Goal: Task Accomplishment & Management: Use online tool/utility

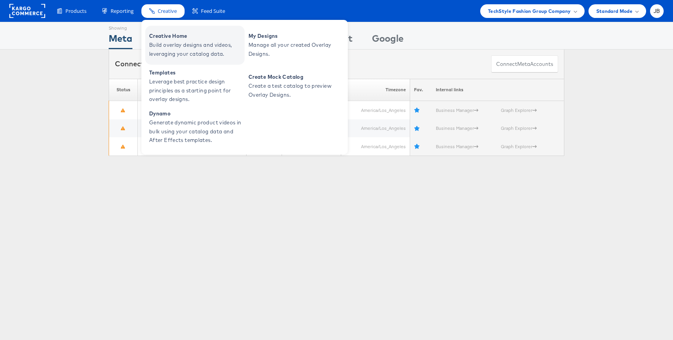
click at [157, 38] on span "Creative Home" at bounding box center [196, 36] width 94 height 9
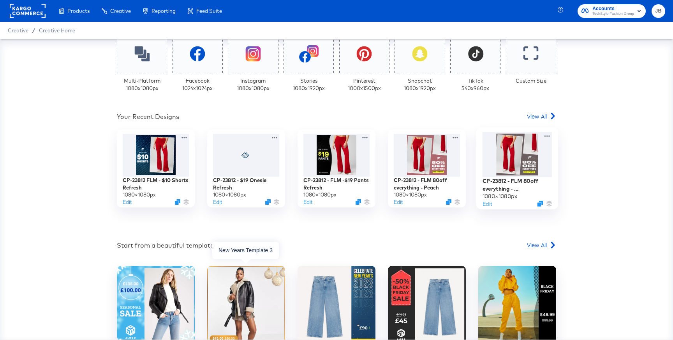
scroll to position [203, 0]
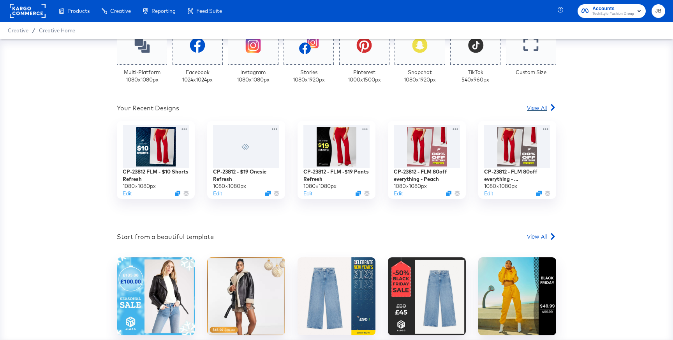
click at [538, 109] on span "View All" at bounding box center [537, 108] width 20 height 8
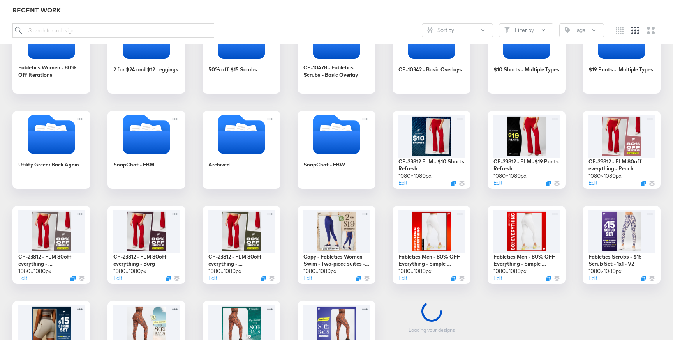
scroll to position [157, 0]
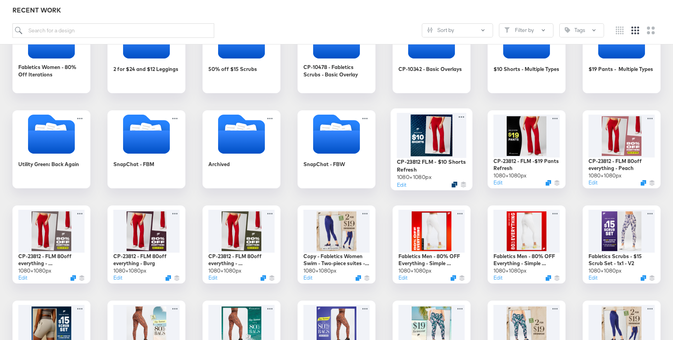
click at [452, 183] on icon "Duplicate" at bounding box center [455, 185] width 6 height 6
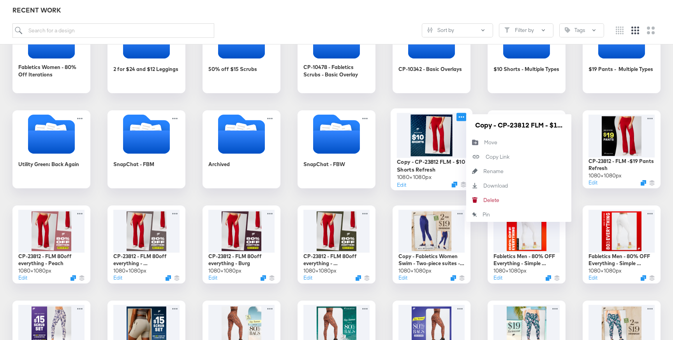
click at [464, 116] on icon at bounding box center [462, 117] width 10 height 8
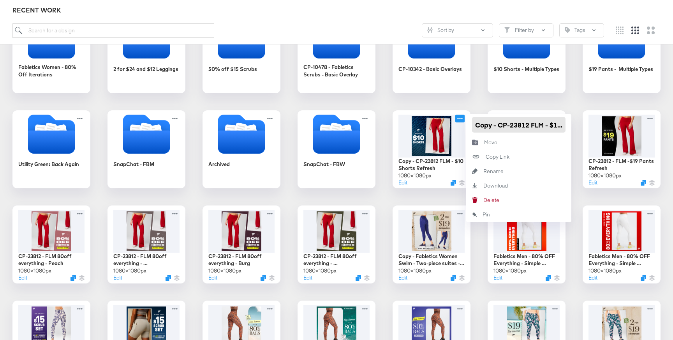
click at [485, 123] on input "Copy - CP-23812 FLM - $10 Shorts Refresh" at bounding box center [519, 125] width 94 height 16
paste input "P-23823 - FLM - Cozy Season"
type input "CP-23823 - FLM - Cozy Season"
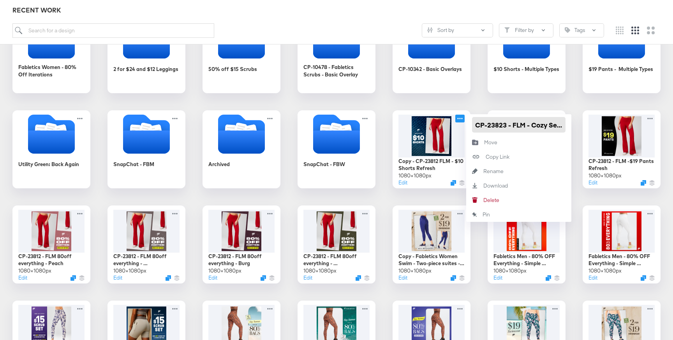
scroll to position [0, 11]
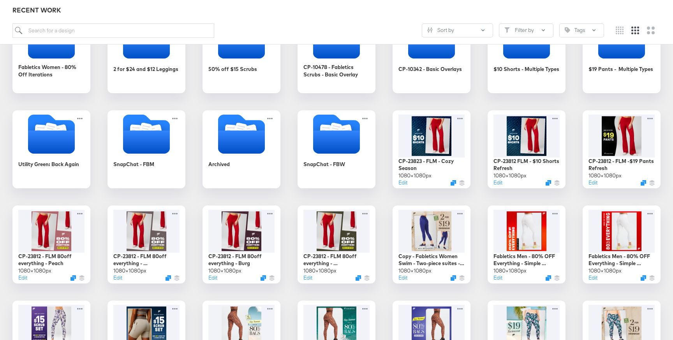
click at [462, 116] on icon at bounding box center [462, 117] width 10 height 8
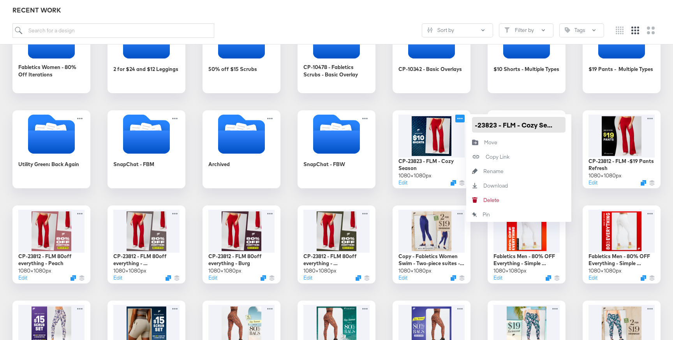
drag, startPoint x: 533, startPoint y: 124, endPoint x: 570, endPoint y: 123, distance: 36.6
click at [570, 123] on div "CP-23823 - FLM - Cozy Season" at bounding box center [518, 124] width 105 height 21
type input "CP-23823 - FLM - S&S Blue"
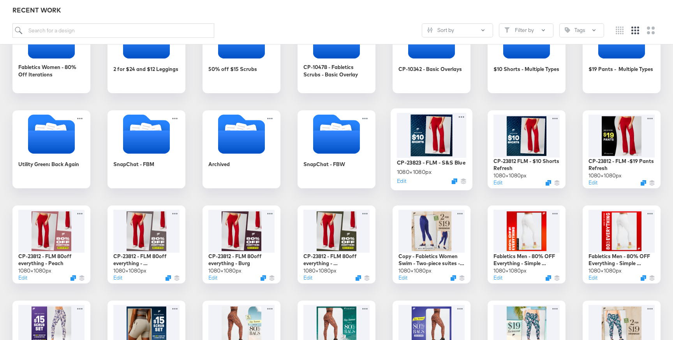
click at [423, 147] on div at bounding box center [432, 135] width 70 height 45
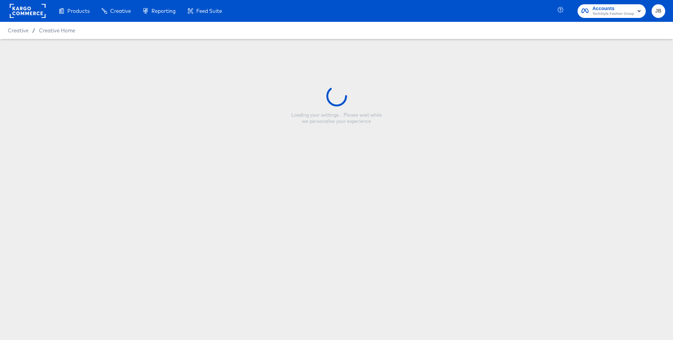
type input "CP-23823 - FLM - S&S Blue"
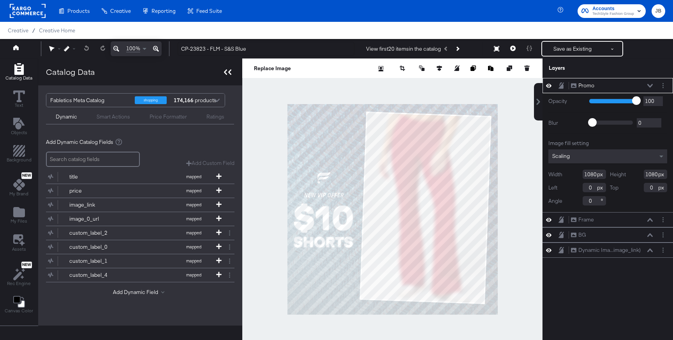
click at [224, 75] on div at bounding box center [228, 71] width 14 height 11
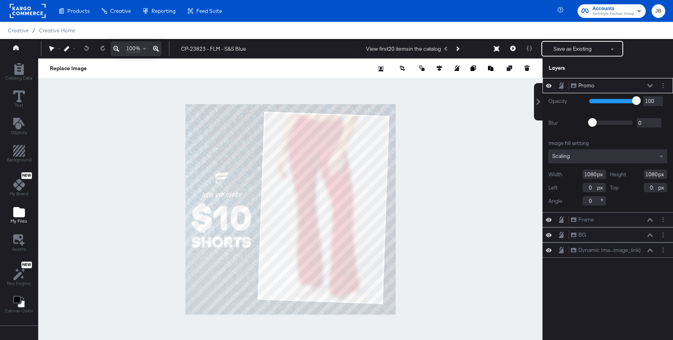
click at [21, 214] on icon "Add Files" at bounding box center [19, 212] width 12 height 10
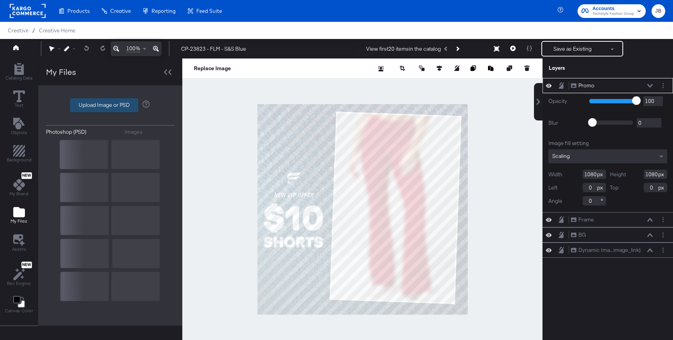
click at [92, 108] on label "Upload Image or PSD" at bounding box center [104, 105] width 67 height 13
click at [110, 105] on input "Upload Image or PSD" at bounding box center [110, 105] width 0 height 0
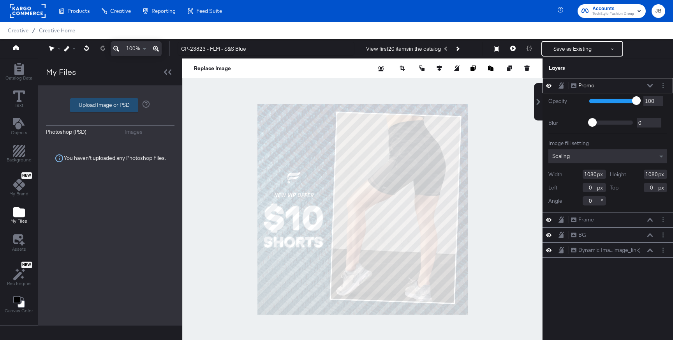
type input "C:\fakepath\blue frame CS.png"
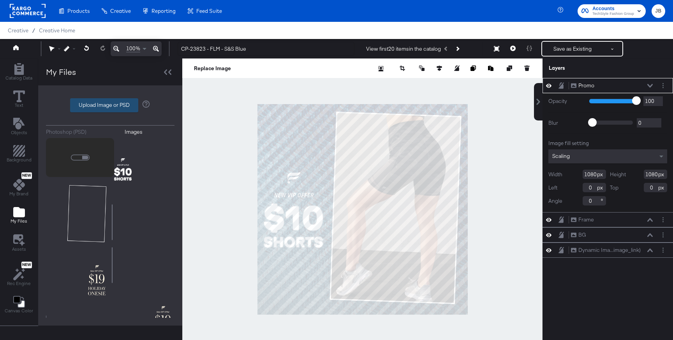
click at [91, 106] on label "Upload Image or PSD" at bounding box center [104, 105] width 67 height 13
click at [110, 105] on input "Upload Image or PSD" at bounding box center [110, 105] width 0 height 0
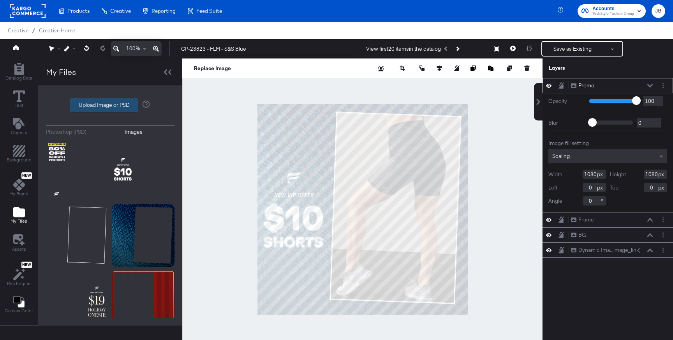
type input "C:\fakepath\Frame.png"
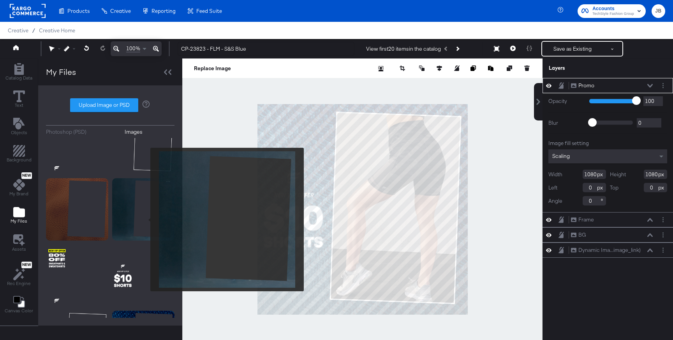
scroll to position [28, 0]
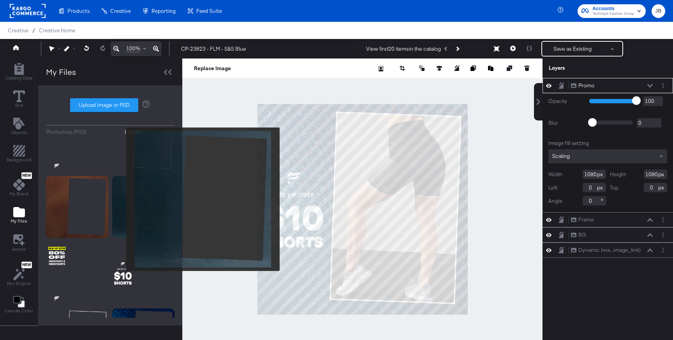
click at [121, 199] on img at bounding box center [143, 207] width 62 height 62
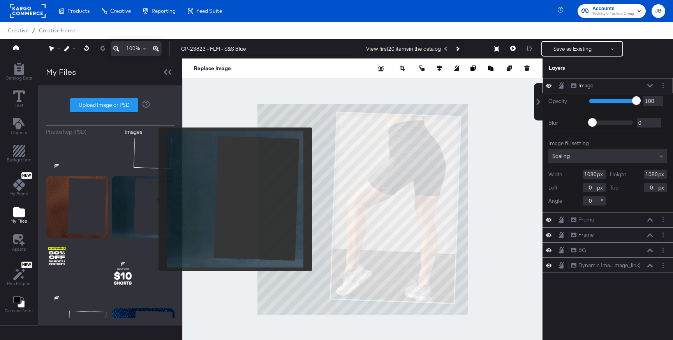
scroll to position [0, 0]
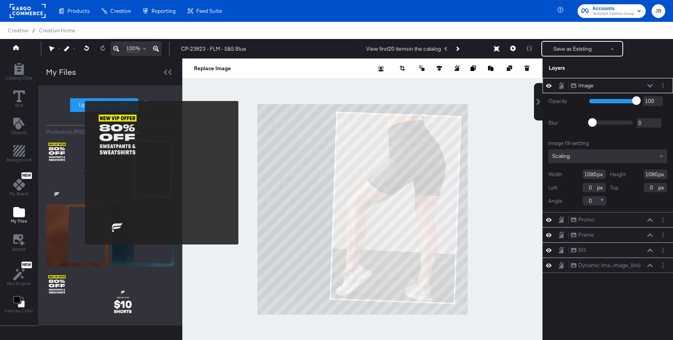
click at [80, 173] on img at bounding box center [77, 169] width 62 height 62
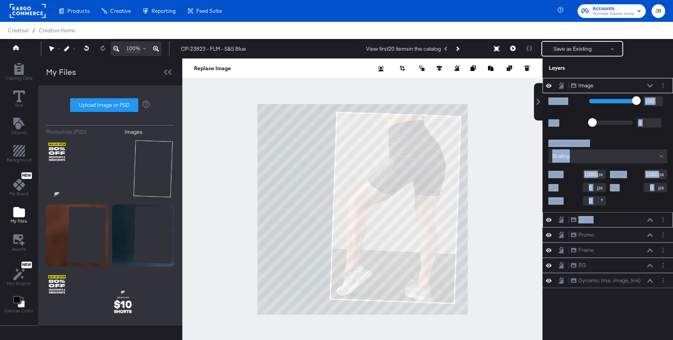
click at [654, 88] on div "Image Image Opacity 1 100 100 Blur 0 2000 0 Image fill setting Scaling Width 10…" at bounding box center [608, 183] width 131 height 210
click at [650, 86] on icon at bounding box center [650, 86] width 5 height 4
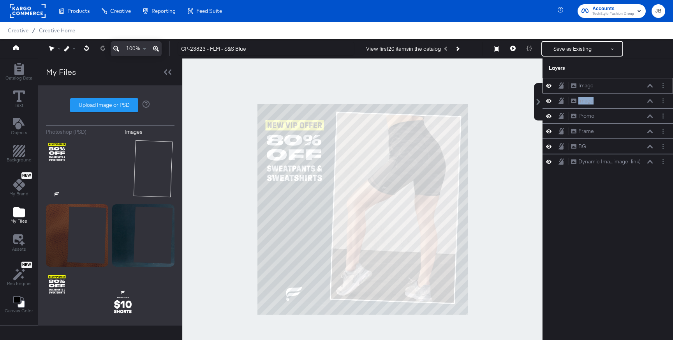
click at [547, 90] on div "Image Image" at bounding box center [608, 85] width 131 height 15
click at [549, 87] on icon at bounding box center [548, 85] width 5 height 7
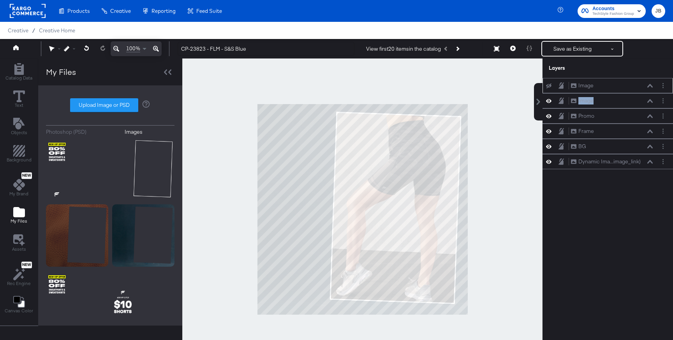
click at [549, 87] on icon at bounding box center [548, 85] width 5 height 5
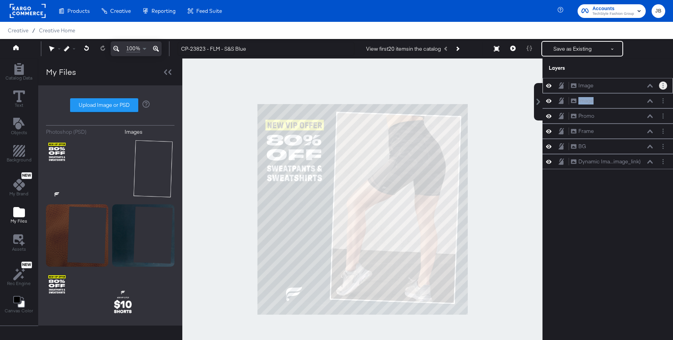
click at [664, 88] on button "Layer Options" at bounding box center [663, 85] width 8 height 8
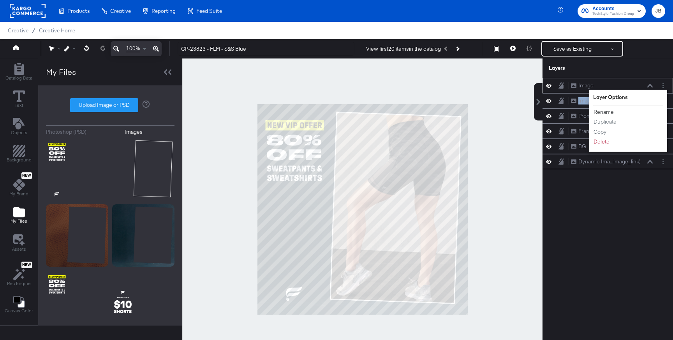
click at [608, 111] on button "Rename" at bounding box center [603, 112] width 21 height 8
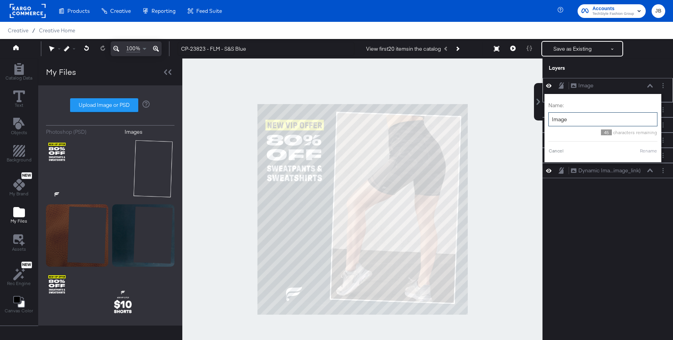
click at [586, 122] on input "Image" at bounding box center [603, 119] width 109 height 14
type input "Promo + logo"
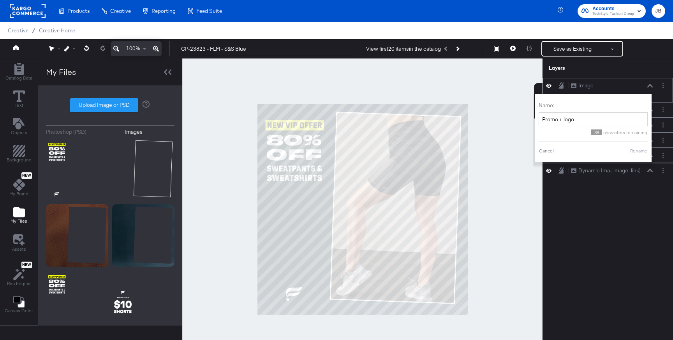
click at [640, 150] on button "Rename" at bounding box center [639, 150] width 18 height 7
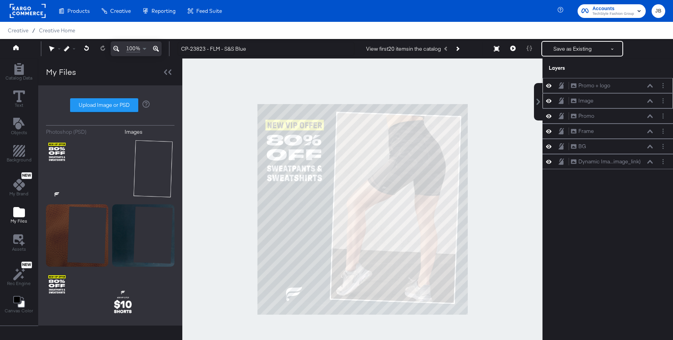
click at [550, 99] on icon at bounding box center [548, 100] width 5 height 7
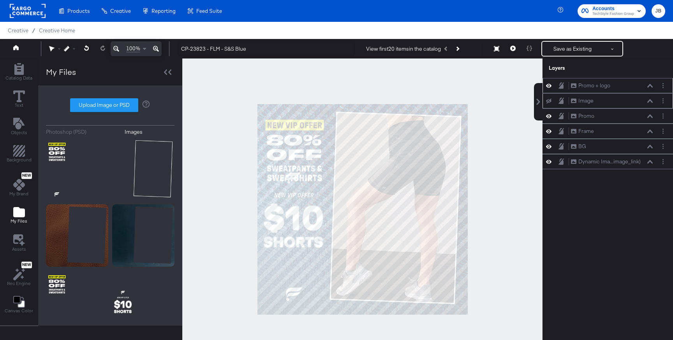
click at [550, 99] on icon at bounding box center [548, 101] width 5 height 5
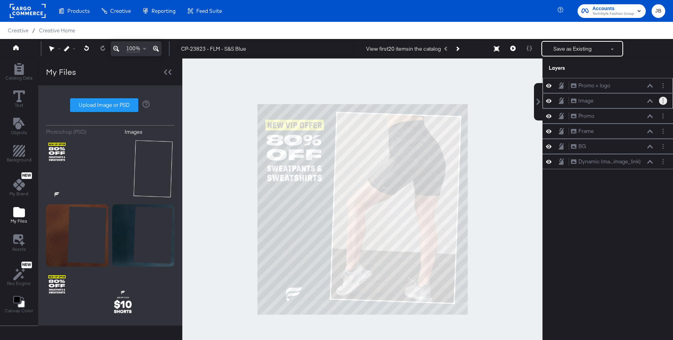
click at [661, 99] on button "Layer Options" at bounding box center [663, 101] width 8 height 8
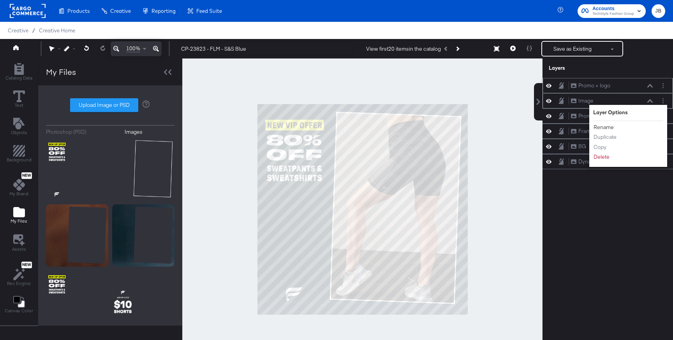
click at [602, 127] on button "Rename" at bounding box center [603, 127] width 21 height 8
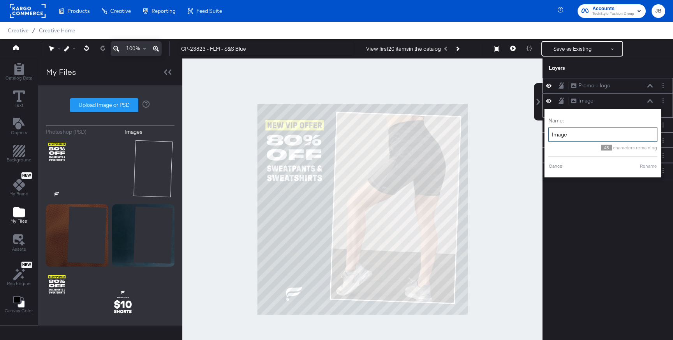
click at [579, 136] on input "Image" at bounding box center [603, 134] width 109 height 14
type input "Blue BG"
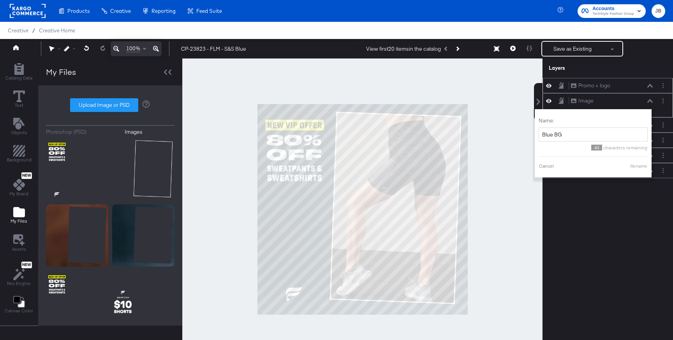
click at [634, 166] on button "Rename" at bounding box center [639, 165] width 18 height 7
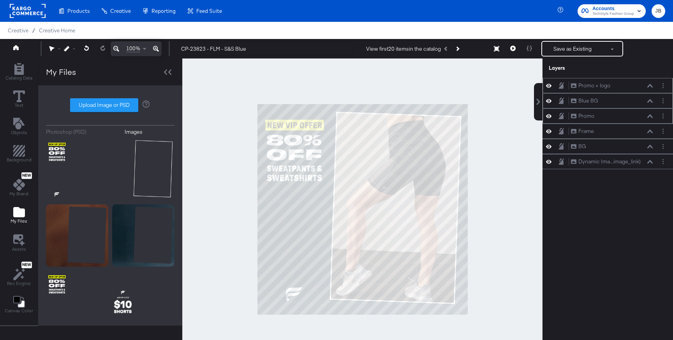
click at [551, 118] on icon at bounding box center [548, 116] width 5 height 7
click at [549, 132] on icon at bounding box center [548, 131] width 5 height 7
click at [550, 132] on icon at bounding box center [548, 131] width 5 height 5
drag, startPoint x: 612, startPoint y: 136, endPoint x: 606, endPoint y: 85, distance: 52.2
click at [606, 85] on div "Frame Frame" at bounding box center [602, 82] width 131 height 15
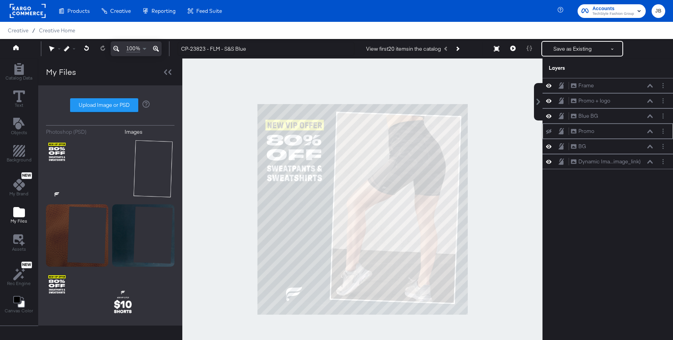
click at [667, 132] on div at bounding box center [663, 131] width 8 height 8
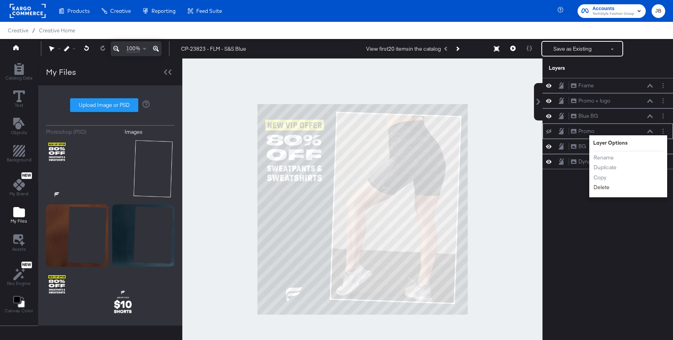
click at [600, 187] on button "Delete" at bounding box center [601, 187] width 17 height 8
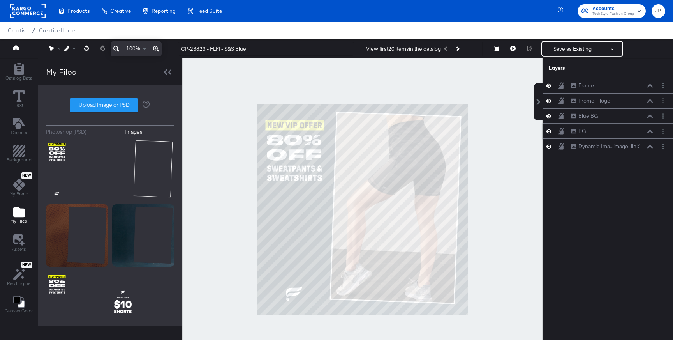
click at [661, 134] on div at bounding box center [663, 131] width 8 height 8
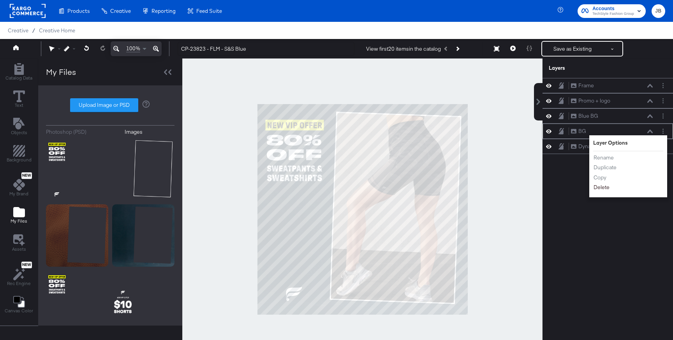
click at [603, 191] on button "Delete" at bounding box center [601, 187] width 17 height 8
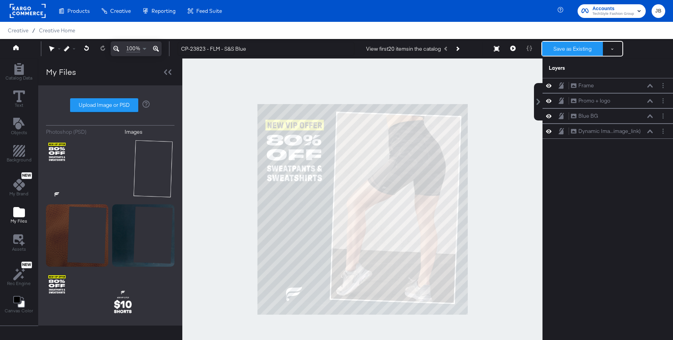
click at [573, 49] on button "Save as Existing" at bounding box center [572, 49] width 61 height 14
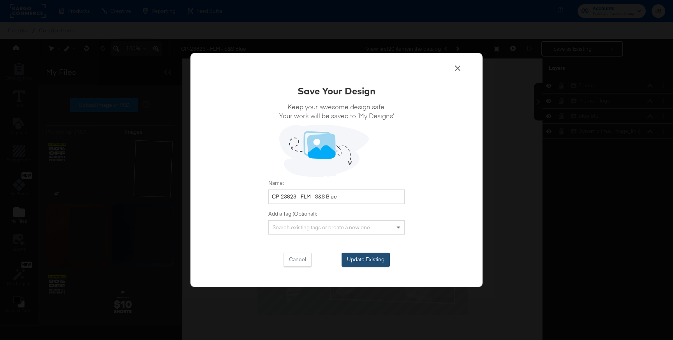
click at [373, 259] on button "Update Existing" at bounding box center [366, 260] width 48 height 14
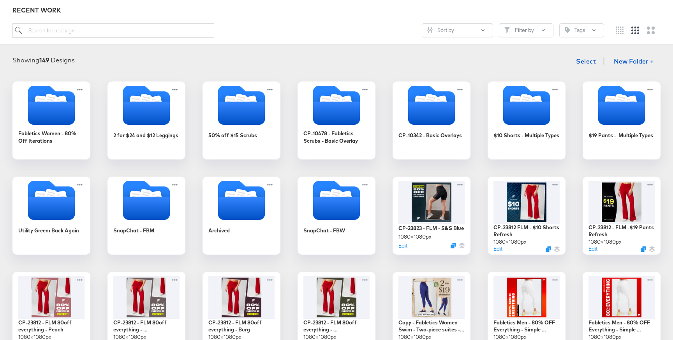
scroll to position [101, 0]
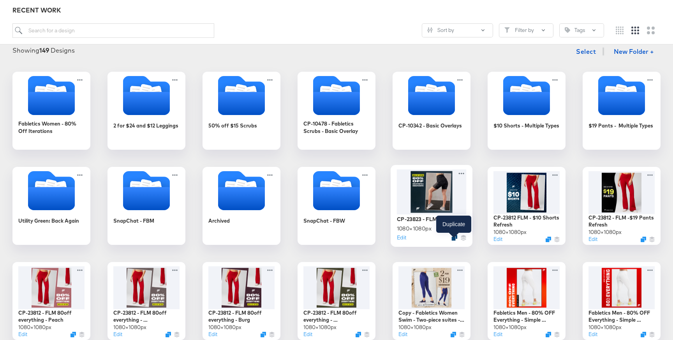
click at [453, 238] on icon "Duplicate" at bounding box center [455, 238] width 6 height 6
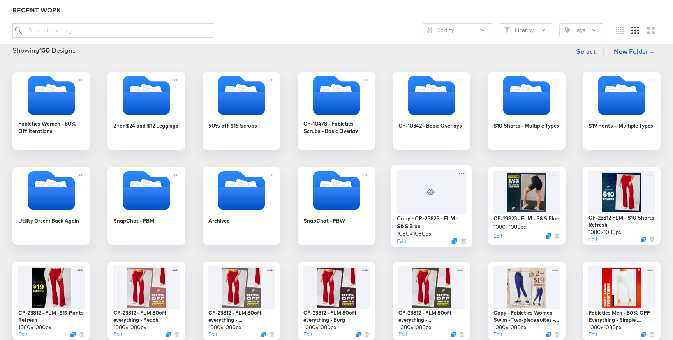
click at [441, 203] on div at bounding box center [432, 191] width 70 height 45
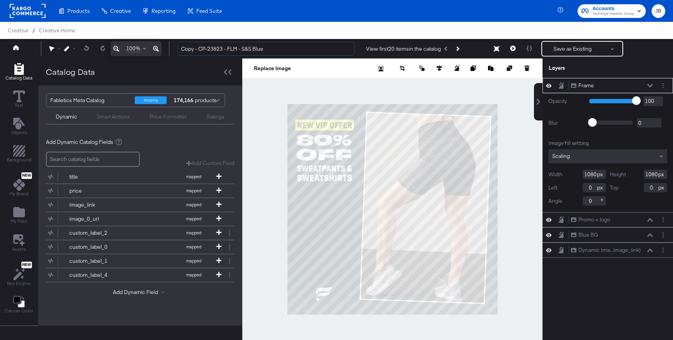
drag, startPoint x: 199, startPoint y: 51, endPoint x: 160, endPoint y: 51, distance: 39.0
click at [160, 51] on div "100% Copy - CP-23823 - FLM - S&S Blue View first 20 items in the catalog Save a…" at bounding box center [336, 48] width 673 height 19
drag, startPoint x: 250, startPoint y: 49, endPoint x: 237, endPoint y: 49, distance: 12.9
click at [237, 49] on input "CP-23823 - FLM - S&S Blue" at bounding box center [266, 49] width 177 height 14
type input "CP-23823 - FLM - S&S Brown"
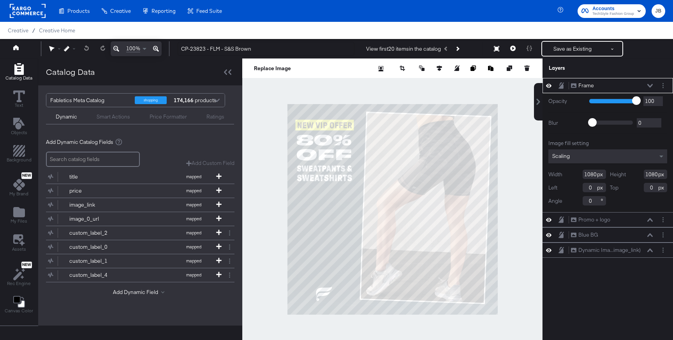
click at [262, 100] on div at bounding box center [392, 208] width 300 height 301
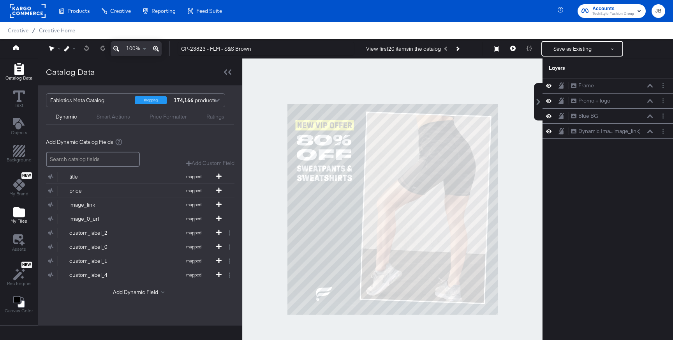
click at [17, 218] on div "My Files" at bounding box center [19, 215] width 17 height 18
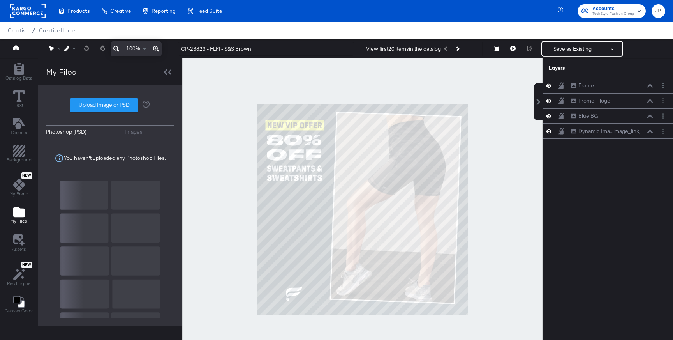
click at [131, 132] on div "Images" at bounding box center [134, 131] width 18 height 7
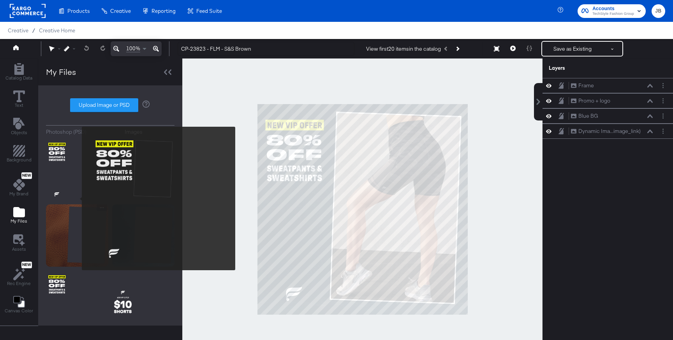
click at [67, 222] on img at bounding box center [77, 235] width 62 height 62
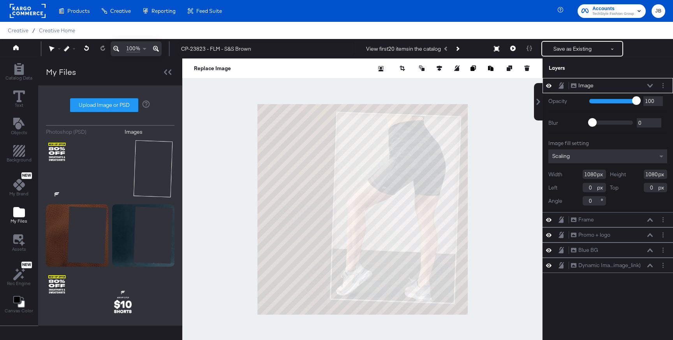
drag, startPoint x: 636, startPoint y: 85, endPoint x: 641, endPoint y: 87, distance: 5.8
click at [641, 87] on div "Image Image" at bounding box center [612, 85] width 83 height 8
click at [658, 85] on div "Image Image" at bounding box center [608, 85] width 124 height 8
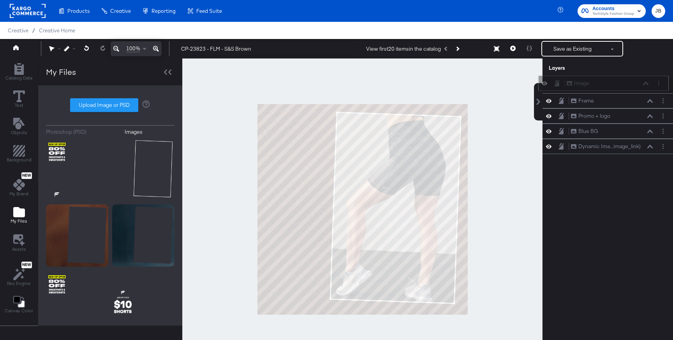
drag, startPoint x: 629, startPoint y: 85, endPoint x: 624, endPoint y: 82, distance: 6.2
click at [624, 82] on div "Image Image" at bounding box center [608, 83] width 83 height 8
drag, startPoint x: 628, startPoint y: 92, endPoint x: 632, endPoint y: 124, distance: 32.5
click at [632, 124] on div "Image Image Frame Frame Promo + logo Promo + logo Blue BG Blue BG Dynamic Ima..…" at bounding box center [608, 116] width 131 height 76
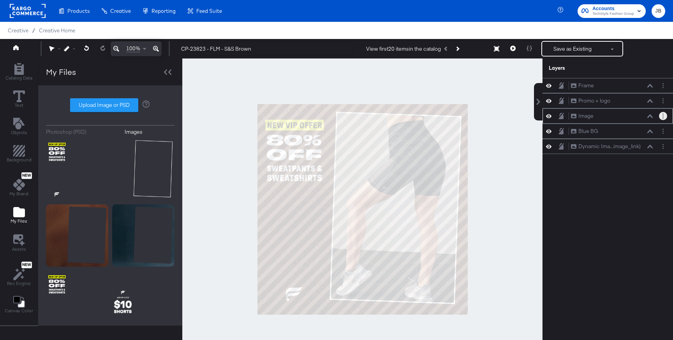
click at [663, 118] on circle "Layer Options" at bounding box center [663, 117] width 1 height 1
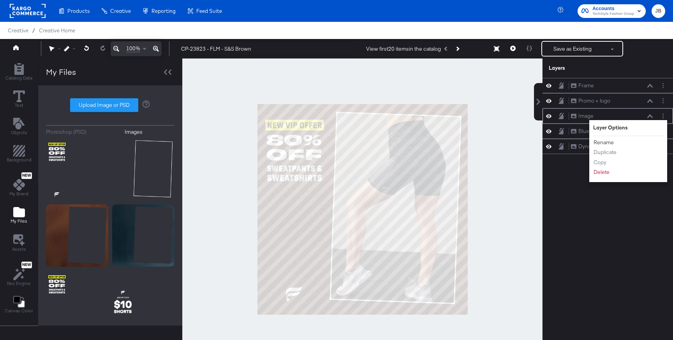
click at [603, 143] on button "Rename" at bounding box center [603, 142] width 21 height 8
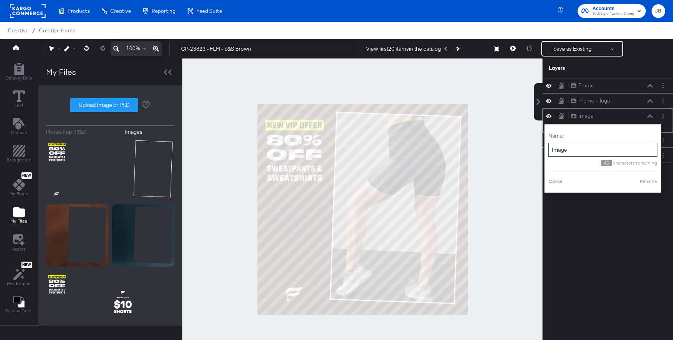
click at [558, 151] on input "Image" at bounding box center [603, 150] width 109 height 14
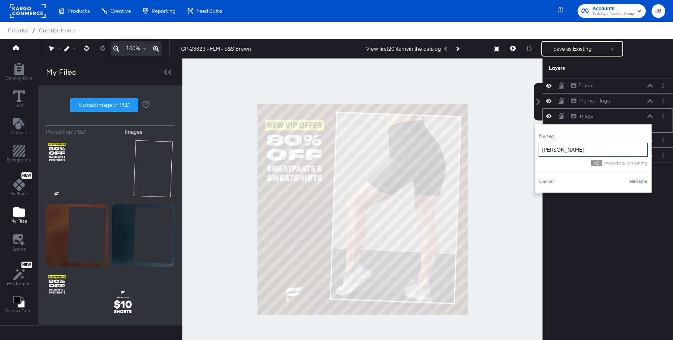
type input "Brown BG"
click at [634, 182] on button "Rename" at bounding box center [639, 181] width 18 height 7
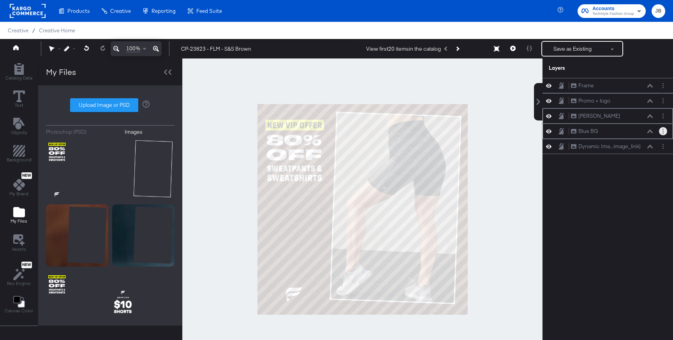
click at [662, 135] on button "Layer Options" at bounding box center [663, 131] width 8 height 8
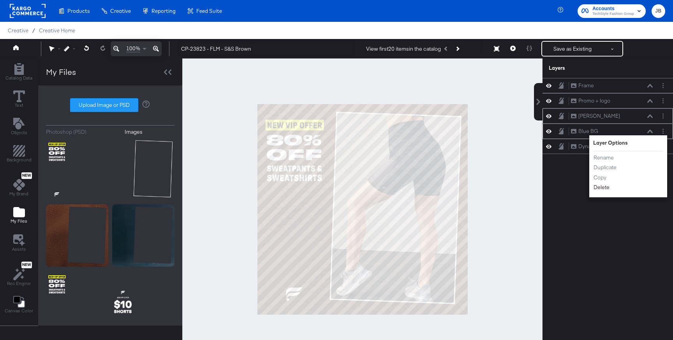
click at [603, 185] on button "Delete" at bounding box center [601, 187] width 17 height 8
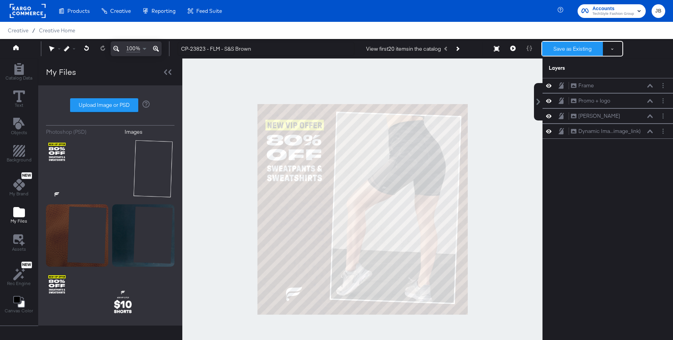
click at [552, 53] on button "Save as Existing" at bounding box center [572, 49] width 61 height 14
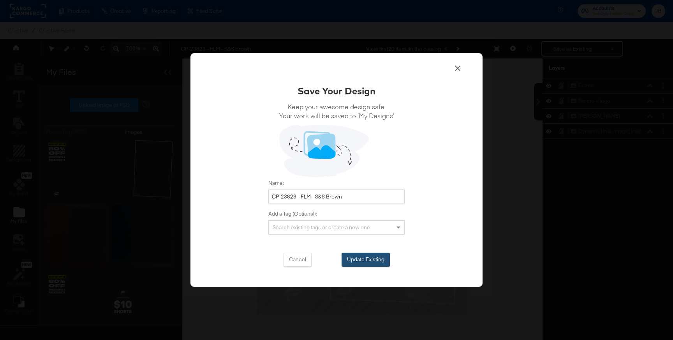
click at [351, 263] on button "Update Existing" at bounding box center [366, 260] width 48 height 14
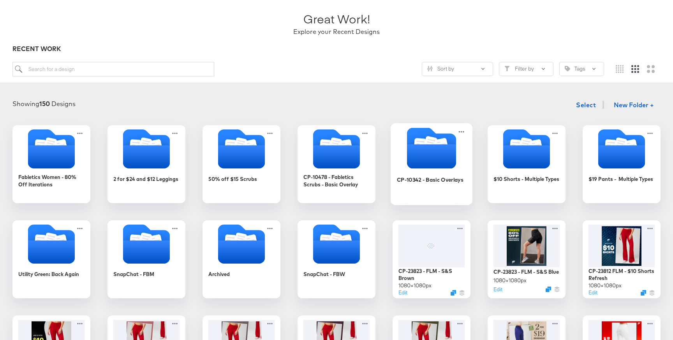
scroll to position [72, 0]
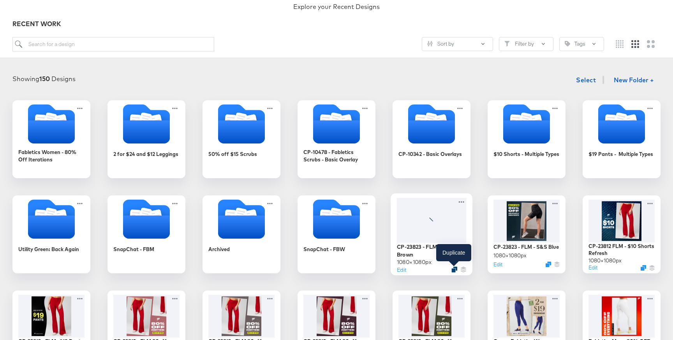
click at [454, 269] on icon "Duplicate" at bounding box center [455, 270] width 6 height 6
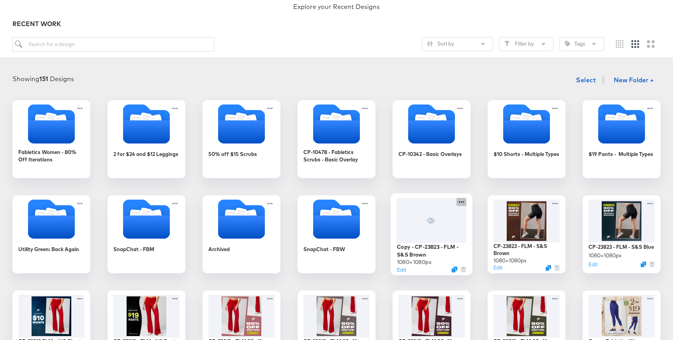
click at [464, 201] on icon at bounding box center [462, 202] width 10 height 8
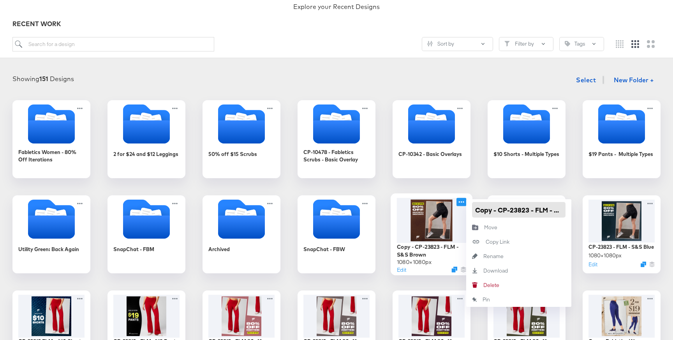
drag, startPoint x: 494, startPoint y: 208, endPoint x: 452, endPoint y: 210, distance: 41.3
click at [452, 210] on div "Copy - CP-23823 - FLM - S&S Brown 1080 × 1080 px Edit Copy - CP-23823 - FLM - S…" at bounding box center [432, 234] width 78 height 78
drag, startPoint x: 533, startPoint y: 209, endPoint x: 543, endPoint y: 209, distance: 9.7
click at [543, 209] on input "CP-23823 - FLM - S&S Brown" at bounding box center [519, 210] width 94 height 16
type input "CP-23823 - FLM - CF Brown"
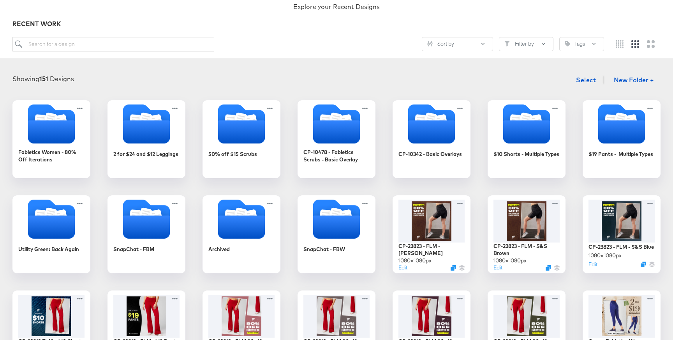
click at [528, 187] on div "Fabletics Women - 80% Off Iterations 2 for $24 and $12 Leggings 50% off $15 Scr…" at bounding box center [337, 281] width 658 height 363
click at [441, 228] on div at bounding box center [432, 220] width 70 height 45
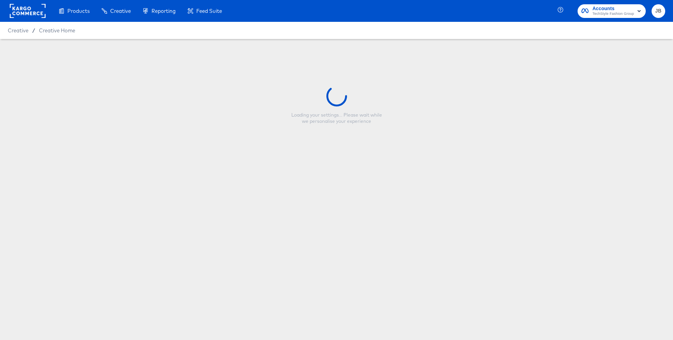
type input "CP-23823 - FLM - CF Brown"
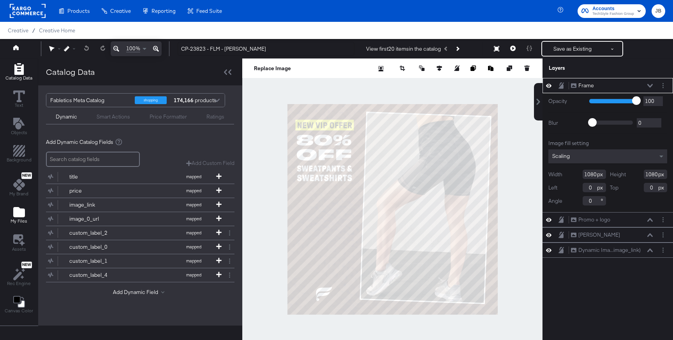
click at [17, 205] on button "My Files" at bounding box center [19, 216] width 26 height 22
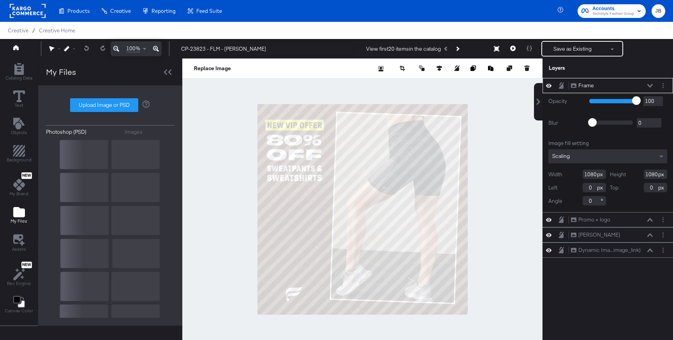
click at [135, 131] on div "Images" at bounding box center [134, 131] width 18 height 7
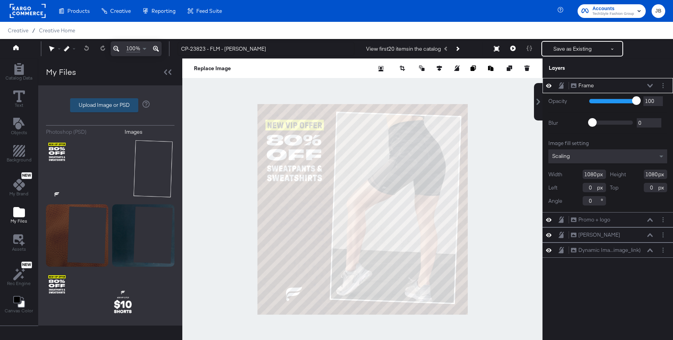
click at [103, 104] on label "Upload Image or PSD" at bounding box center [104, 105] width 67 height 13
click at [110, 105] on input "Upload Image or PSD" at bounding box center [110, 105] width 0 height 0
type input "C:\fakepath\cozy promo + logo.png"
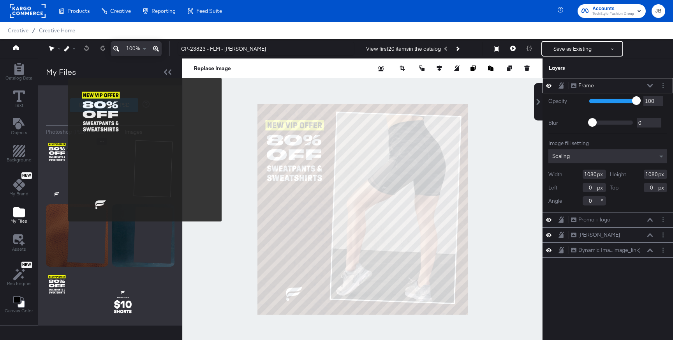
click at [63, 150] on img at bounding box center [77, 169] width 62 height 62
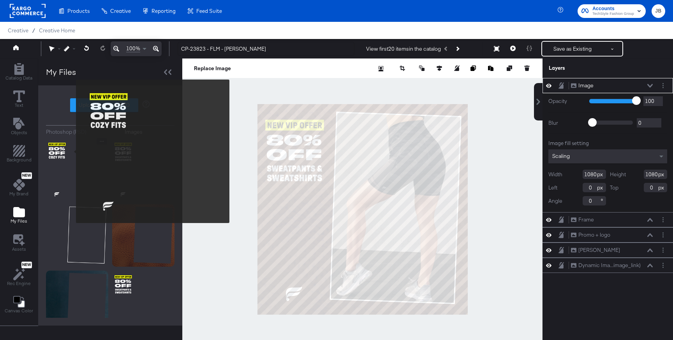
click at [71, 151] on img at bounding box center [77, 169] width 62 height 62
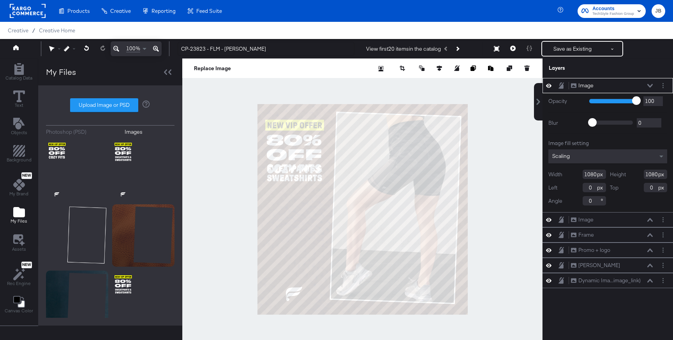
click at [651, 87] on icon at bounding box center [650, 86] width 5 height 4
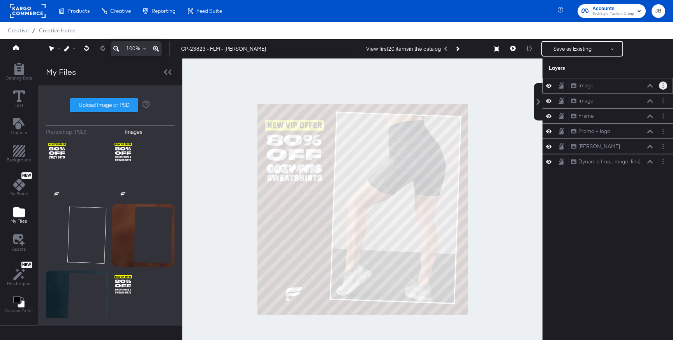
click at [662, 88] on button "Layer Options" at bounding box center [663, 85] width 8 height 8
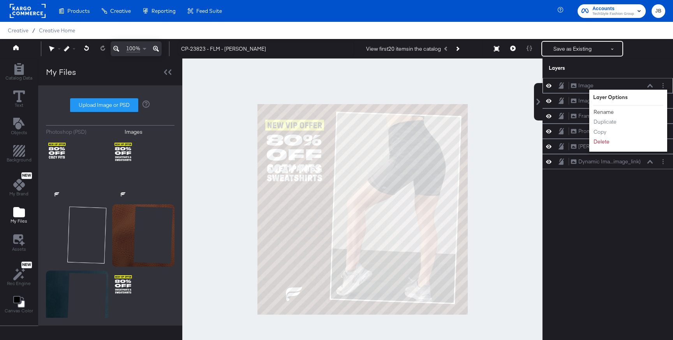
click at [608, 114] on button "Rename" at bounding box center [603, 112] width 21 height 8
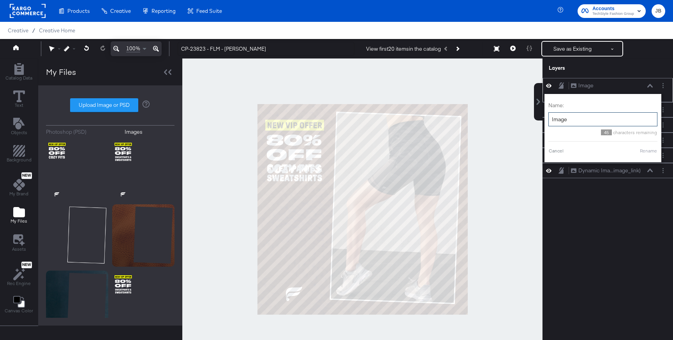
click at [581, 118] on input "Image" at bounding box center [603, 119] width 109 height 14
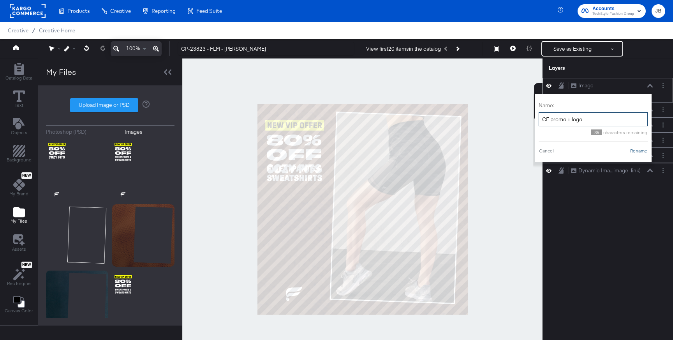
type input "CF promo + logo"
click at [640, 150] on button "Rename" at bounding box center [639, 150] width 18 height 7
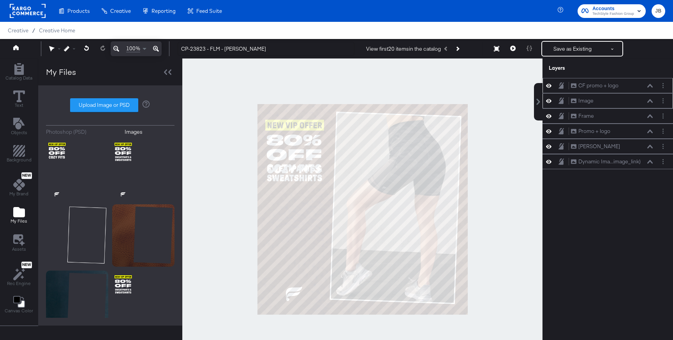
click at [548, 102] on icon at bounding box center [548, 100] width 5 height 7
click at [661, 102] on button "Layer Options" at bounding box center [663, 101] width 8 height 8
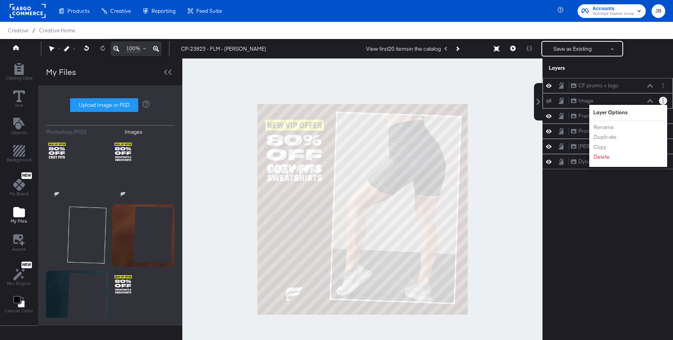
click at [653, 100] on icon at bounding box center [650, 101] width 5 height 4
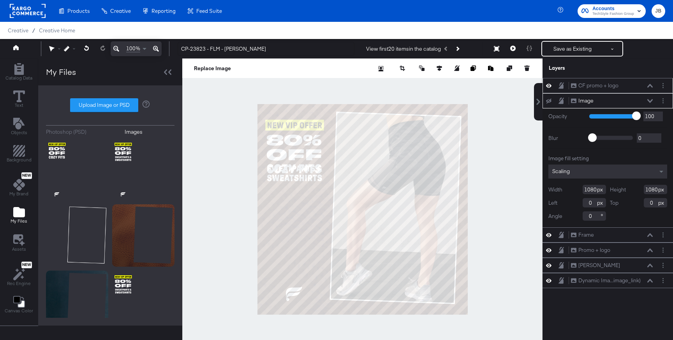
click at [651, 99] on icon at bounding box center [650, 101] width 5 height 4
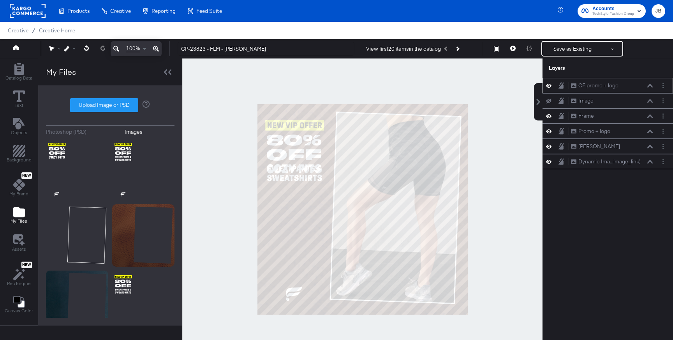
click at [550, 101] on icon at bounding box center [548, 101] width 5 height 5
click at [550, 101] on icon at bounding box center [548, 100] width 5 height 7
click at [550, 101] on icon at bounding box center [548, 101] width 5 height 5
click at [663, 103] on button "Layer Options" at bounding box center [663, 101] width 8 height 8
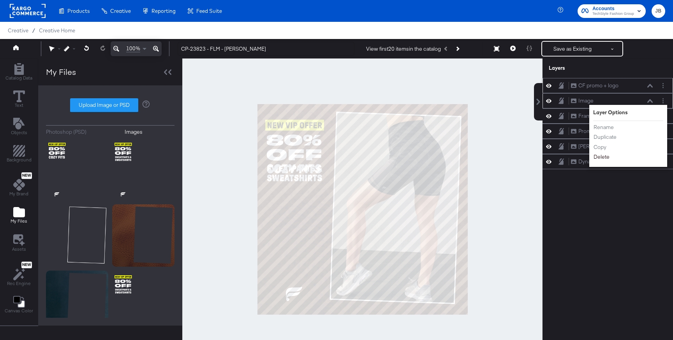
click at [606, 157] on button "Delete" at bounding box center [601, 157] width 17 height 8
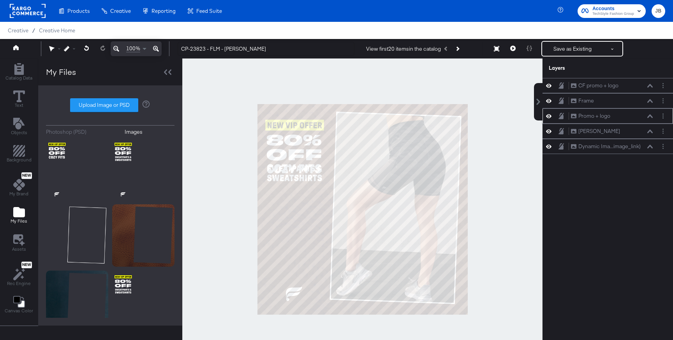
click at [548, 117] on icon at bounding box center [548, 116] width 5 height 7
click at [667, 117] on button "Layer Options" at bounding box center [663, 116] width 8 height 8
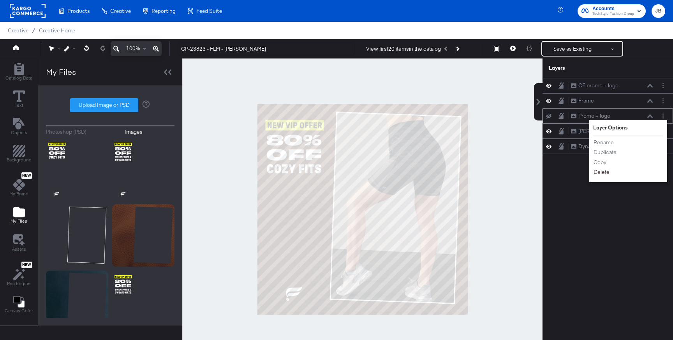
click at [604, 175] on button "Delete" at bounding box center [601, 172] width 17 height 8
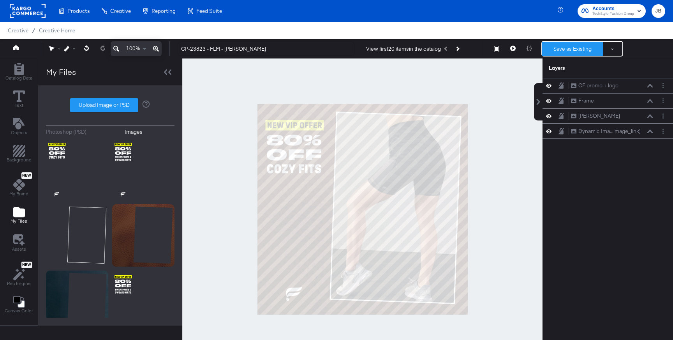
click at [556, 42] on div "Save as Existing See more options" at bounding box center [583, 49] width 82 height 16
click at [557, 49] on button "Save as Existing" at bounding box center [572, 49] width 61 height 14
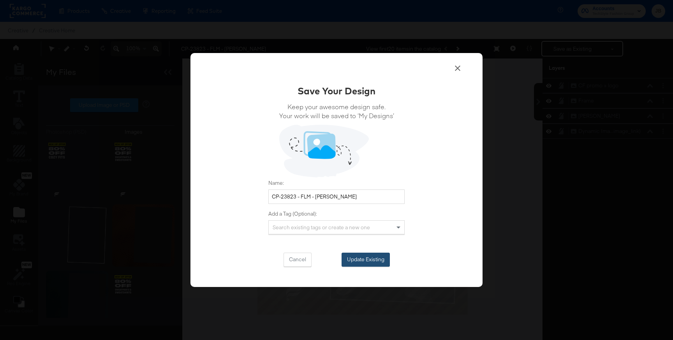
click at [370, 253] on button "Update Existing" at bounding box center [366, 260] width 48 height 14
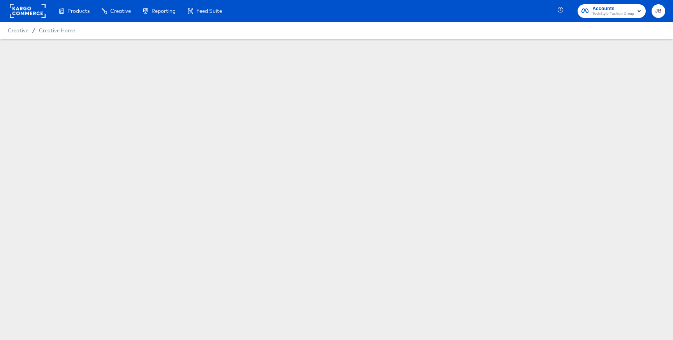
click at [332, 191] on div at bounding box center [336, 136] width 673 height 195
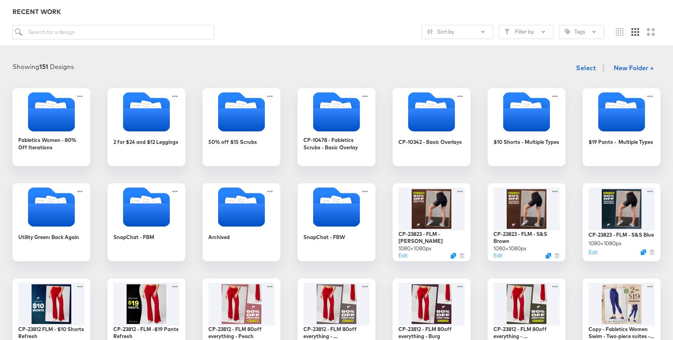
scroll to position [97, 0]
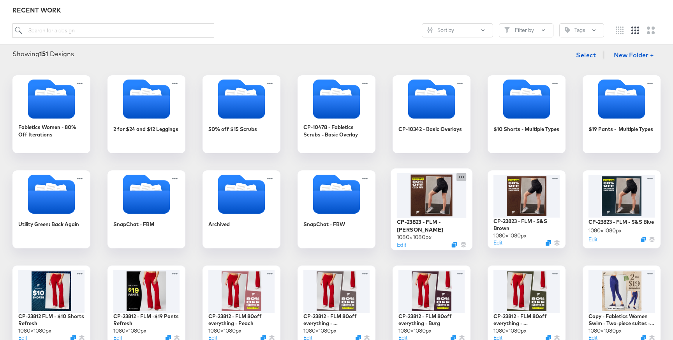
click at [459, 177] on icon at bounding box center [462, 177] width 10 height 8
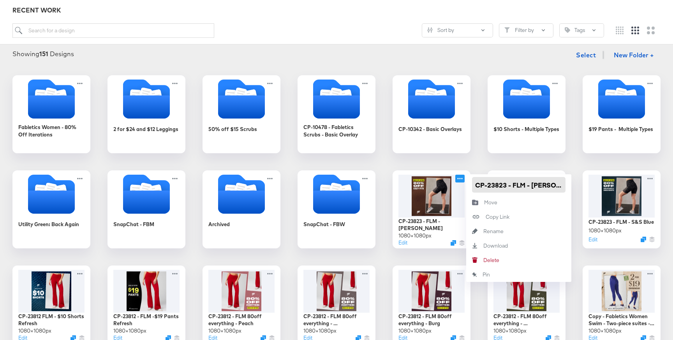
click at [479, 182] on input "CP-23823 - FLM - [PERSON_NAME]" at bounding box center [519, 185] width 94 height 16
click at [568, 155] on div "Fabletics Women - 80% Off Iterations 2 for $24 and $12 Leggings 50% off $15 Scr…" at bounding box center [337, 256] width 658 height 363
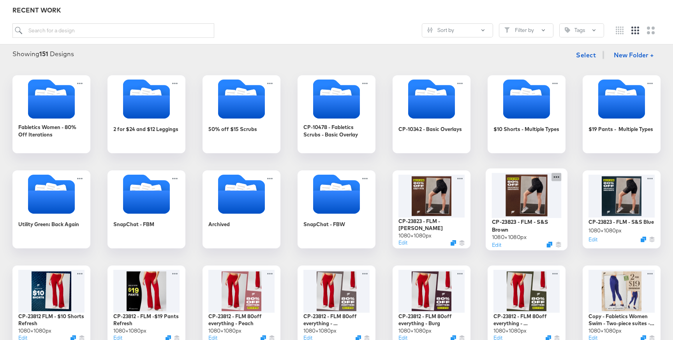
click at [558, 176] on icon at bounding box center [557, 177] width 10 height 8
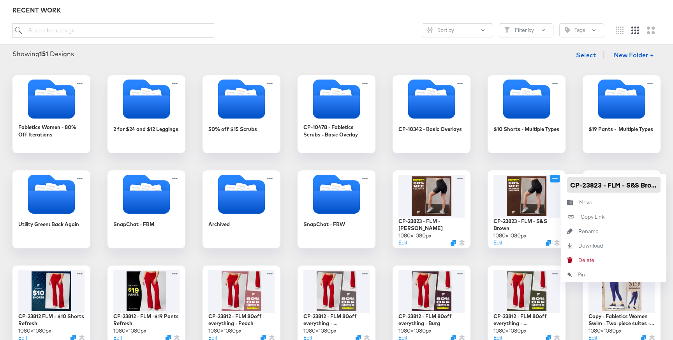
click at [583, 182] on input "CP-23823 - FLM - S&S Brown" at bounding box center [614, 185] width 94 height 16
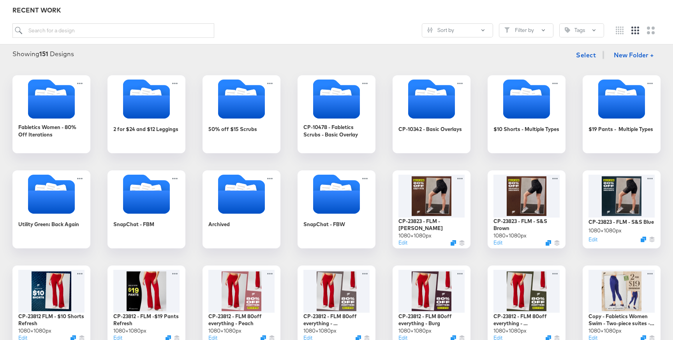
click at [618, 162] on div "Fabletics Women - 80% Off Iterations 2 for $24 and $12 Leggings 50% off $15 Scr…" at bounding box center [337, 256] width 658 height 363
click at [653, 179] on icon at bounding box center [652, 177] width 10 height 8
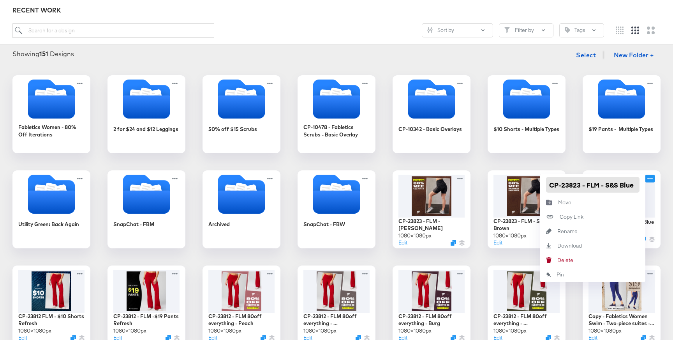
click at [614, 185] on input "CP-23823 - FLM - S&S Blue" at bounding box center [593, 185] width 94 height 16
click at [473, 170] on div "Fabletics Women - 80% Off Iterations 2 for $24 and $12 Leggings 50% off $15 Scr…" at bounding box center [337, 256] width 658 height 363
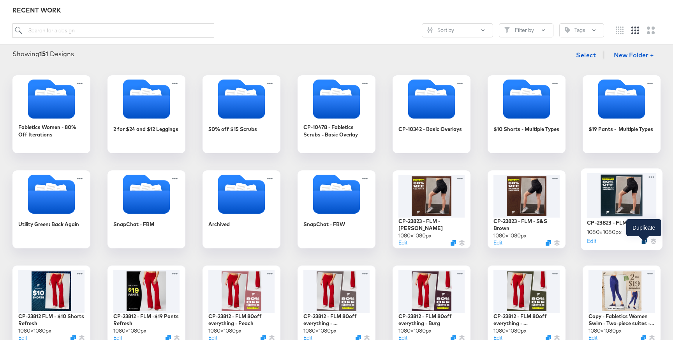
click at [645, 244] on icon "Duplicate" at bounding box center [645, 241] width 6 height 6
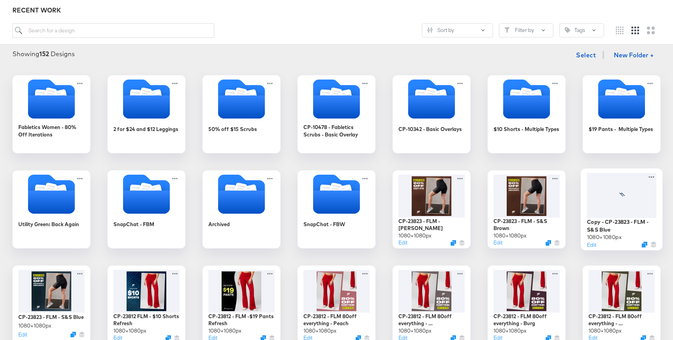
click at [632, 192] on div at bounding box center [622, 195] width 70 height 45
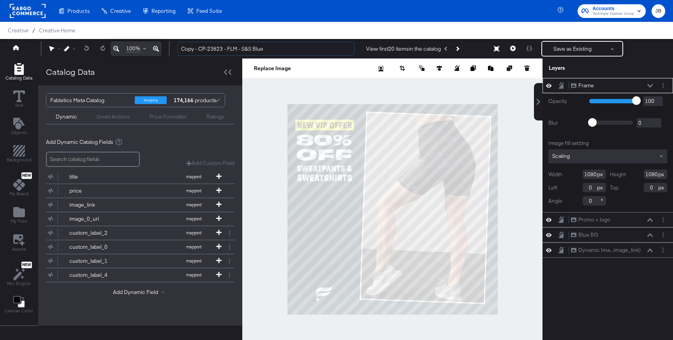
drag, startPoint x: 198, startPoint y: 48, endPoint x: 170, endPoint y: 49, distance: 28.1
click at [170, 49] on div "100% Copy - CP-23823 - FLM - S&S Blue View first 20 items in the catalog Save a…" at bounding box center [336, 48] width 673 height 19
click at [252, 48] on input "CP-23823 - FLM - S&S Blue" at bounding box center [266, 49] width 177 height 14
drag, startPoint x: 234, startPoint y: 48, endPoint x: 226, endPoint y: 49, distance: 8.3
click at [226, 49] on input "CP-23823 - FLM - S&S Blue" at bounding box center [266, 49] width 177 height 14
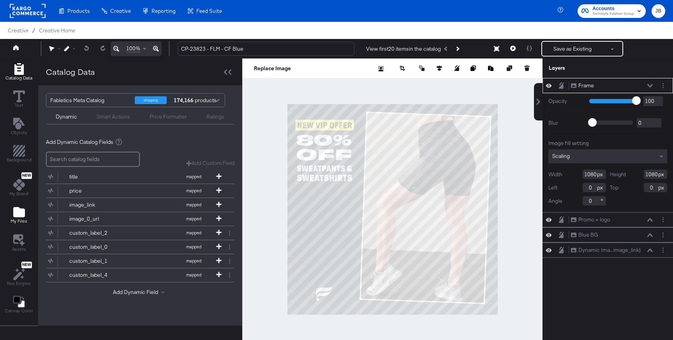
type input "CP-23823 - FLM - CF Blue"
click at [18, 217] on icon "Add Files" at bounding box center [19, 212] width 12 height 12
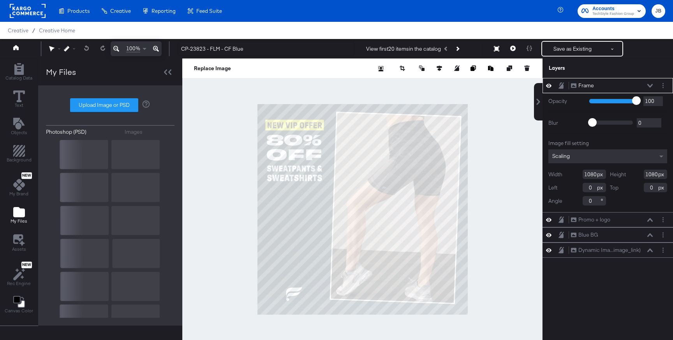
click at [130, 132] on div "Images" at bounding box center [134, 131] width 18 height 7
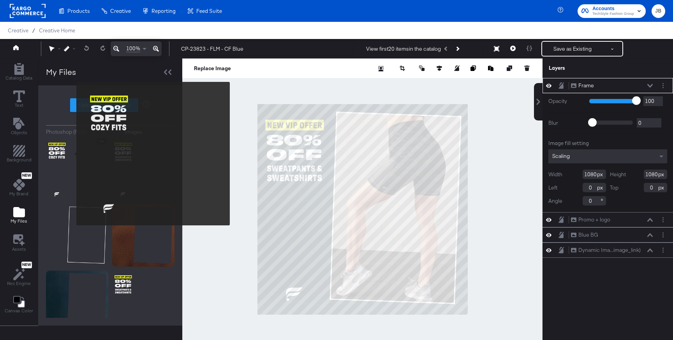
click at [71, 154] on img at bounding box center [77, 169] width 62 height 62
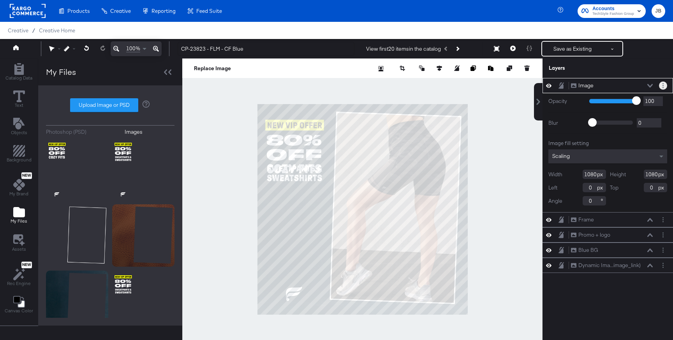
click at [664, 85] on button "Layer Options" at bounding box center [663, 85] width 8 height 8
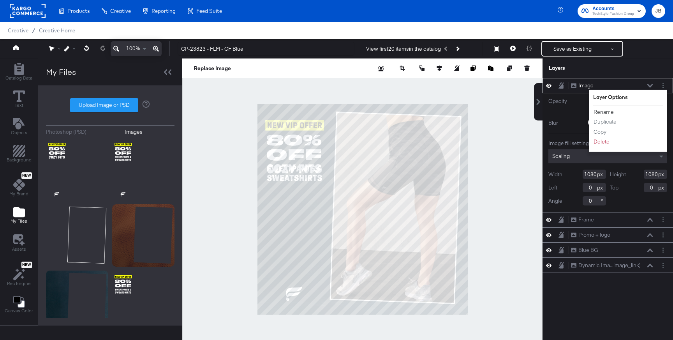
click at [602, 112] on button "Rename" at bounding box center [603, 112] width 21 height 8
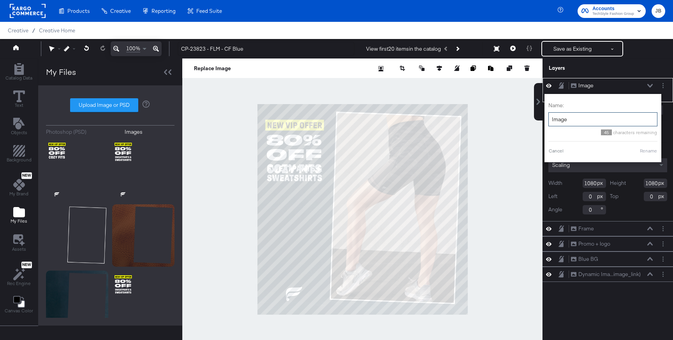
click at [581, 120] on input "Image" at bounding box center [603, 119] width 109 height 14
type input "F"
type input "CF promo"
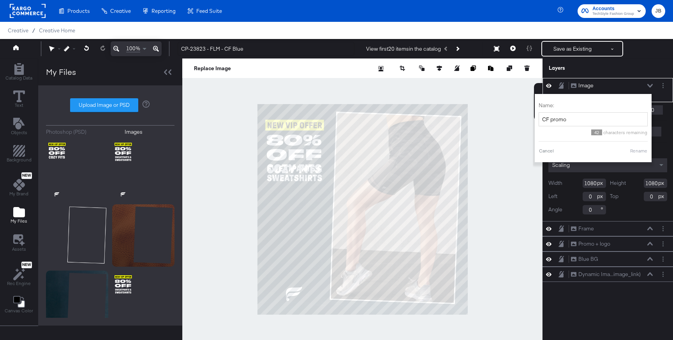
click at [639, 149] on button "Rename" at bounding box center [639, 150] width 18 height 7
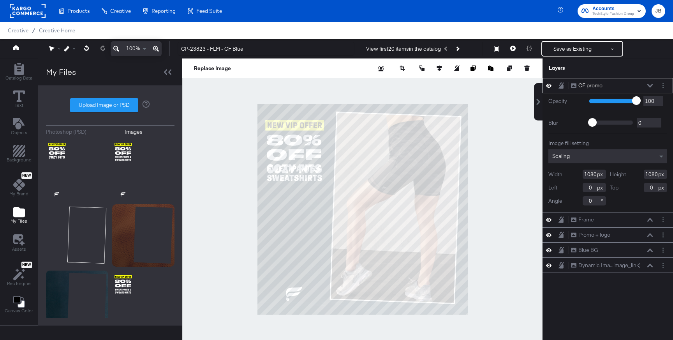
click at [649, 84] on icon at bounding box center [650, 86] width 5 height 4
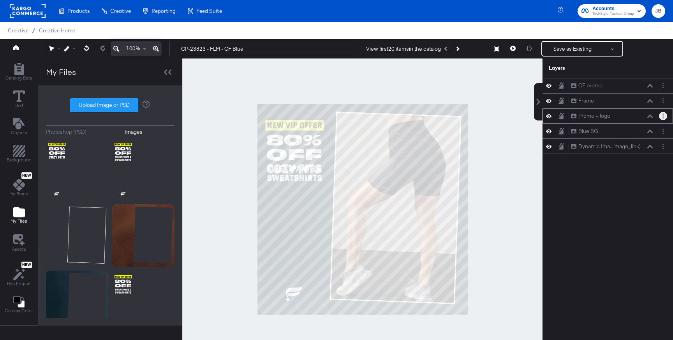
click at [664, 113] on button "Layer Options" at bounding box center [663, 116] width 8 height 8
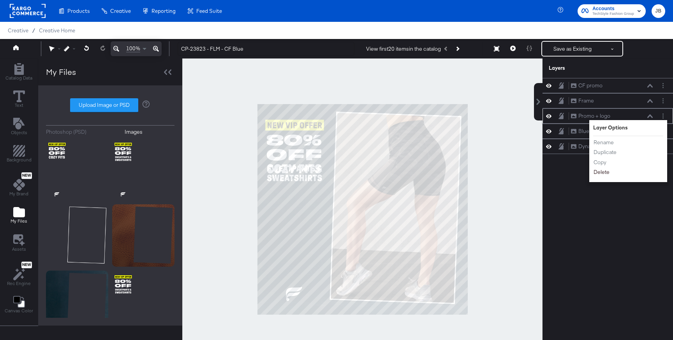
click at [604, 172] on button "Delete" at bounding box center [601, 172] width 17 height 8
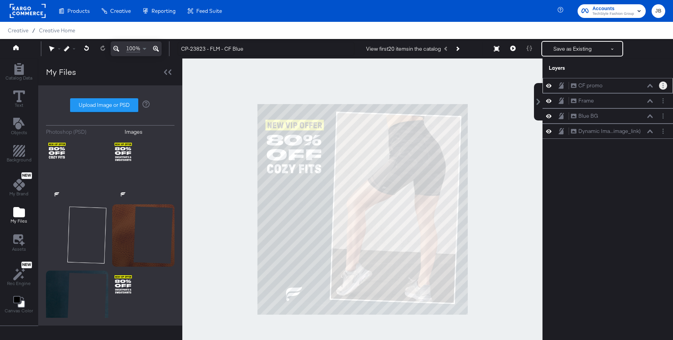
click at [663, 85] on circle "Layer Options" at bounding box center [663, 85] width 1 height 1
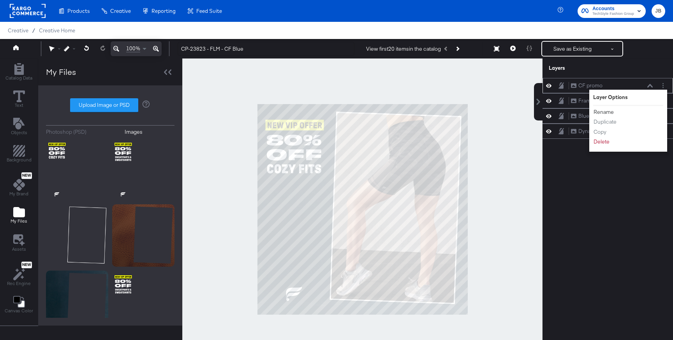
click at [609, 113] on button "Rename" at bounding box center [603, 112] width 21 height 8
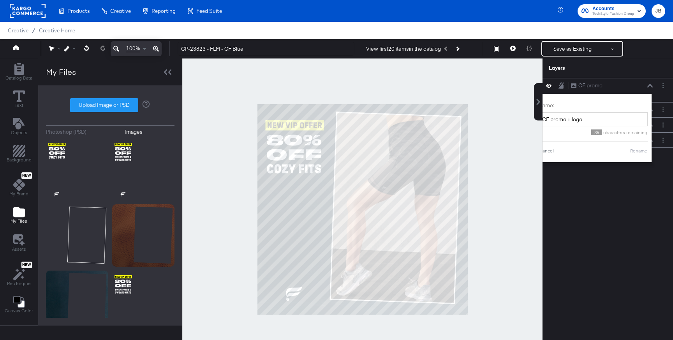
type input "CF promo + logo"
click at [636, 154] on div "Name: CF promo + logo 35 characters remaining Cancel Rename" at bounding box center [593, 128] width 109 height 60
click at [641, 153] on button "Rename" at bounding box center [639, 150] width 18 height 7
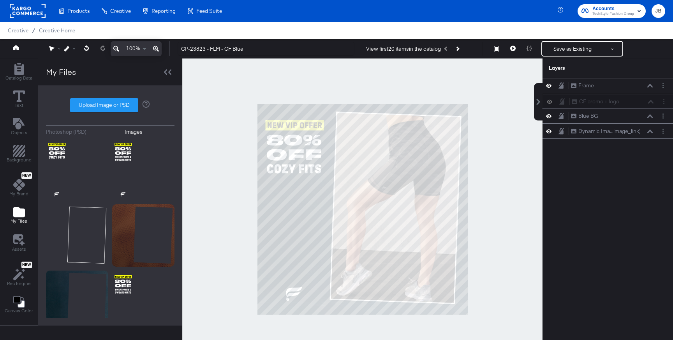
drag, startPoint x: 629, startPoint y: 89, endPoint x: 630, endPoint y: 107, distance: 17.9
click at [630, 107] on div "CF promo + logo CF promo + logo Frame Frame Blue BG Blue BG Dynamic Ima...image…" at bounding box center [608, 108] width 131 height 61
click at [577, 52] on button "Save as Existing" at bounding box center [572, 49] width 61 height 14
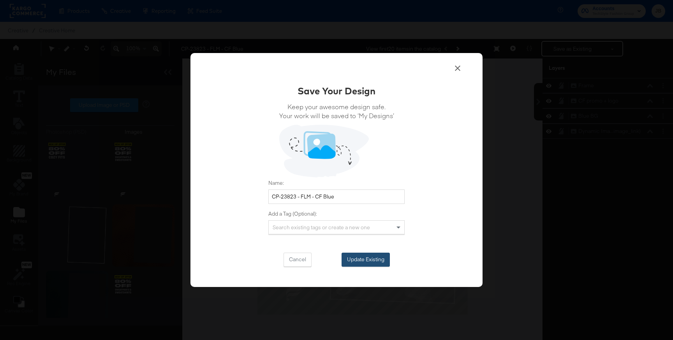
click at [360, 264] on button "Update Existing" at bounding box center [366, 260] width 48 height 14
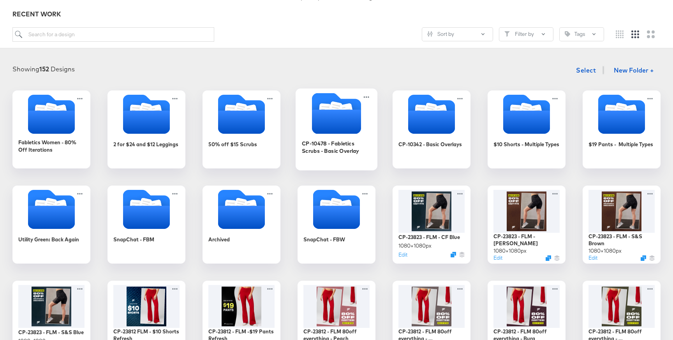
scroll to position [88, 0]
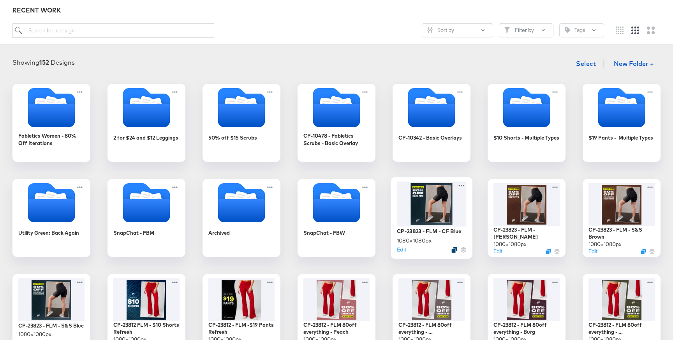
click at [455, 249] on icon "Duplicate" at bounding box center [455, 250] width 6 height 6
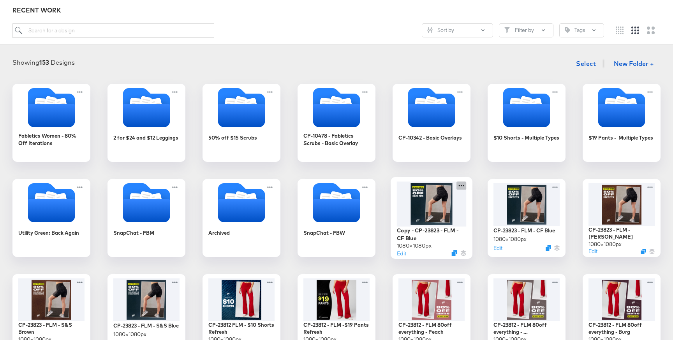
click at [460, 186] on icon at bounding box center [462, 185] width 10 height 8
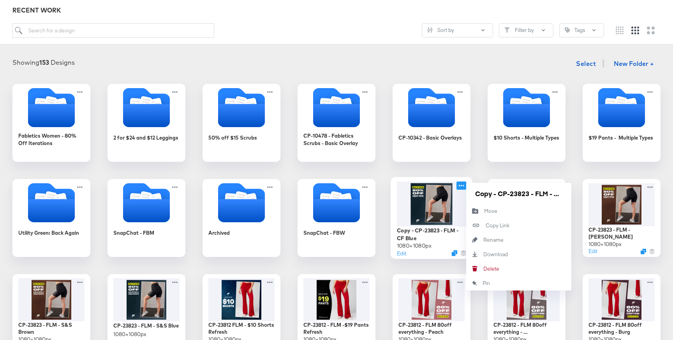
click at [423, 214] on div at bounding box center [432, 203] width 70 height 45
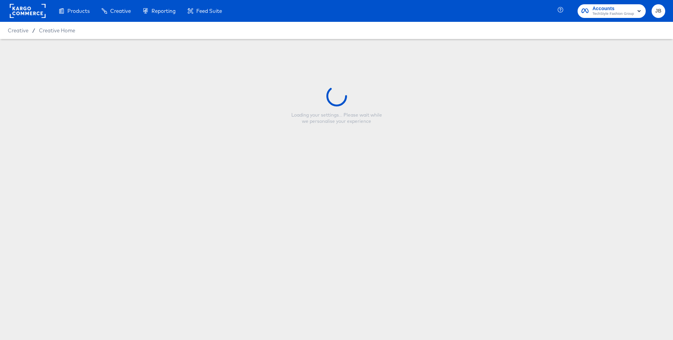
type input "Copy - CP-23823 - FLM - CF Blue"
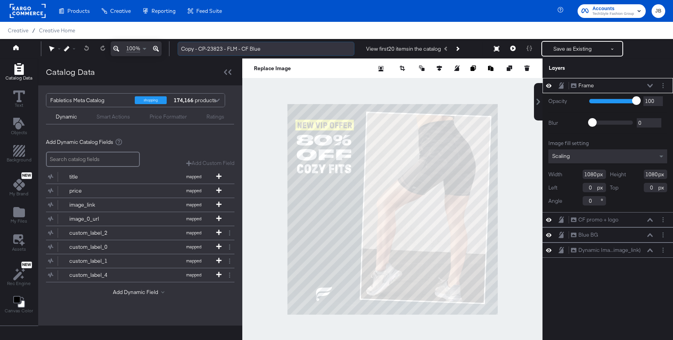
click at [219, 53] on input "Copy - CP-23823 - FLM - CF Blue" at bounding box center [266, 49] width 177 height 14
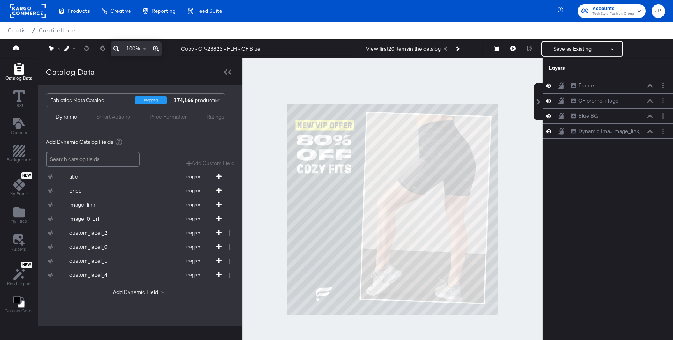
click at [287, 92] on div at bounding box center [392, 208] width 300 height 301
click at [14, 215] on icon "Add Files" at bounding box center [19, 212] width 12 height 10
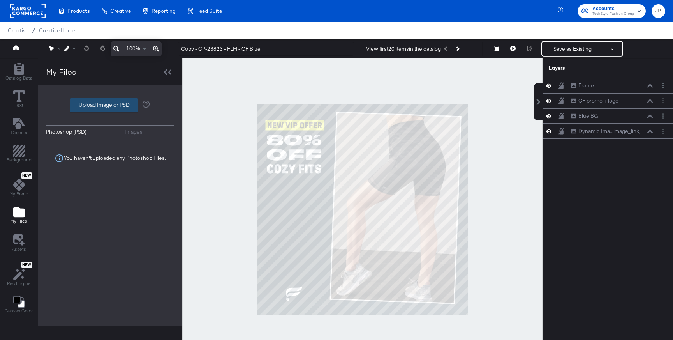
click at [104, 104] on label "Upload Image or PSD" at bounding box center [104, 105] width 67 height 13
click at [110, 105] on input "Upload Image or PSD" at bounding box center [110, 105] width 0 height 0
type input "C:\fakepath\BG for CS2.png"
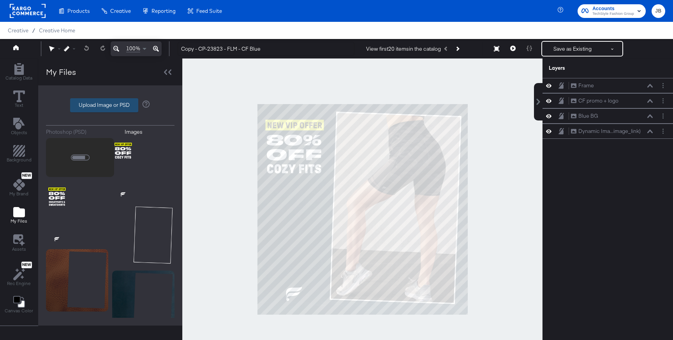
click at [79, 108] on label "Upload Image or PSD" at bounding box center [104, 105] width 67 height 13
click at [110, 105] on input "Upload Image or PSD" at bounding box center [110, 105] width 0 height 0
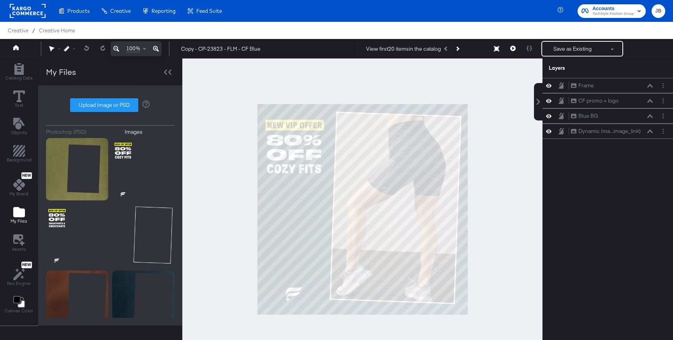
type input "C:\fakepath\BG_CS.png"
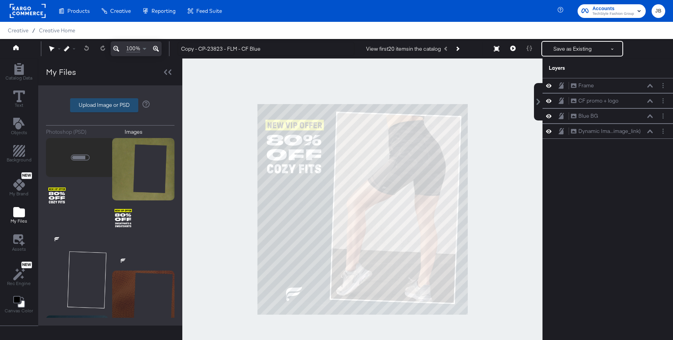
click at [105, 106] on label "Upload Image or PSD" at bounding box center [104, 105] width 67 height 13
click at [110, 105] on input "Upload Image or PSD" at bounding box center [110, 105] width 0 height 0
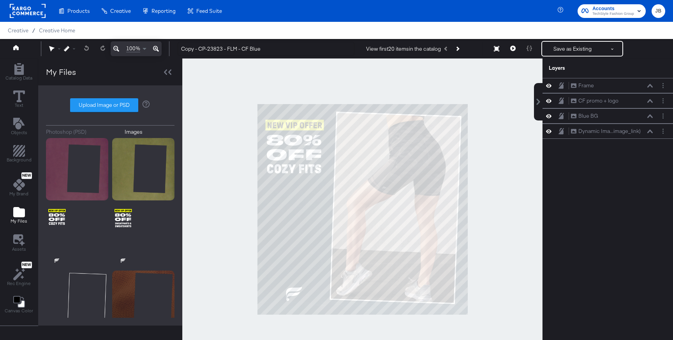
type input "C:\fakepath\MultBG_CS.png"
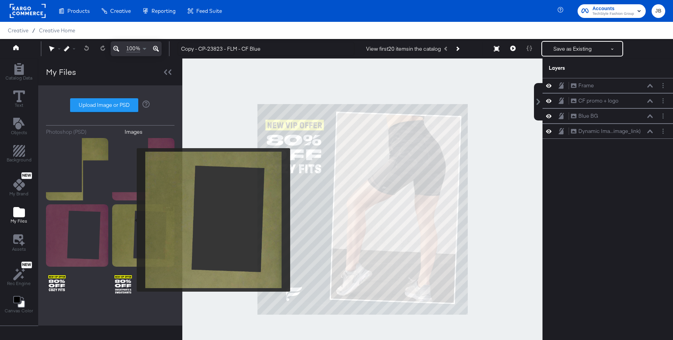
click at [132, 220] on img at bounding box center [143, 235] width 62 height 62
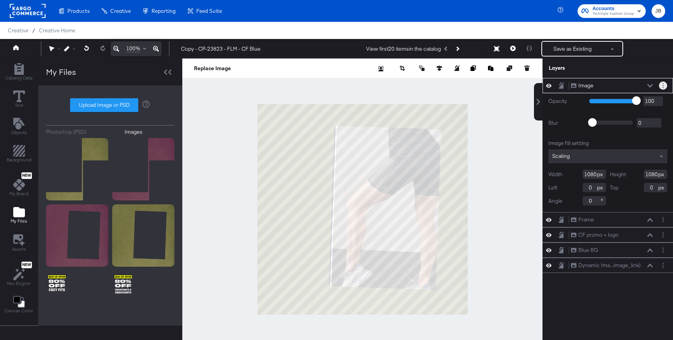
click at [664, 84] on icon "Layer Options" at bounding box center [663, 85] width 1 height 5
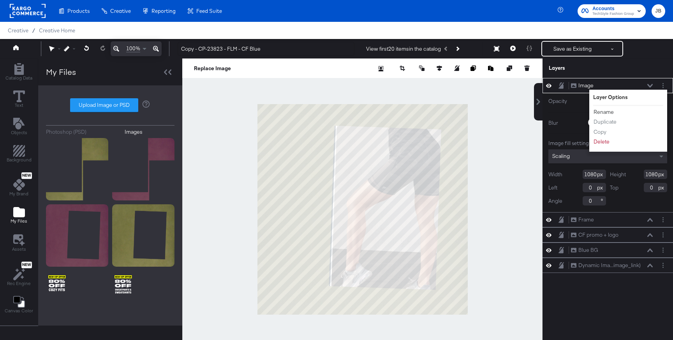
click at [607, 110] on button "Rename" at bounding box center [603, 112] width 21 height 8
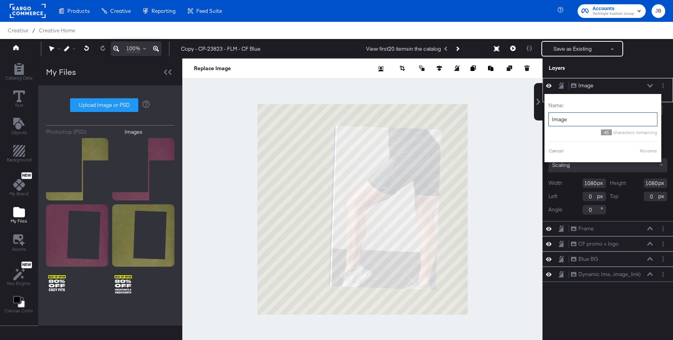
click at [585, 118] on input "Image" at bounding box center [603, 119] width 109 height 14
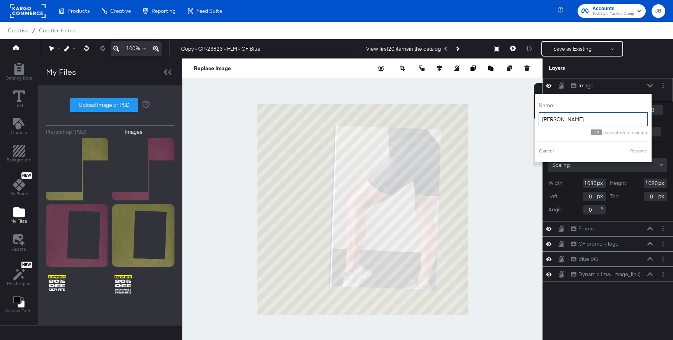
type input "green BG"
click at [505, 113] on div at bounding box center [362, 208] width 360 height 301
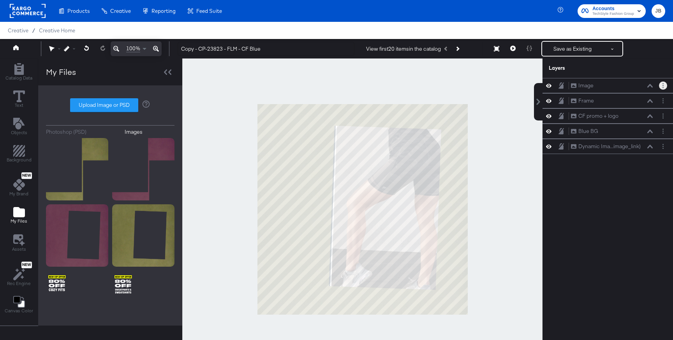
click at [666, 87] on button "Layer Options" at bounding box center [663, 85] width 8 height 8
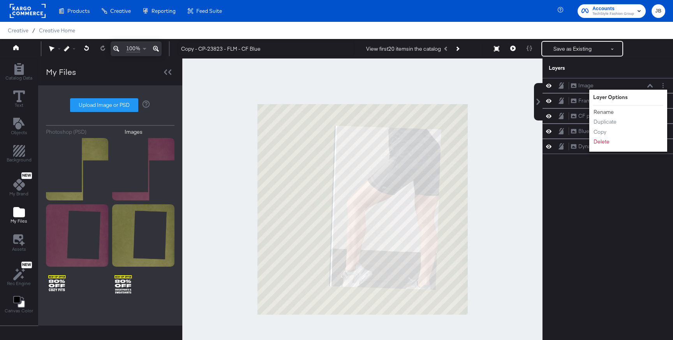
click at [606, 109] on button "Rename" at bounding box center [603, 112] width 21 height 8
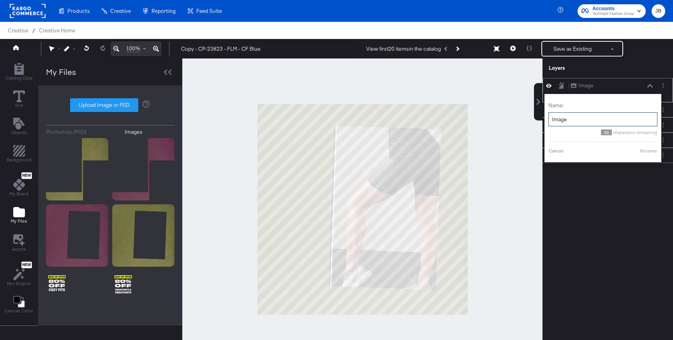
click at [576, 118] on input "Image" at bounding box center [603, 119] width 109 height 14
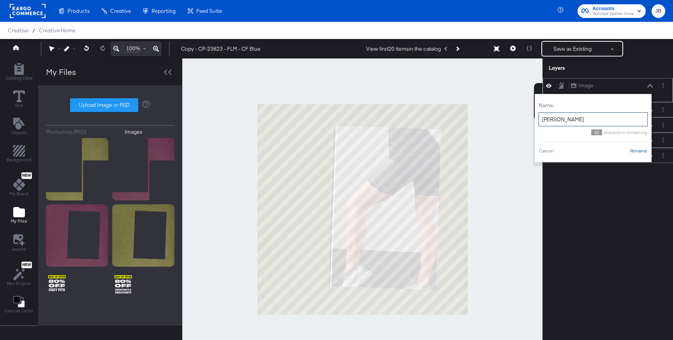
type input "[PERSON_NAME]"
click at [640, 151] on button "Rename" at bounding box center [639, 150] width 18 height 7
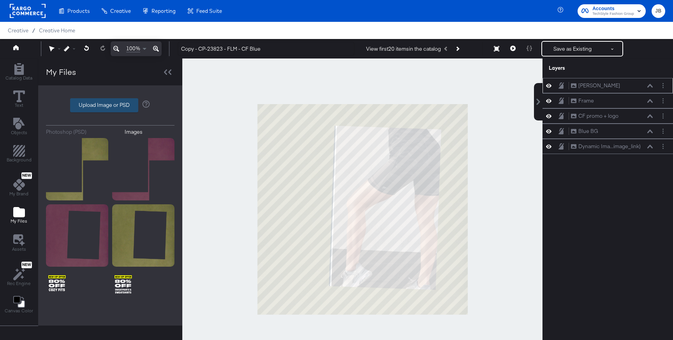
click at [93, 108] on label "Upload Image or PSD" at bounding box center [104, 105] width 67 height 13
click at [110, 105] on input "Upload Image or PSD" at bounding box center [110, 105] width 0 height 0
type input "C:\fakepath\Fabletics 11.png"
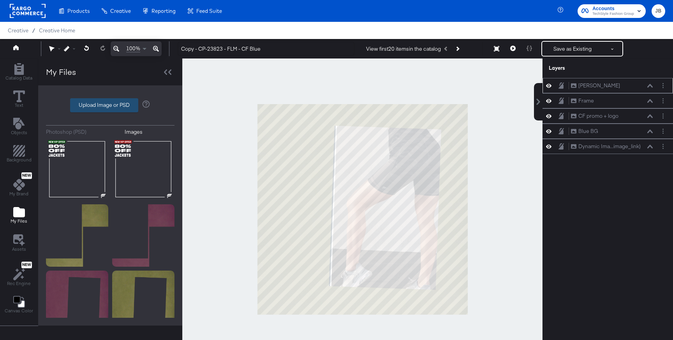
click at [119, 101] on label "Upload Image or PSD" at bounding box center [104, 105] width 67 height 13
click at [110, 105] on input "Upload Image or PSD" at bounding box center [110, 105] width 0 height 0
type input "C:\fakepath\Frame-3.png"
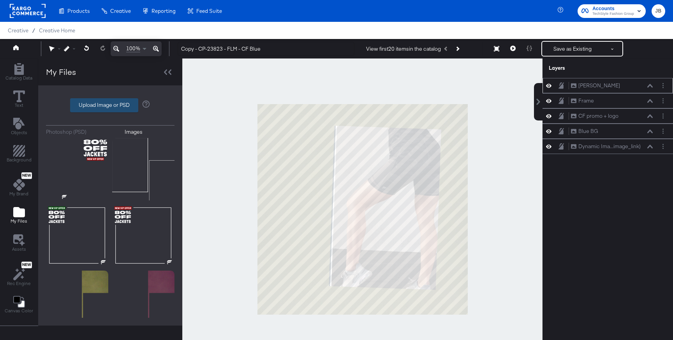
click at [108, 105] on label "Upload Image or PSD" at bounding box center [104, 105] width 67 height 13
click at [110, 105] on input "Upload Image or PSD" at bounding box center [110, 105] width 0 height 0
type input "C:\fakepath\Fabletics 15.png"
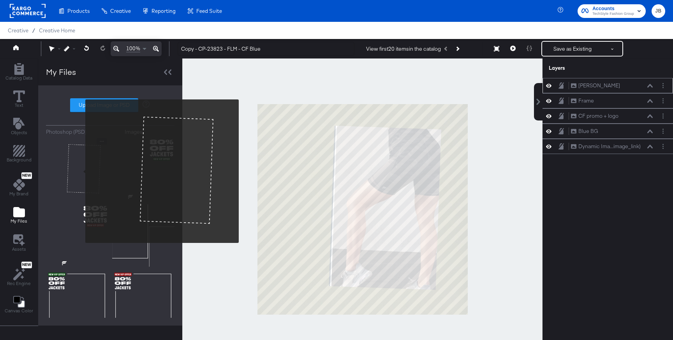
click at [80, 171] on img at bounding box center [77, 169] width 62 height 62
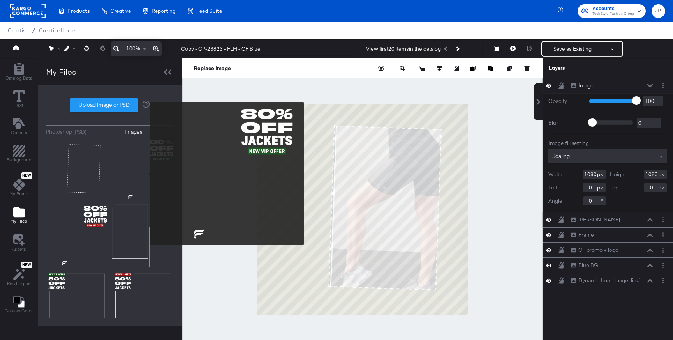
click at [145, 173] on img at bounding box center [143, 169] width 62 height 62
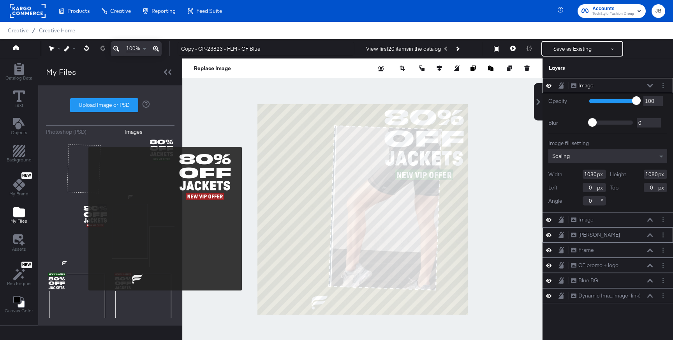
click at [83, 219] on img at bounding box center [77, 235] width 62 height 62
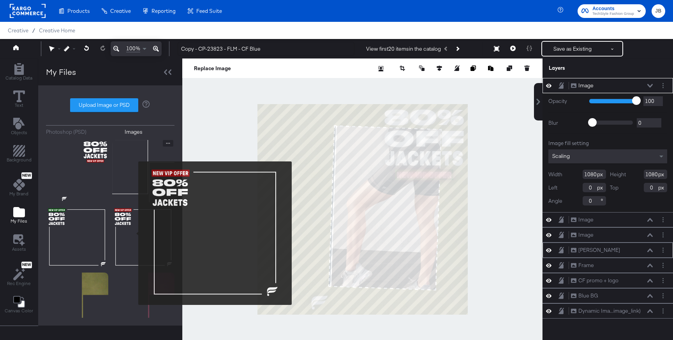
scroll to position [65, 0]
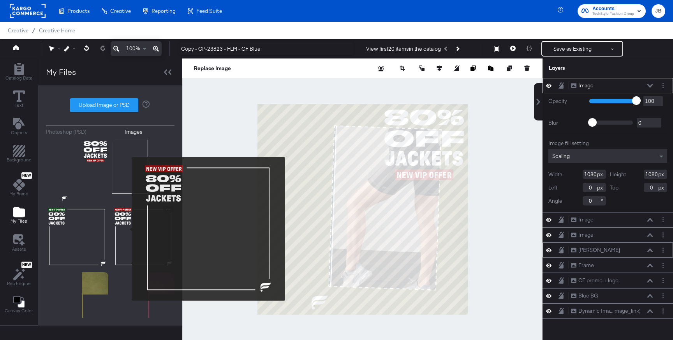
click at [127, 229] on img at bounding box center [143, 237] width 62 height 62
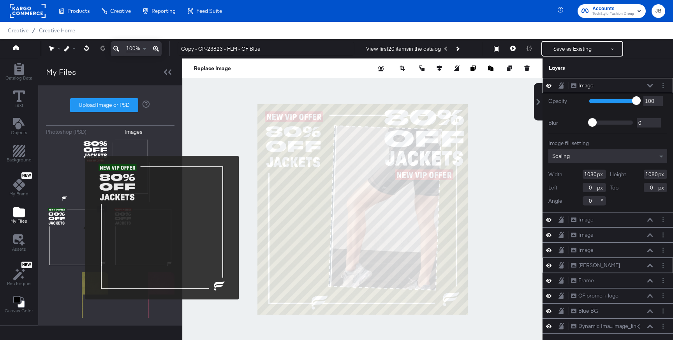
click at [80, 228] on img at bounding box center [77, 237] width 62 height 62
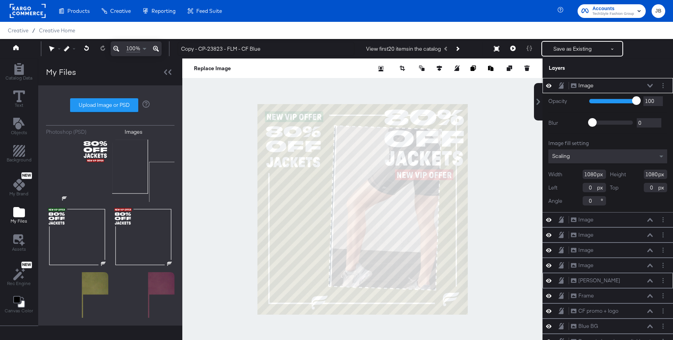
click at [651, 87] on button at bounding box center [650, 85] width 6 height 5
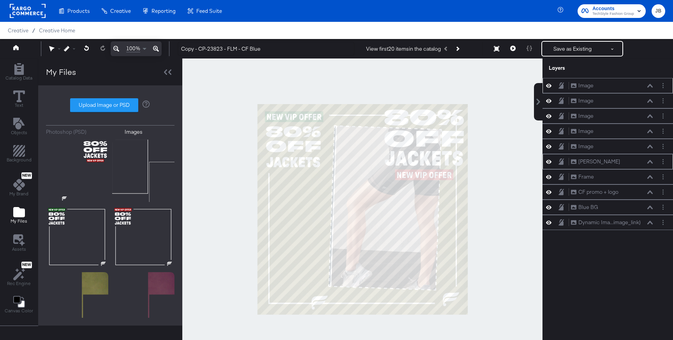
click at [551, 87] on icon at bounding box center [548, 85] width 5 height 7
click at [551, 87] on icon at bounding box center [548, 85] width 5 height 5
click at [664, 88] on button "Layer Options" at bounding box center [663, 85] width 8 height 8
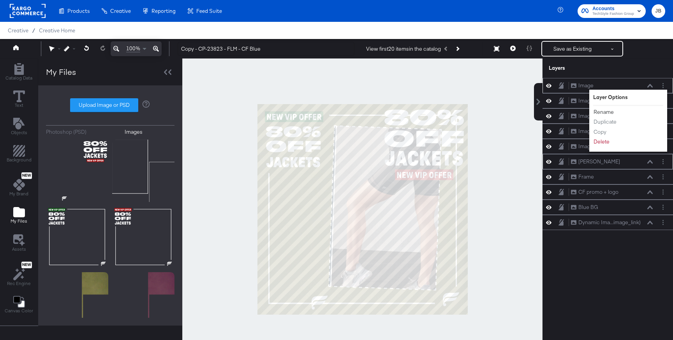
click at [610, 112] on button "Rename" at bounding box center [603, 112] width 21 height 8
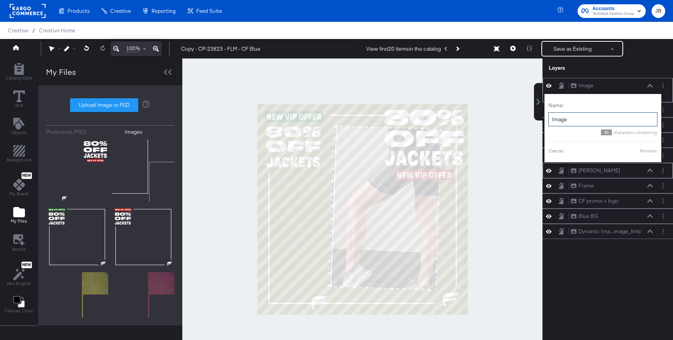
click at [585, 116] on input "Image" at bounding box center [603, 119] width 109 height 14
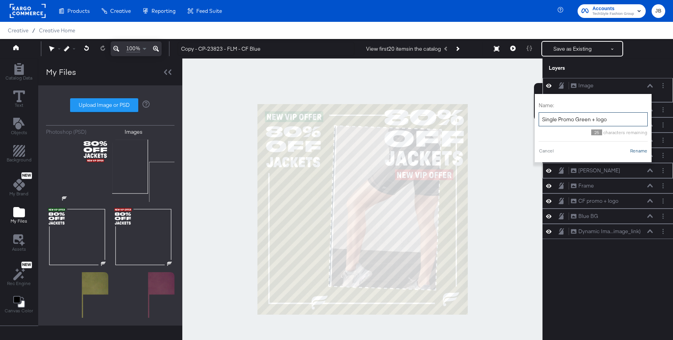
type input "Single Promo Green + logo"
click at [641, 151] on button "Rename" at bounding box center [639, 150] width 18 height 7
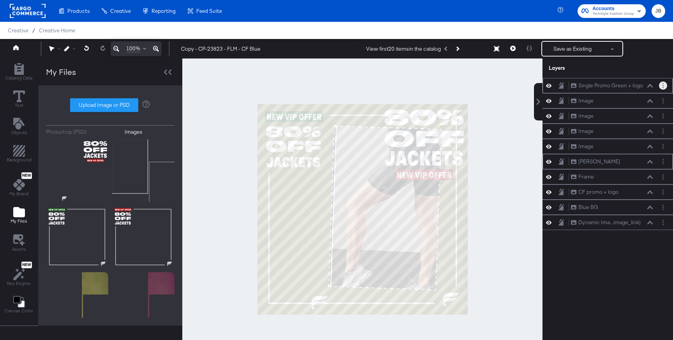
click at [662, 89] on button "Layer Options" at bounding box center [663, 85] width 8 height 8
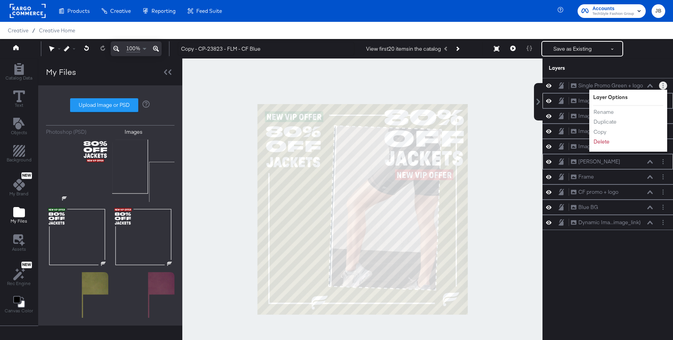
click at [571, 101] on button "Image Image" at bounding box center [582, 101] width 23 height 8
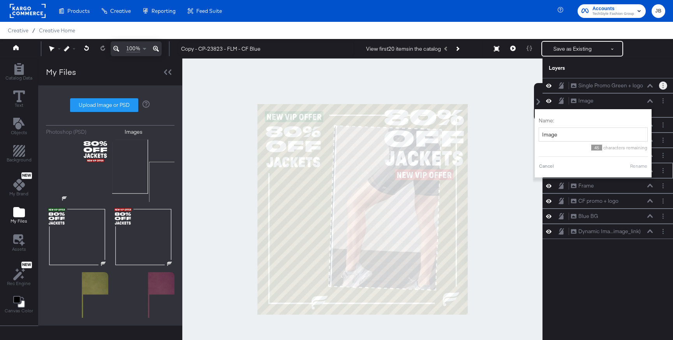
click at [547, 88] on icon at bounding box center [548, 85] width 5 height 7
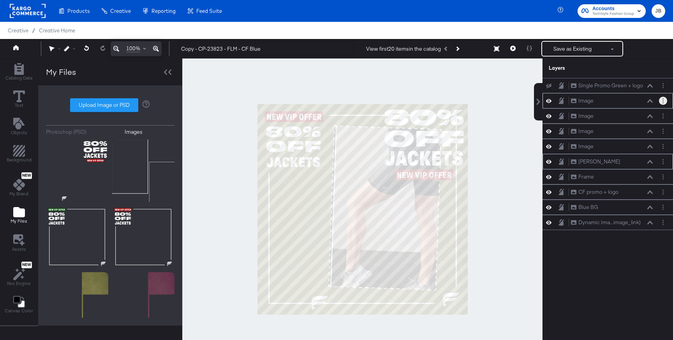
click at [666, 102] on button "Layer Options" at bounding box center [663, 101] width 8 height 8
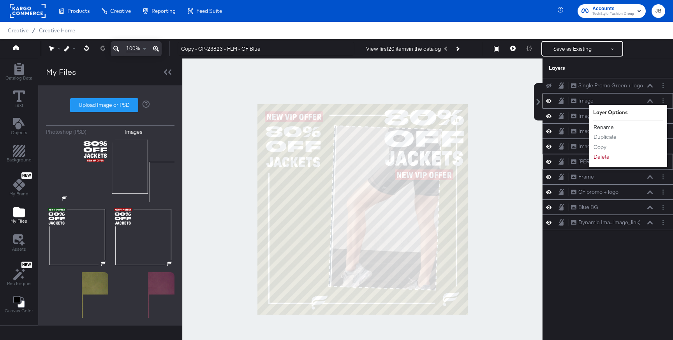
click at [609, 129] on button "Rename" at bounding box center [603, 127] width 21 height 8
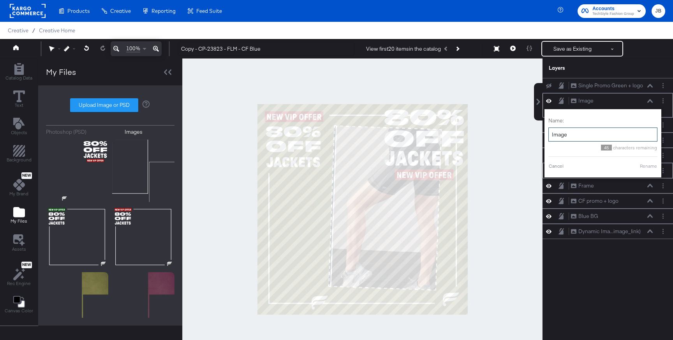
click at [586, 130] on input "Image" at bounding box center [603, 134] width 109 height 14
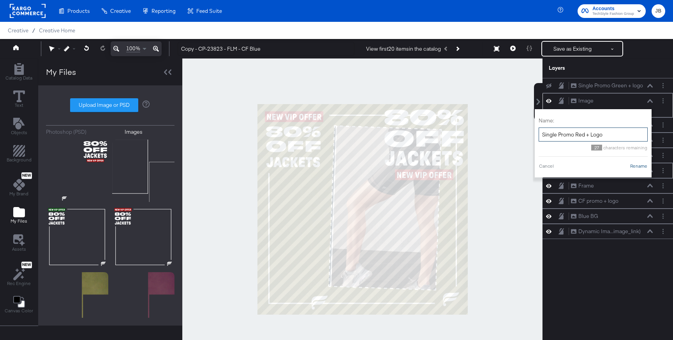
type input "Single Promo Red + Logo"
click at [644, 169] on button "Rename" at bounding box center [639, 165] width 18 height 7
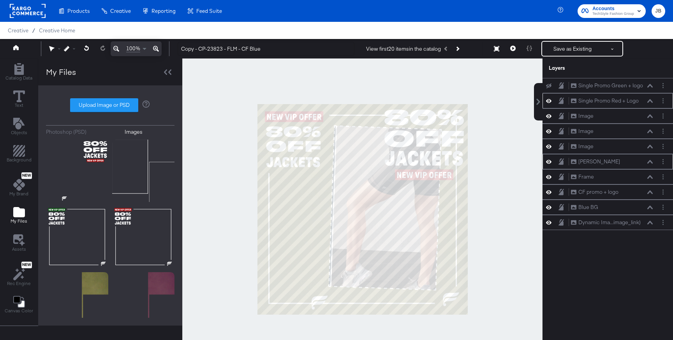
click at [547, 101] on icon at bounding box center [548, 100] width 5 height 7
click at [663, 116] on circle "Layer Options" at bounding box center [663, 115] width 1 height 1
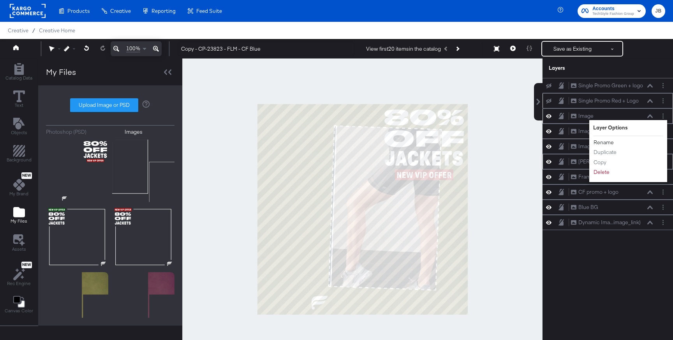
click at [607, 142] on button "Rename" at bounding box center [603, 142] width 21 height 8
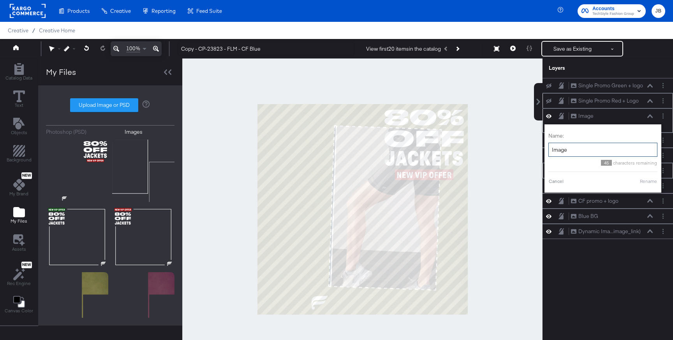
click at [566, 150] on input "Image" at bounding box center [603, 150] width 109 height 14
type input "Multi"
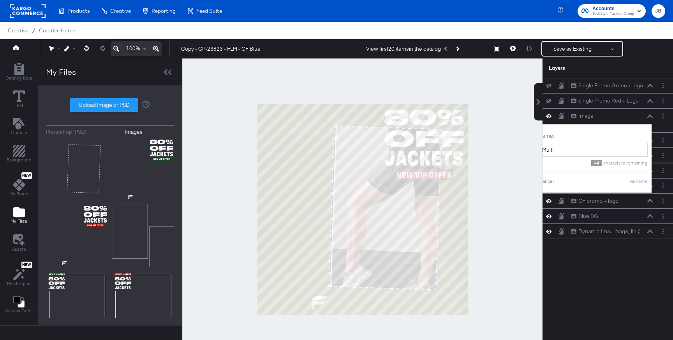
scroll to position [65, 0]
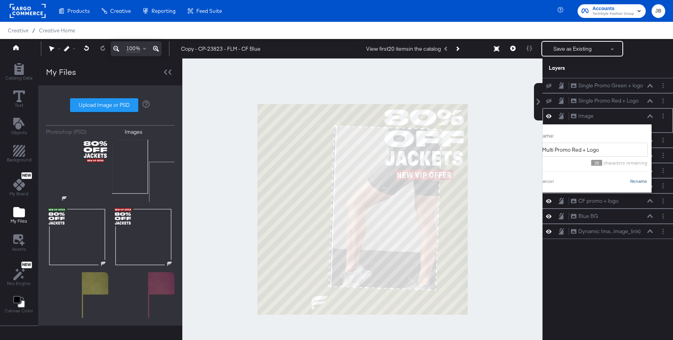
type input "Multi Promo Red + Logo"
click at [642, 182] on button "Rename" at bounding box center [639, 181] width 18 height 7
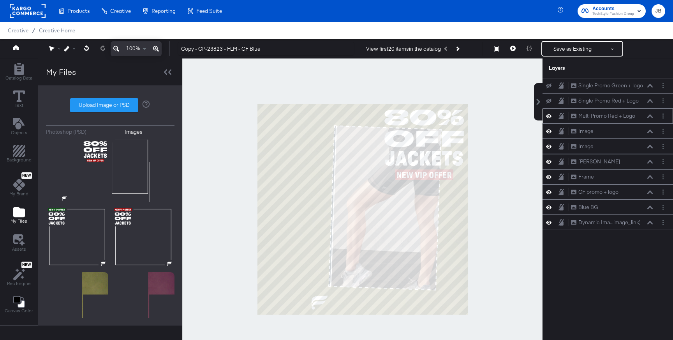
click at [551, 117] on icon at bounding box center [548, 116] width 5 height 7
click at [664, 132] on button "Layer Options" at bounding box center [663, 131] width 8 height 8
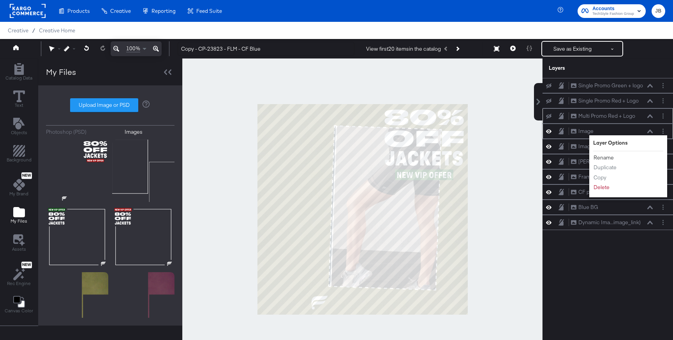
click at [604, 158] on button "Rename" at bounding box center [603, 158] width 21 height 8
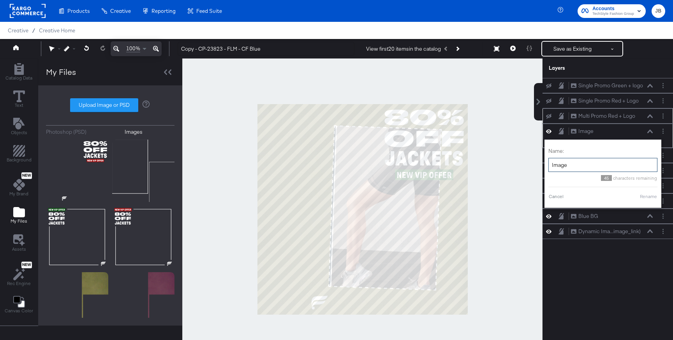
click at [580, 162] on input "Image" at bounding box center [603, 165] width 109 height 14
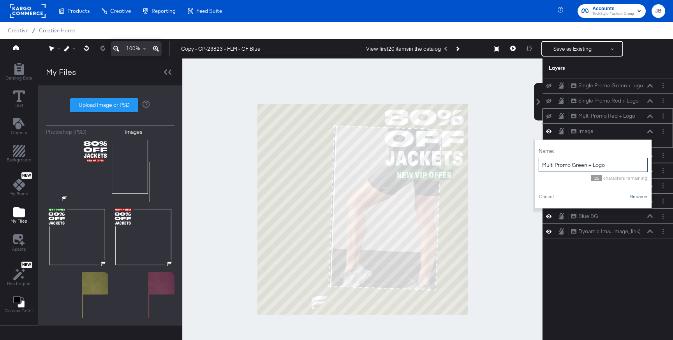
type input "Multi Promo Green + Logo"
click at [636, 198] on button "Rename" at bounding box center [639, 196] width 18 height 7
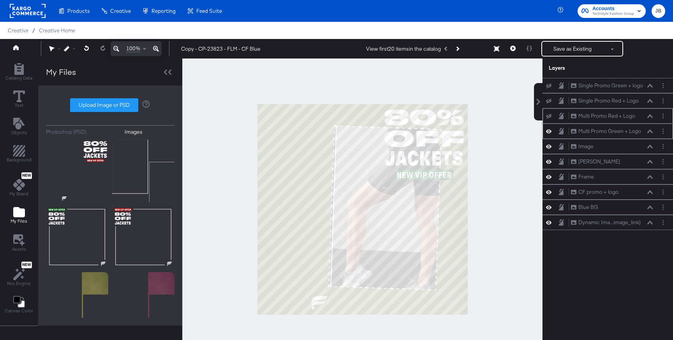
click at [548, 133] on icon at bounding box center [548, 131] width 5 height 4
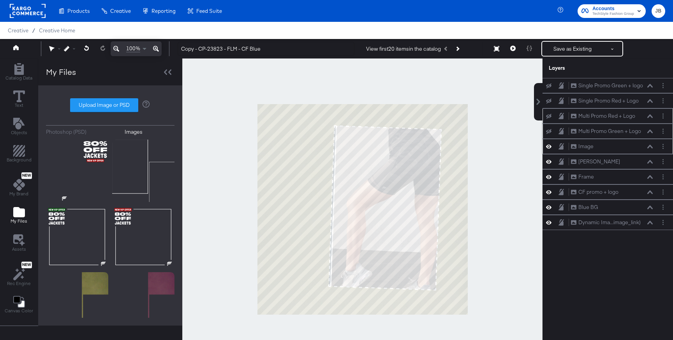
click at [549, 147] on icon at bounding box center [548, 147] width 5 height 4
click at [549, 147] on icon at bounding box center [548, 146] width 5 height 5
click at [663, 146] on circle "Layer Options" at bounding box center [663, 146] width 1 height 1
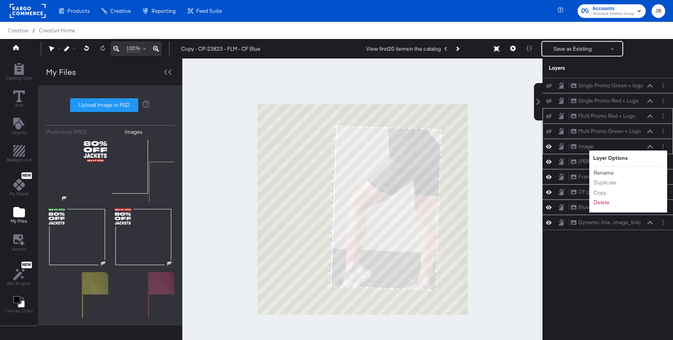
click at [605, 173] on button "Rename" at bounding box center [603, 173] width 21 height 8
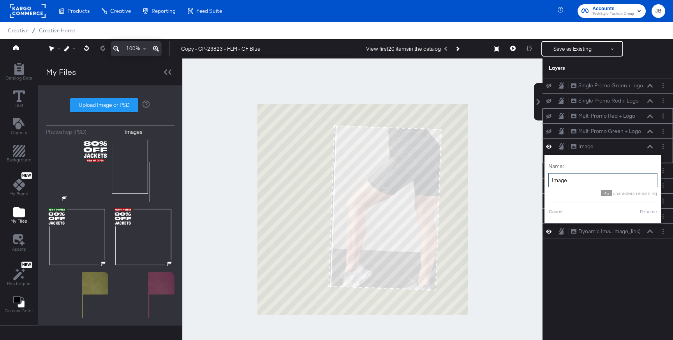
click at [572, 178] on input "Image" at bounding box center [603, 180] width 109 height 14
type input "Single image border"
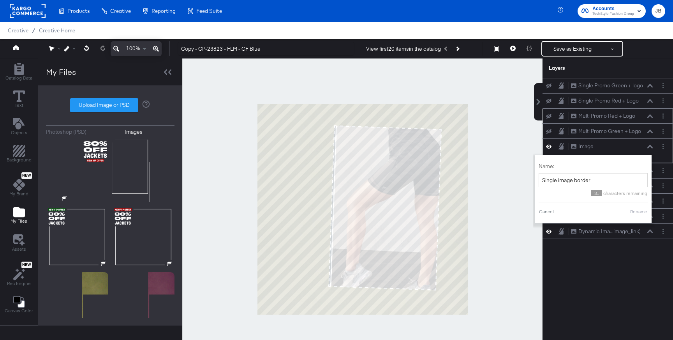
click at [638, 211] on button "Rename" at bounding box center [639, 211] width 18 height 7
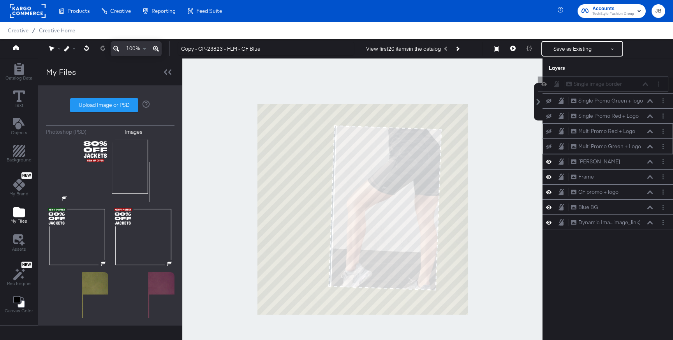
drag, startPoint x: 630, startPoint y: 151, endPoint x: 625, endPoint y: 87, distance: 64.5
click at [625, 87] on div "Single image border Single image border" at bounding box center [603, 83] width 131 height 15
click at [661, 193] on button "Layer Options" at bounding box center [663, 192] width 8 height 8
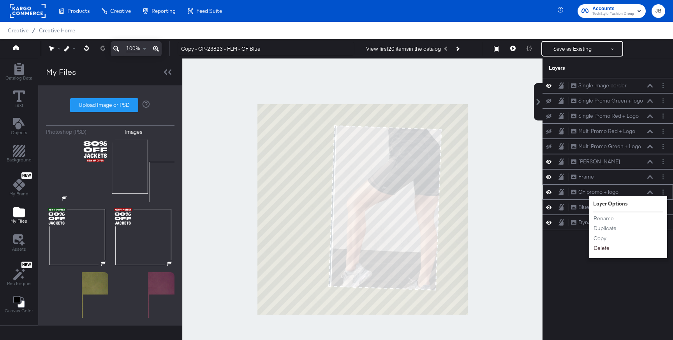
click at [603, 250] on button "Delete" at bounding box center [601, 248] width 17 height 8
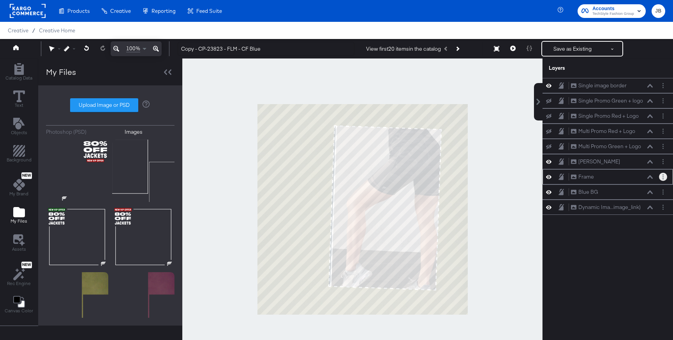
click at [663, 177] on circle "Layer Options" at bounding box center [663, 176] width 1 height 1
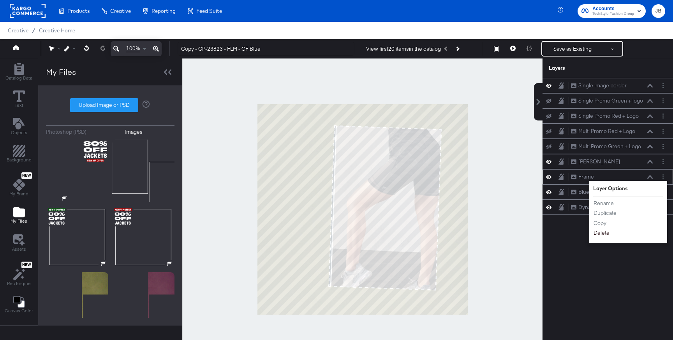
click at [606, 233] on button "Delete" at bounding box center [601, 233] width 17 height 8
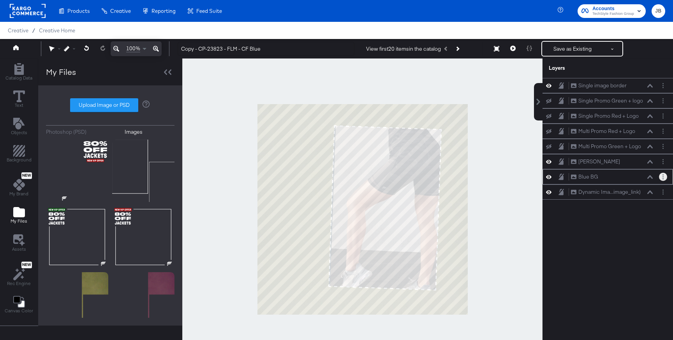
click at [664, 178] on circle "Layer Options" at bounding box center [663, 178] width 1 height 1
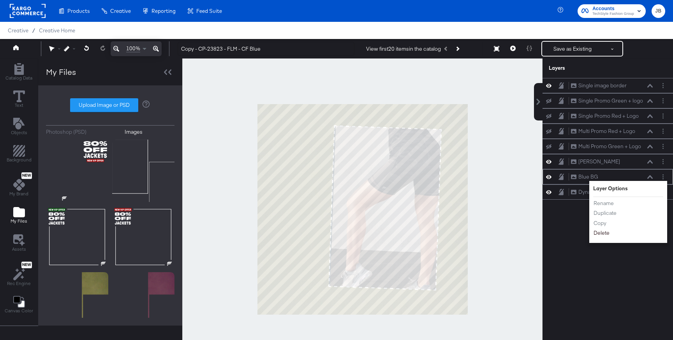
click at [604, 232] on button "Delete" at bounding box center [601, 233] width 17 height 8
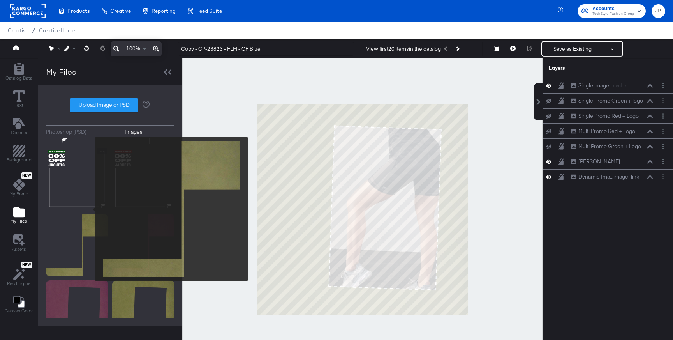
scroll to position [156, 0]
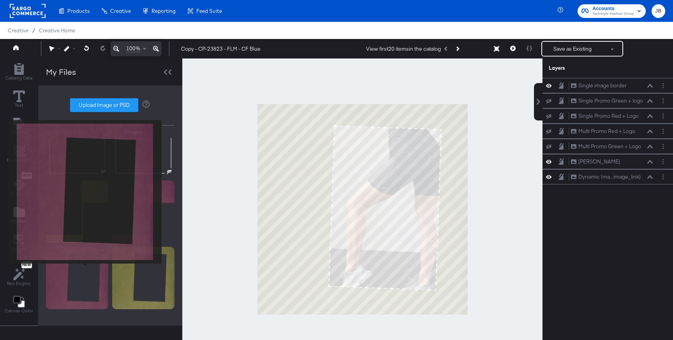
click at [85, 269] on img at bounding box center [77, 278] width 62 height 62
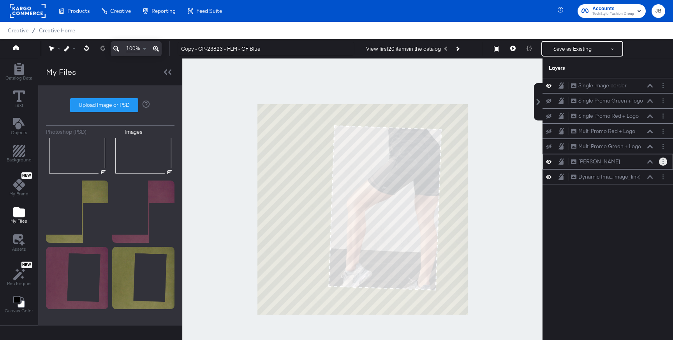
click at [665, 161] on button "Layer Options" at bounding box center [663, 161] width 8 height 8
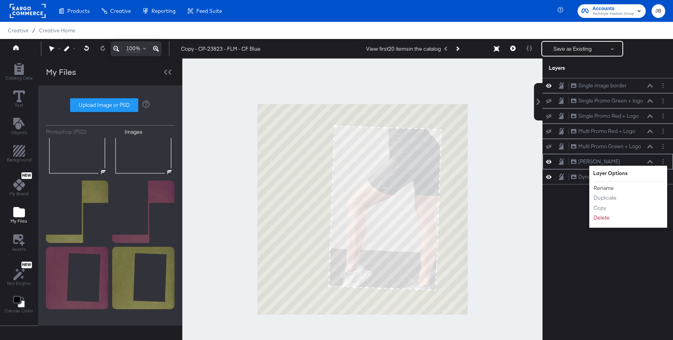
click at [604, 190] on button "Rename" at bounding box center [603, 188] width 21 height 8
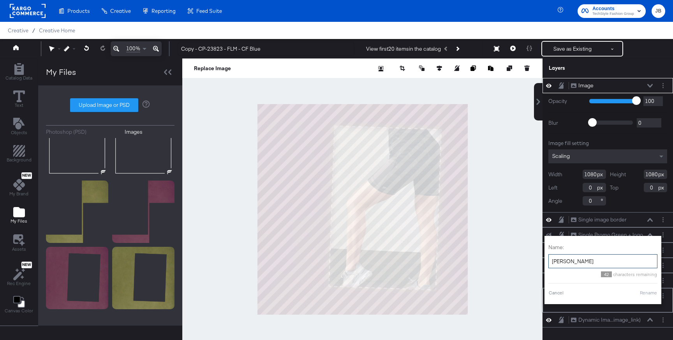
click at [554, 260] on input "Green BG" at bounding box center [603, 261] width 109 height 14
type input "Single [PERSON_NAME]"
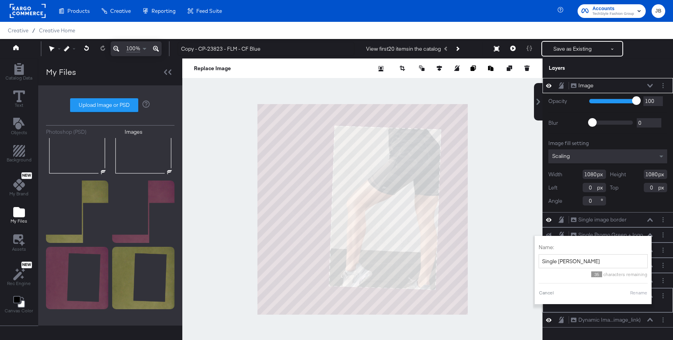
click at [642, 295] on button "Rename" at bounding box center [639, 292] width 18 height 7
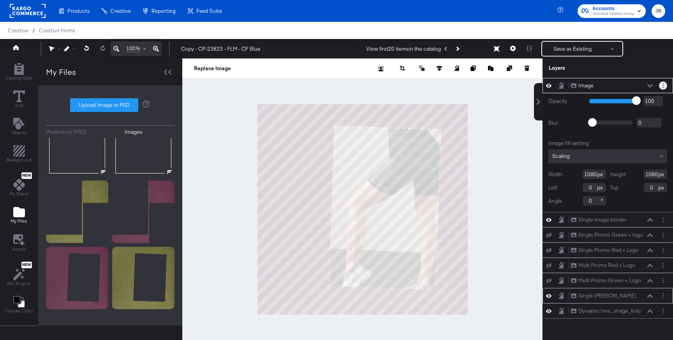
click at [663, 83] on circle "Layer Options" at bounding box center [663, 83] width 1 height 1
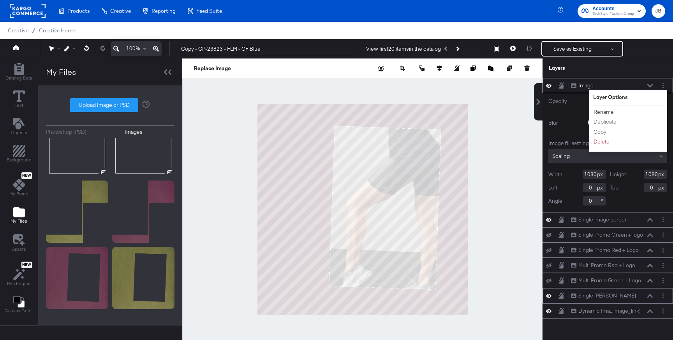
click at [600, 112] on button "Rename" at bounding box center [603, 112] width 21 height 8
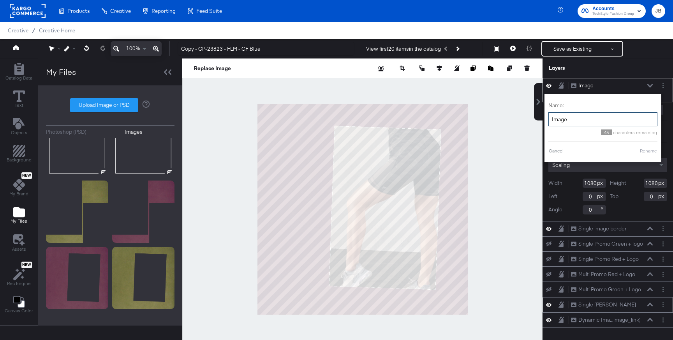
click at [593, 115] on input "Image" at bounding box center [603, 119] width 109 height 14
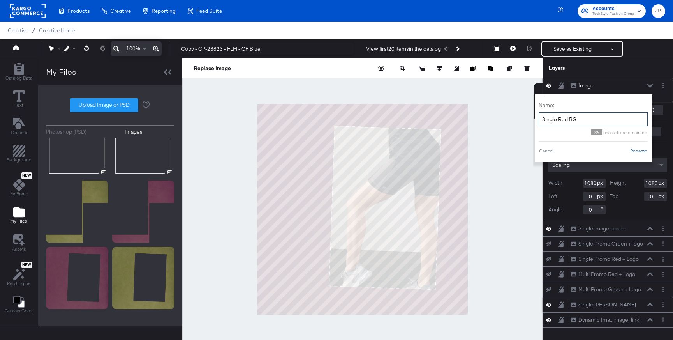
type input "Single Red BG"
click at [635, 147] on div "Cancel Rename" at bounding box center [593, 150] width 109 height 7
click at [636, 151] on button "Rename" at bounding box center [639, 150] width 18 height 7
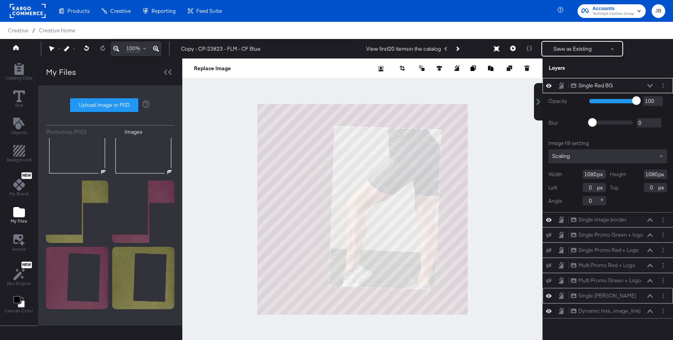
click at [651, 87] on icon at bounding box center [650, 86] width 5 height 4
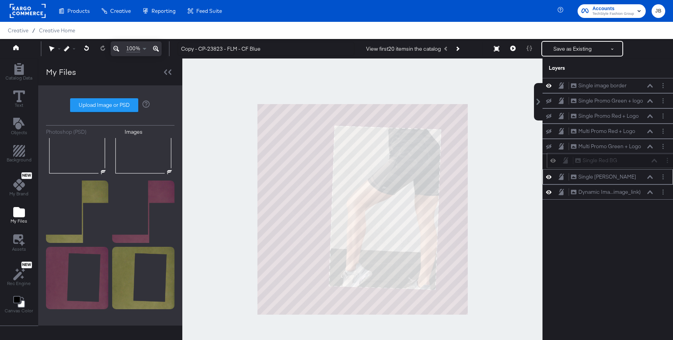
drag, startPoint x: 634, startPoint y: 85, endPoint x: 638, endPoint y: 162, distance: 76.9
click at [638, 162] on div "Single Red BG Single Red BG" at bounding box center [616, 160] width 83 height 8
click at [549, 162] on icon at bounding box center [548, 161] width 5 height 7
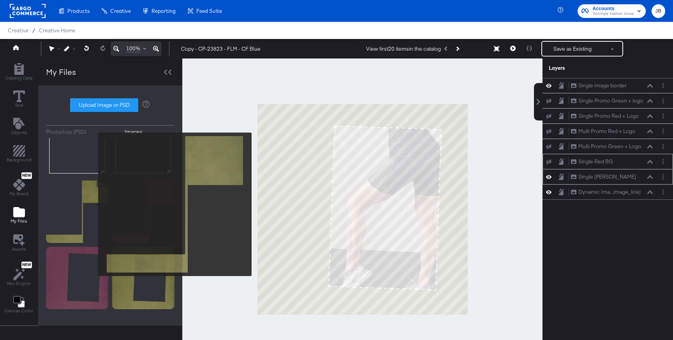
click at [93, 204] on img at bounding box center [77, 211] width 62 height 62
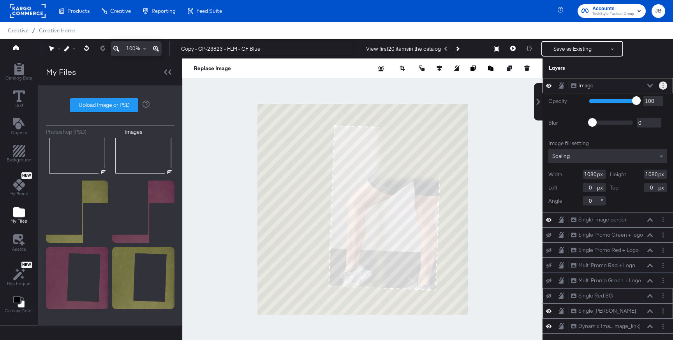
click at [661, 86] on button "Layer Options" at bounding box center [663, 85] width 8 height 8
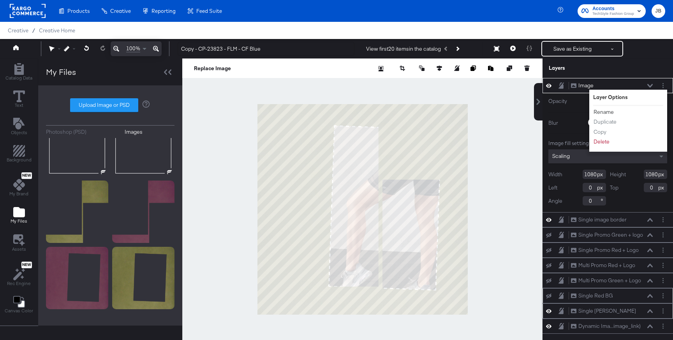
click at [605, 113] on button "Rename" at bounding box center [603, 112] width 21 height 8
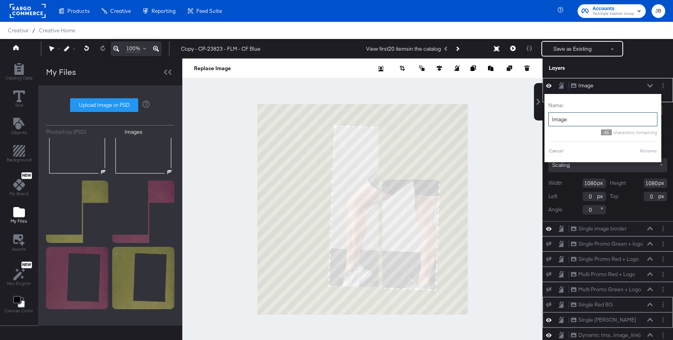
click at [577, 122] on input "Image" at bounding box center [603, 119] width 109 height 14
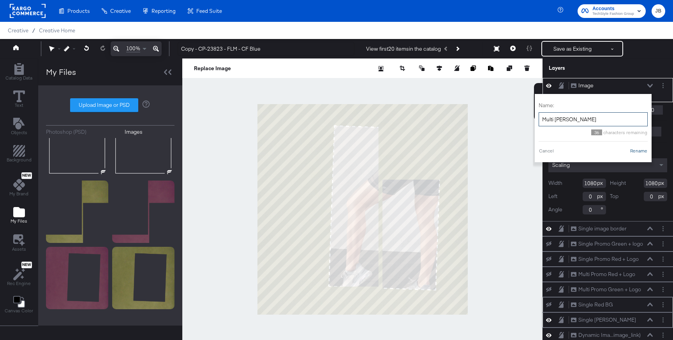
type input "Multi [PERSON_NAME]"
click at [639, 151] on button "Rename" at bounding box center [639, 150] width 18 height 7
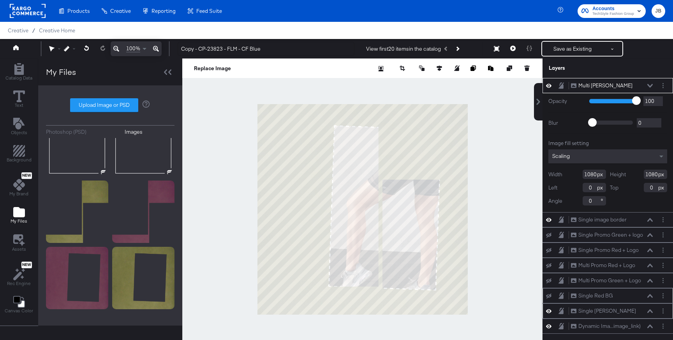
click at [651, 89] on div "Multi BG Green Multi BG Green" at bounding box center [612, 85] width 83 height 8
click at [650, 85] on icon at bounding box center [650, 86] width 5 height 4
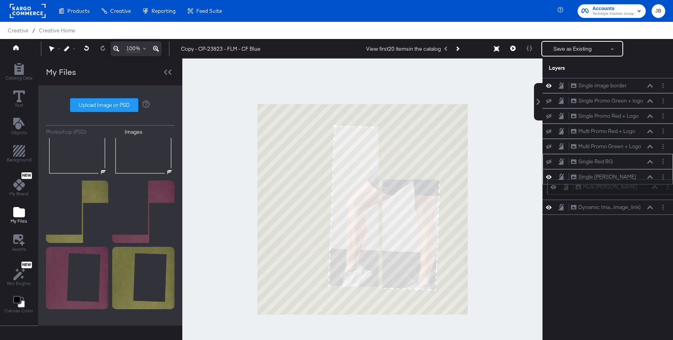
drag, startPoint x: 635, startPoint y: 86, endPoint x: 640, endPoint y: 190, distance: 104.1
click at [640, 190] on div "Multi BG Green Multi BG Green" at bounding box center [617, 187] width 83 height 8
click at [551, 188] on button at bounding box center [549, 191] width 6 height 7
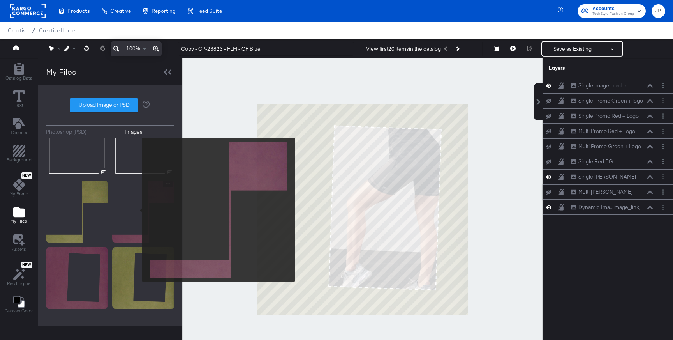
click at [137, 210] on img at bounding box center [143, 211] width 62 height 62
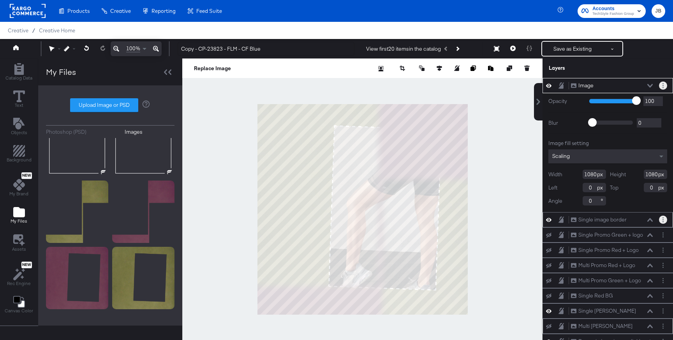
click at [664, 85] on button "Layer Options" at bounding box center [663, 85] width 8 height 8
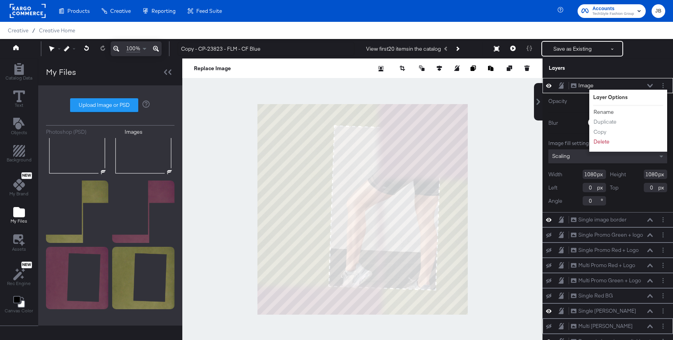
click at [602, 111] on button "Rename" at bounding box center [603, 112] width 21 height 8
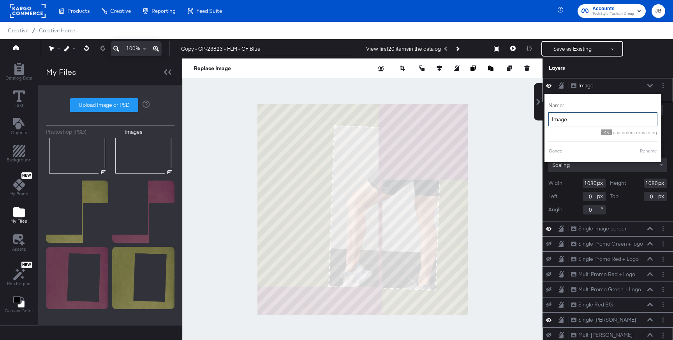
click at [586, 116] on input "Image" at bounding box center [603, 119] width 109 height 14
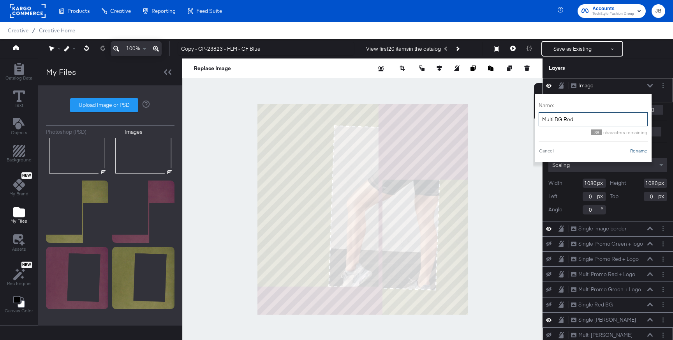
type input "Multi BG Red"
click at [641, 150] on button "Rename" at bounding box center [639, 150] width 18 height 7
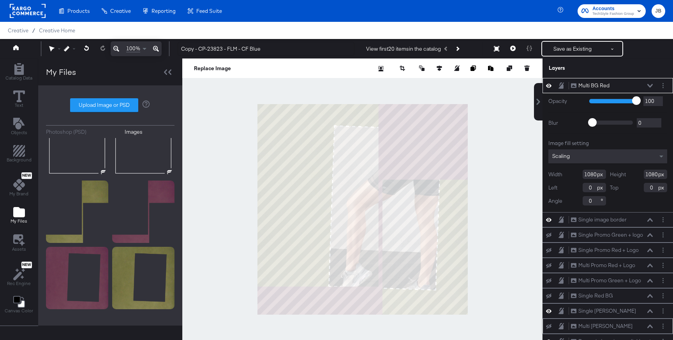
click at [650, 85] on icon at bounding box center [650, 86] width 5 height 4
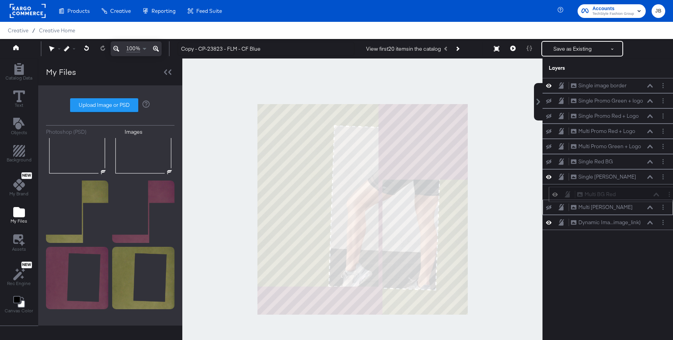
drag, startPoint x: 632, startPoint y: 87, endPoint x: 638, endPoint y: 197, distance: 110.8
click at [638, 197] on div "Multi BG Red Multi BG Red" at bounding box center [618, 194] width 83 height 8
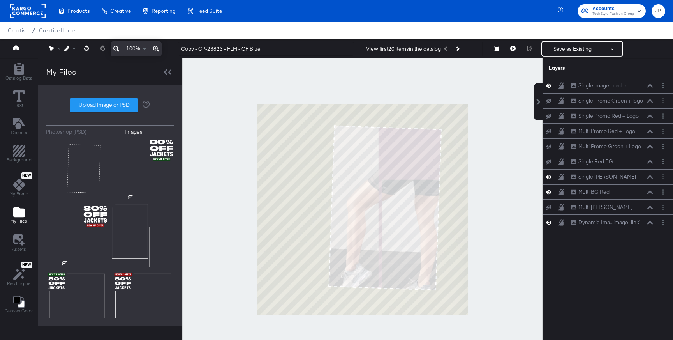
scroll to position [156, 0]
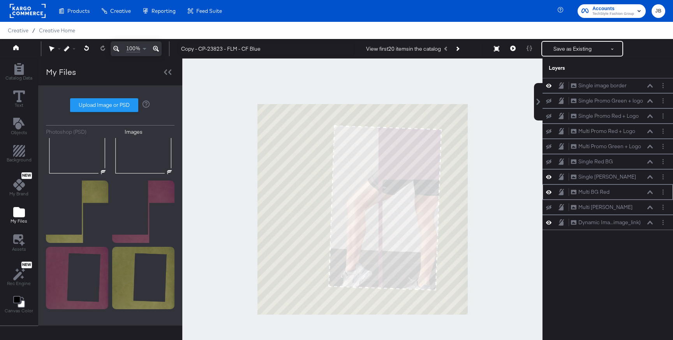
click at [549, 191] on icon at bounding box center [548, 192] width 5 height 7
click at [548, 101] on icon at bounding box center [548, 101] width 5 height 5
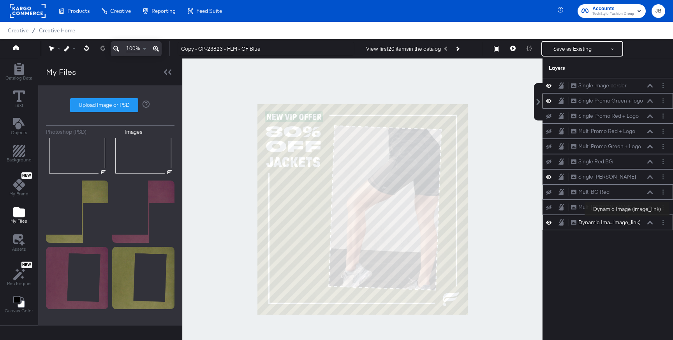
click at [628, 222] on div "Dynamic Ima...image_link)" at bounding box center [610, 222] width 62 height 7
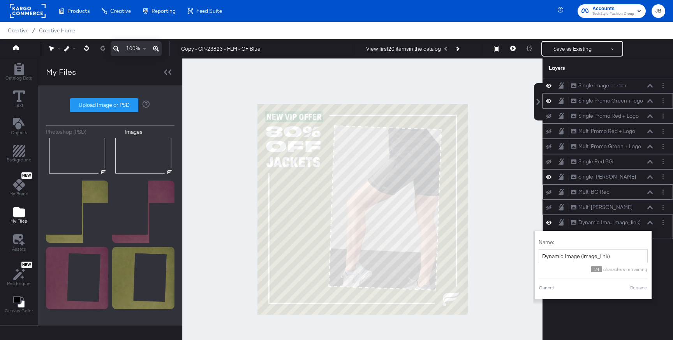
click at [650, 220] on button at bounding box center [650, 222] width 6 height 5
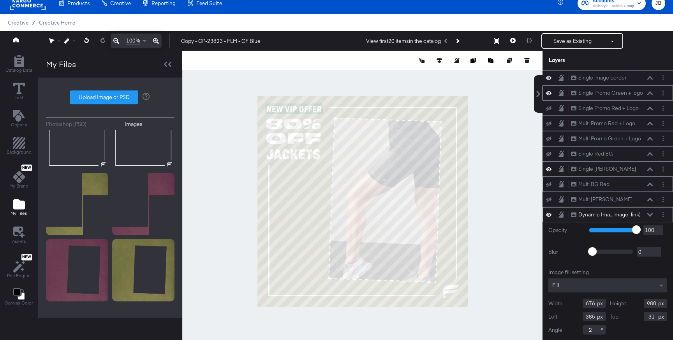
scroll to position [1, 0]
type input "908"
type input "382"
type input "103"
type input "570"
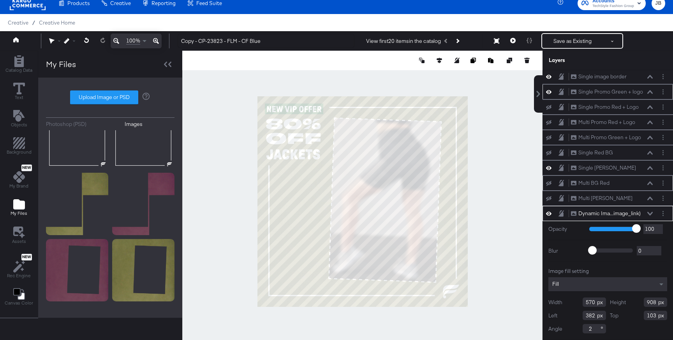
type input "837"
type input "566"
type input "386"
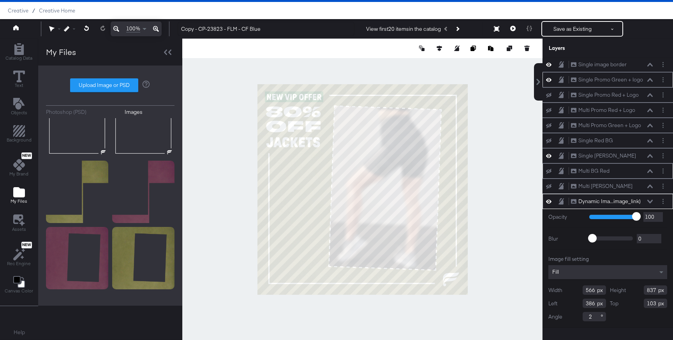
type input "555"
type input "396"
type input "104"
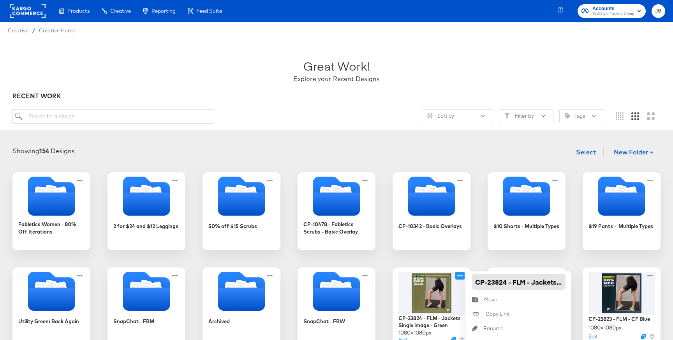
scroll to position [72, 0]
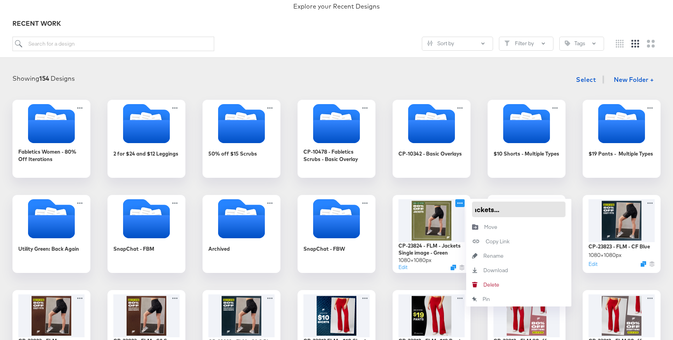
click at [547, 208] on input "CP-23824 - FLM - Jackets Single image - Green" at bounding box center [519, 209] width 94 height 16
type input "CP-23824 - FLM - Jackets Single image - Red"
click at [531, 191] on div "Fabletics Women - 80% Off Iterations 2 for $24 and $12 Leggings 50% off $15 Scr…" at bounding box center [337, 281] width 658 height 363
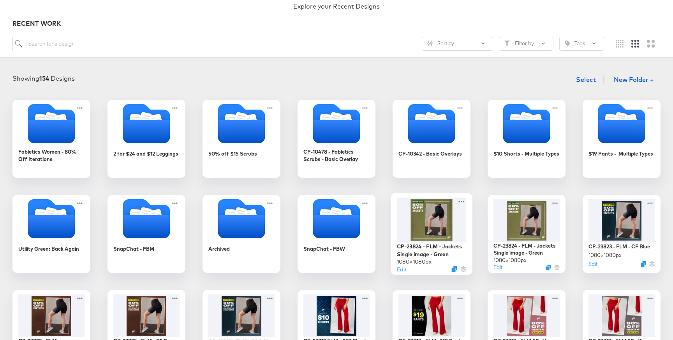
click at [423, 238] on div at bounding box center [432, 219] width 70 height 45
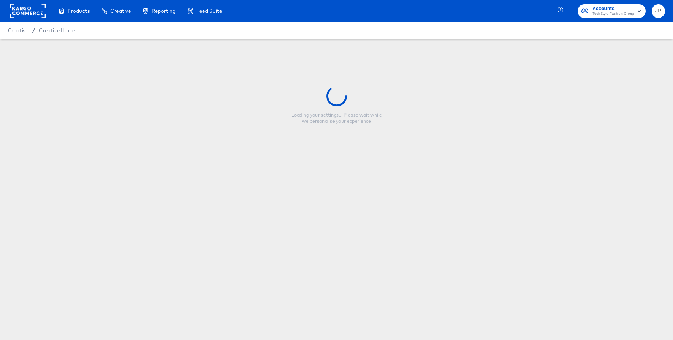
type input "CP-23824 - FLM - Jackets Single image - Red"
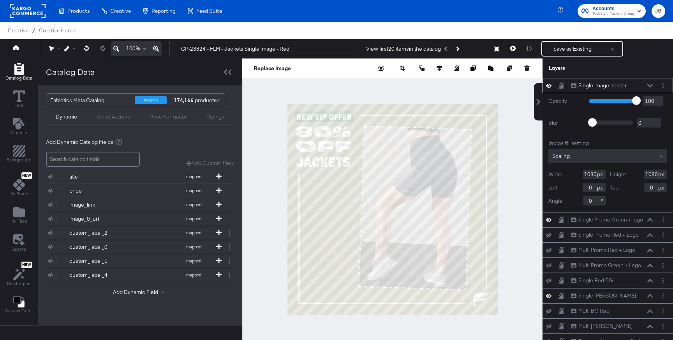
click at [650, 85] on icon at bounding box center [650, 86] width 5 height 4
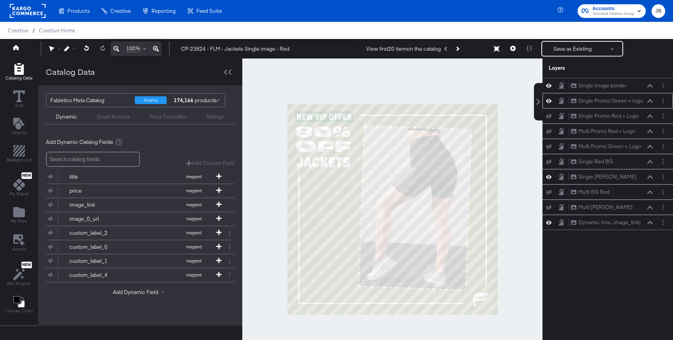
click at [549, 104] on icon at bounding box center [548, 100] width 5 height 7
click at [549, 117] on icon at bounding box center [548, 115] width 5 height 5
click at [547, 162] on icon at bounding box center [548, 161] width 5 height 5
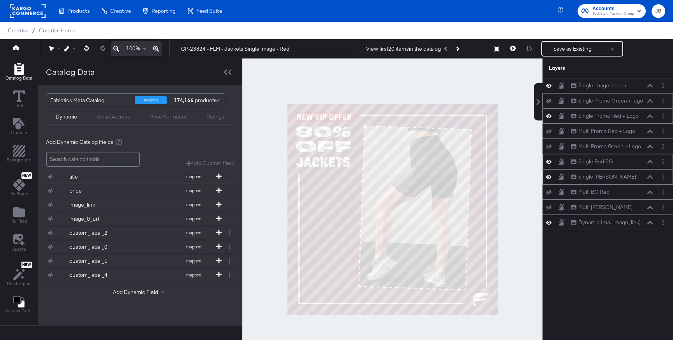
click at [548, 178] on icon at bounding box center [548, 176] width 5 height 7
click at [550, 47] on button "Save as Existing" at bounding box center [572, 49] width 61 height 14
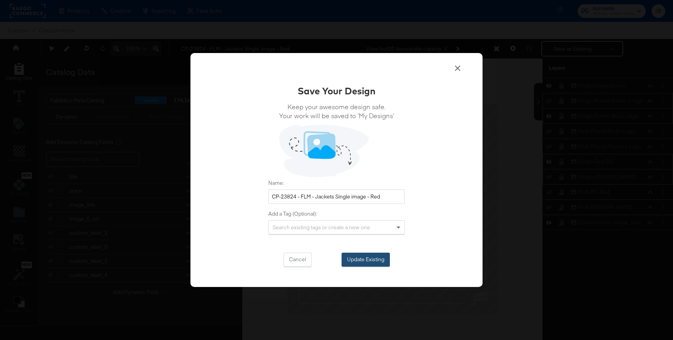
click at [357, 266] on button "Update Existing" at bounding box center [366, 260] width 48 height 14
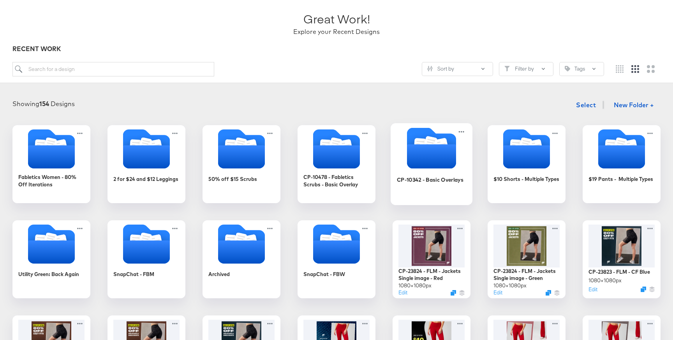
scroll to position [67, 0]
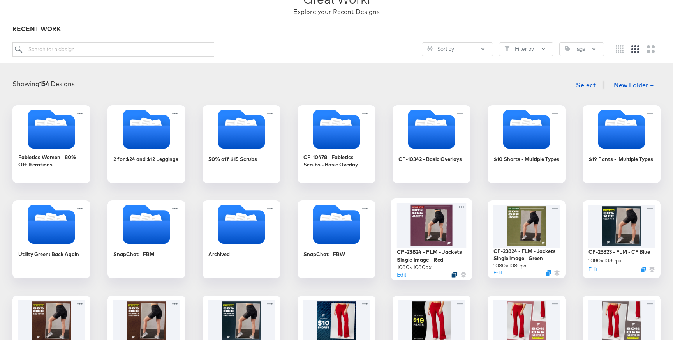
click at [456, 272] on icon "Duplicate" at bounding box center [455, 275] width 6 height 6
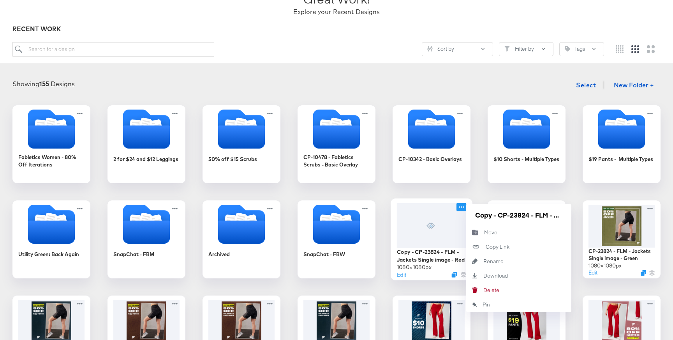
click at [462, 206] on icon at bounding box center [462, 207] width 10 height 8
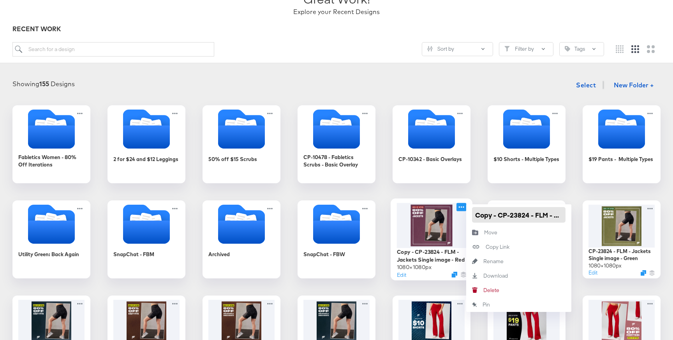
drag, startPoint x: 499, startPoint y: 214, endPoint x: 463, endPoint y: 217, distance: 36.4
click at [463, 217] on div "Copy - CP-23824 - FLM - Jackets Single image - Red 1080 × 1080 px Edit Copy - C…" at bounding box center [432, 239] width 78 height 78
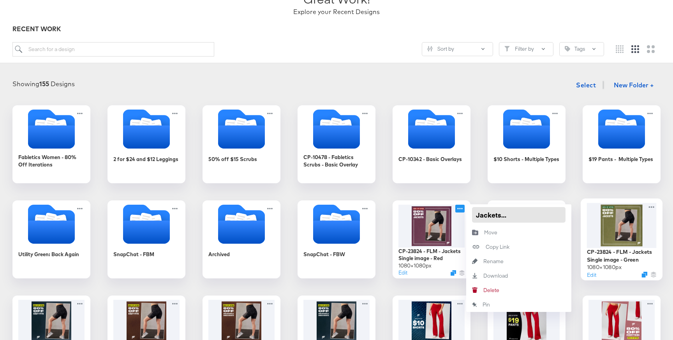
drag, startPoint x: 545, startPoint y: 216, endPoint x: 585, endPoint y: 219, distance: 40.2
click at [585, 219] on div "Fabletics Women - 80% Off Iterations 2 for $24 and $12 Leggings 50% off $15 Scr…" at bounding box center [337, 286] width 658 height 363
click at [527, 214] on input "CP-23824 - FLM - Jackets Single image - Red" at bounding box center [519, 215] width 94 height 16
click at [516, 215] on input "CP-23824 - FLM - Jackets Single image - Red" at bounding box center [519, 215] width 94 height 16
click at [516, 214] on input "CP-23824 - FLM - Jackets Single image - Red" at bounding box center [519, 215] width 94 height 16
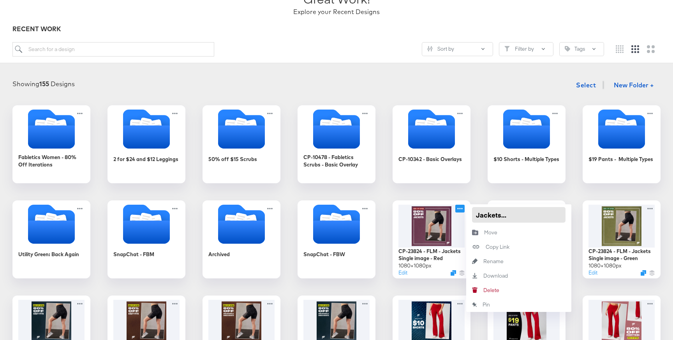
click at [512, 215] on input "CP-23824 - FLM - Jackets Single image - Red" at bounding box center [519, 215] width 94 height 16
type input "CP-23824 - FLM - Jackets Multi image - Red"
click at [500, 193] on div "Fabletics Women - 80% Off Iterations 2 for $24 and $12 Leggings 50% off $15 Scr…" at bounding box center [337, 286] width 658 height 363
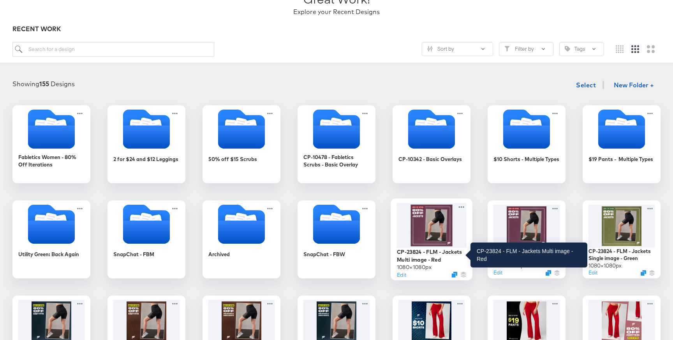
click at [431, 248] on div "CP-23824 - FLM - Jackets Multi image - Red" at bounding box center [432, 255] width 70 height 15
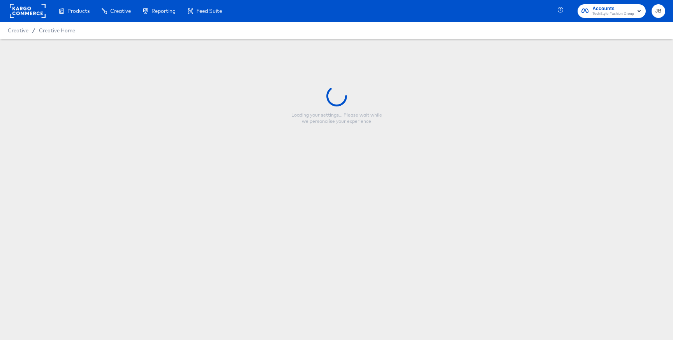
type input "CP-23824 - FLM - Jackets Multi image - Red"
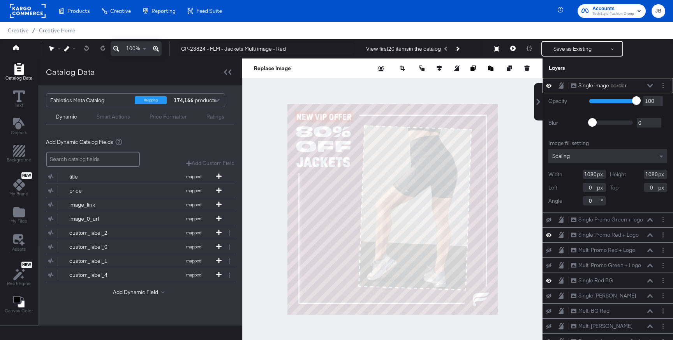
click at [651, 83] on div "Single image border Single image border" at bounding box center [612, 85] width 83 height 8
click at [651, 85] on icon at bounding box center [650, 86] width 5 height 4
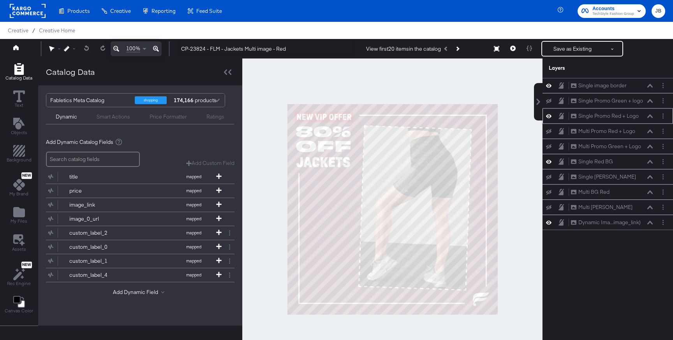
click at [553, 116] on div at bounding box center [551, 115] width 11 height 7
click at [549, 118] on icon at bounding box center [548, 116] width 5 height 7
click at [548, 160] on icon at bounding box center [548, 161] width 5 height 7
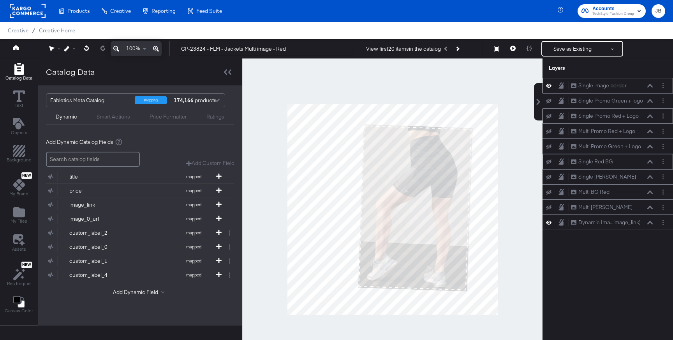
click at [550, 87] on icon at bounding box center [548, 85] width 5 height 7
click at [549, 194] on icon at bounding box center [548, 192] width 5 height 5
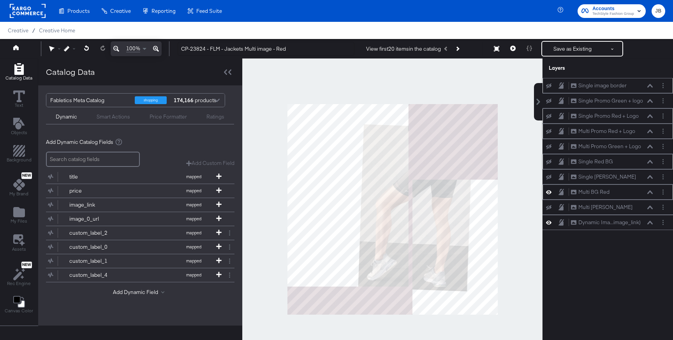
click at [547, 132] on icon at bounding box center [548, 131] width 5 height 5
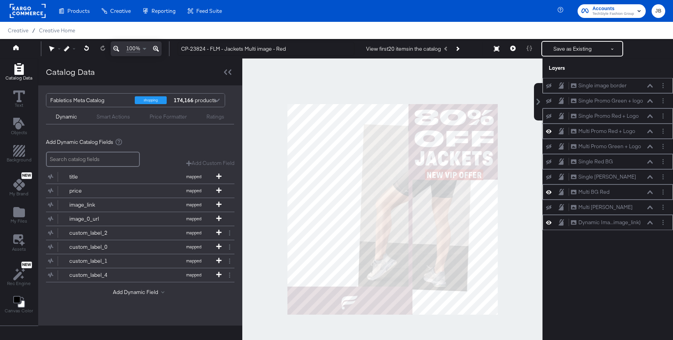
click at [647, 222] on button at bounding box center [650, 222] width 6 height 5
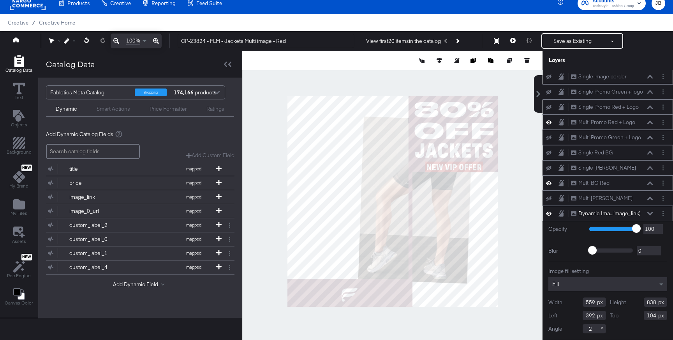
scroll to position [20, 0]
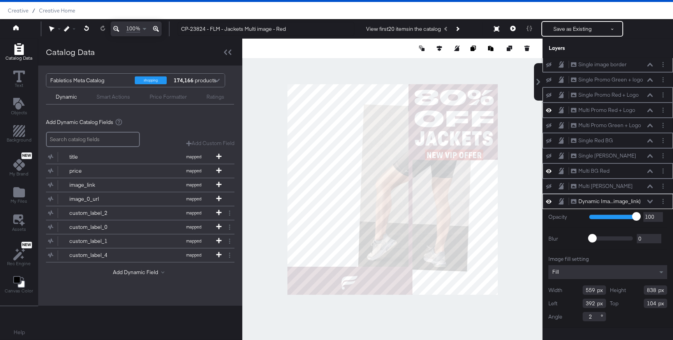
click at [597, 314] on input "2" at bounding box center [594, 316] width 23 height 9
type input "0"
click at [650, 202] on icon at bounding box center [650, 202] width 5 height 4
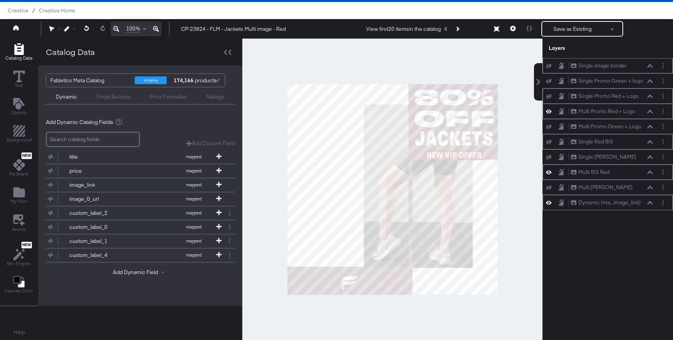
scroll to position [0, 0]
click at [649, 206] on div "Dynamic Ima...image_link) Dynamic Image (image_link)" at bounding box center [612, 202] width 83 height 8
click at [651, 200] on div "Dynamic Ima...image_link) Dynamic Image (image_link)" at bounding box center [612, 202] width 83 height 8
click at [649, 202] on icon at bounding box center [650, 203] width 5 height 4
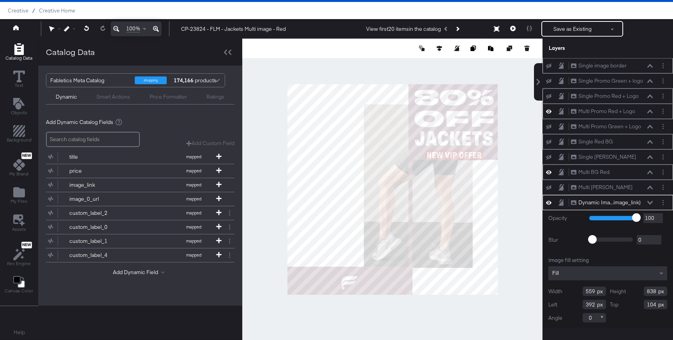
scroll to position [1, 0]
click at [440, 50] on icon at bounding box center [439, 48] width 5 height 5
click at [364, 62] on button at bounding box center [368, 63] width 8 height 8
type input "0"
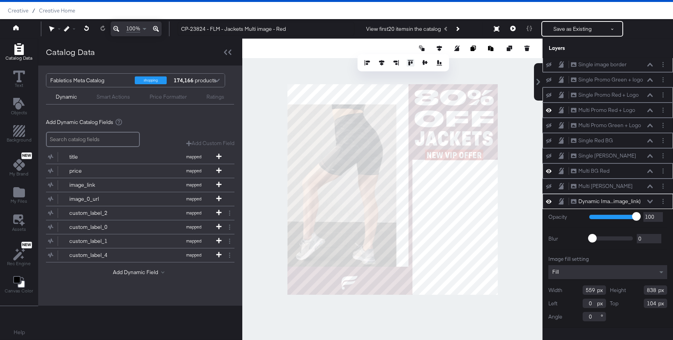
click at [408, 62] on button at bounding box center [411, 63] width 8 height 8
type input "0"
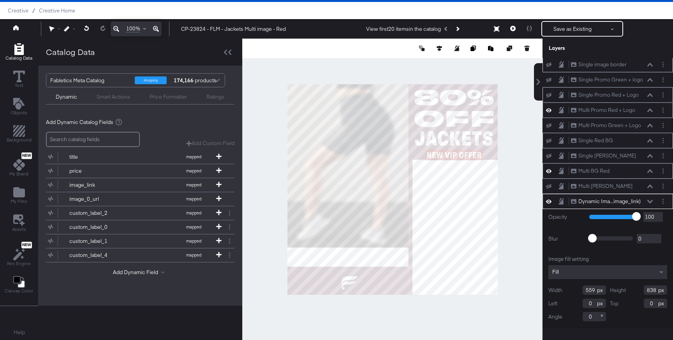
type input "628"
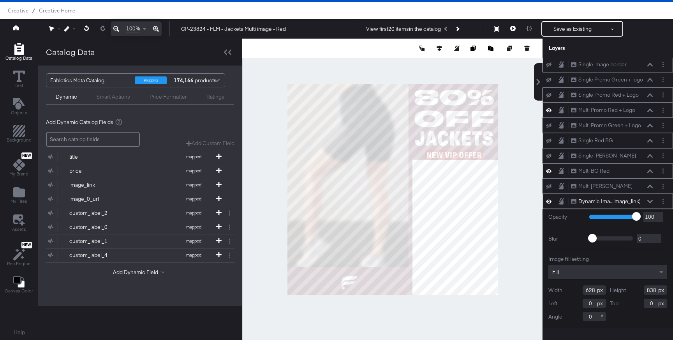
type input "939"
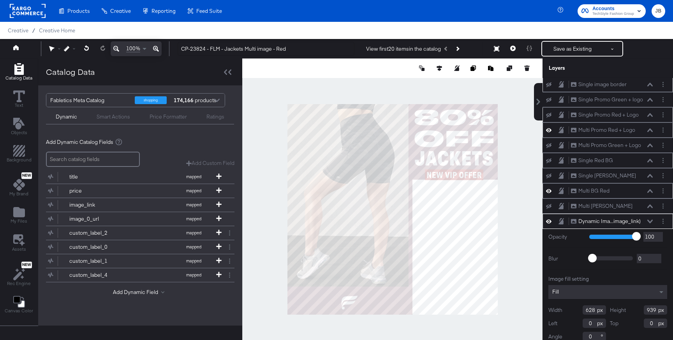
click at [72, 115] on div "Dynamic" at bounding box center [66, 116] width 21 height 7
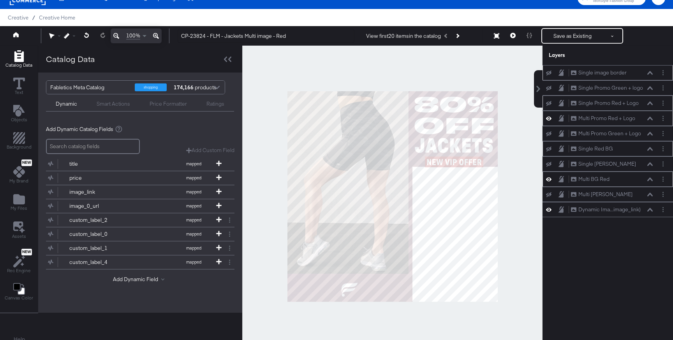
scroll to position [20, 0]
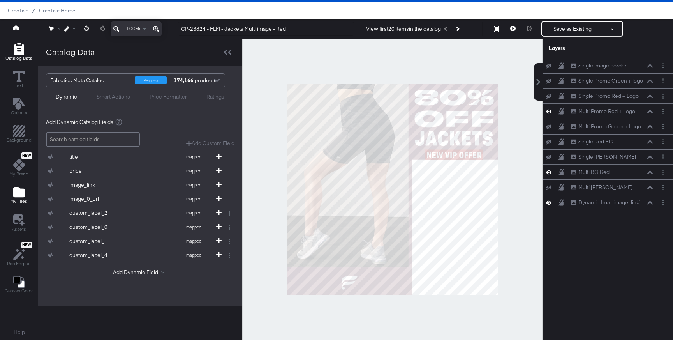
click at [14, 199] on span "My Files" at bounding box center [19, 201] width 17 height 6
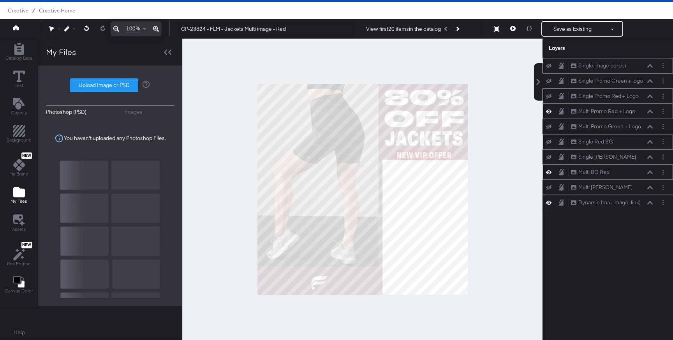
click at [133, 112] on div "Images" at bounding box center [134, 111] width 18 height 7
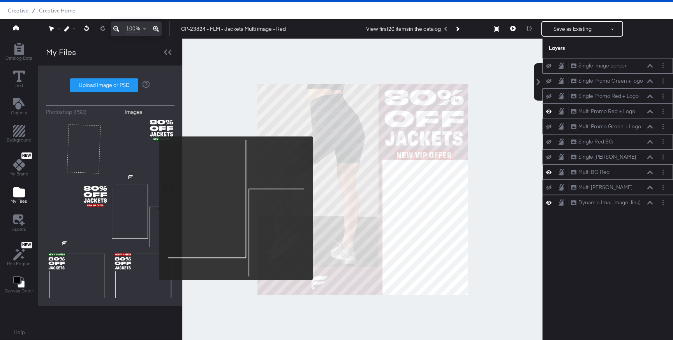
click at [154, 208] on img at bounding box center [143, 215] width 62 height 62
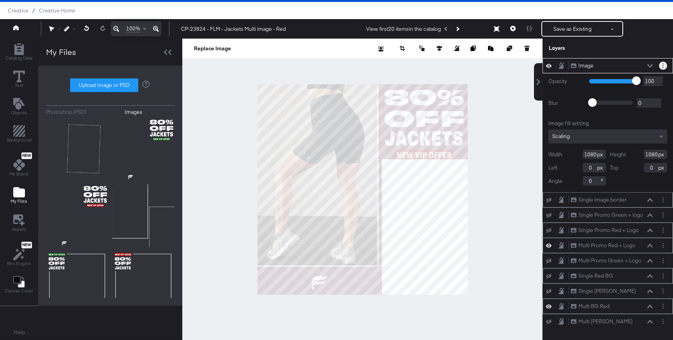
click at [663, 65] on circle "Layer Options" at bounding box center [663, 65] width 1 height 1
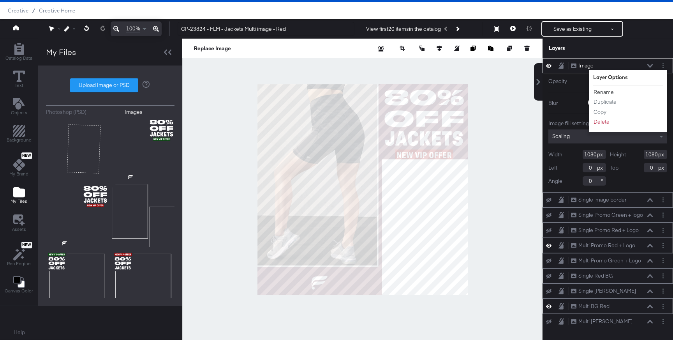
click at [602, 92] on button "Rename" at bounding box center [603, 92] width 21 height 8
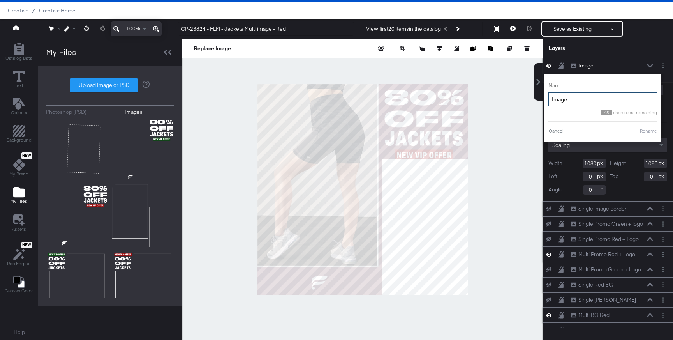
click at [588, 100] on input "Image" at bounding box center [603, 99] width 109 height 14
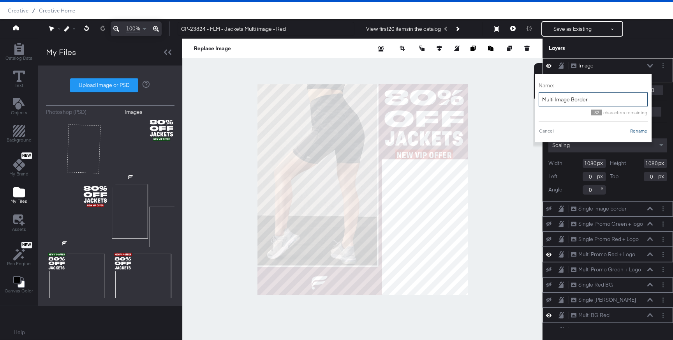
type input "Multi Image Border"
click at [638, 132] on button "Rename" at bounding box center [639, 130] width 18 height 7
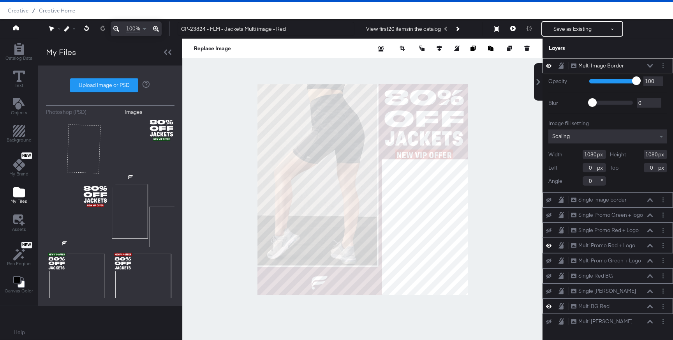
click at [652, 67] on icon at bounding box center [650, 66] width 5 height 4
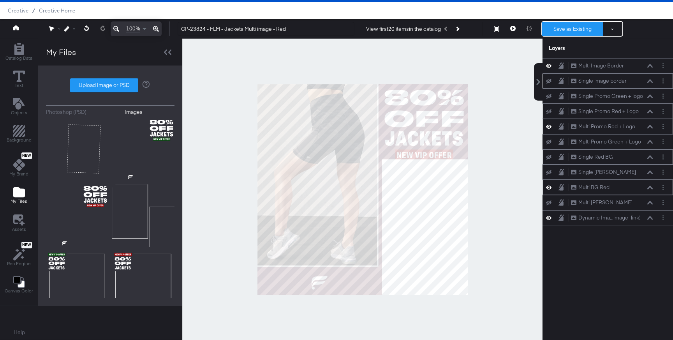
click at [562, 28] on button "Save as Existing" at bounding box center [572, 29] width 61 height 14
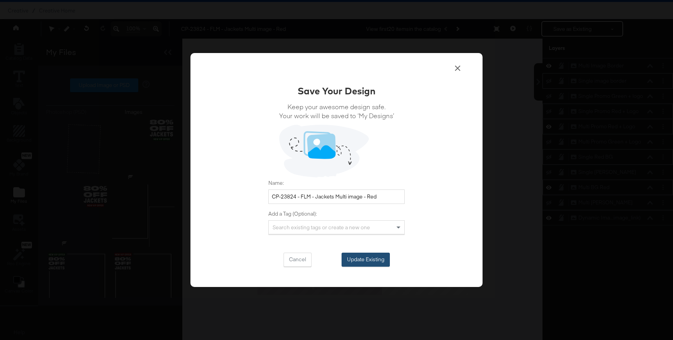
click at [380, 261] on button "Update Existing" at bounding box center [366, 260] width 48 height 14
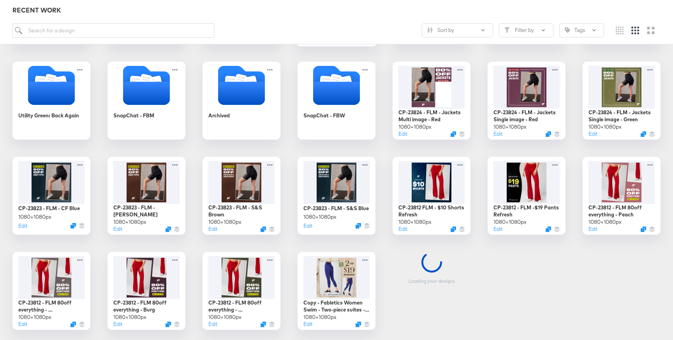
scroll to position [210, 0]
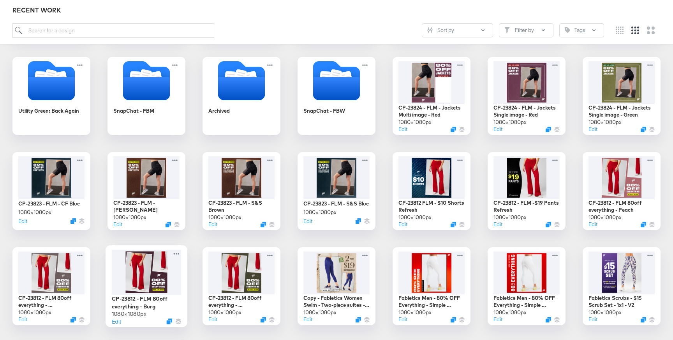
click at [143, 273] on div at bounding box center [147, 271] width 70 height 45
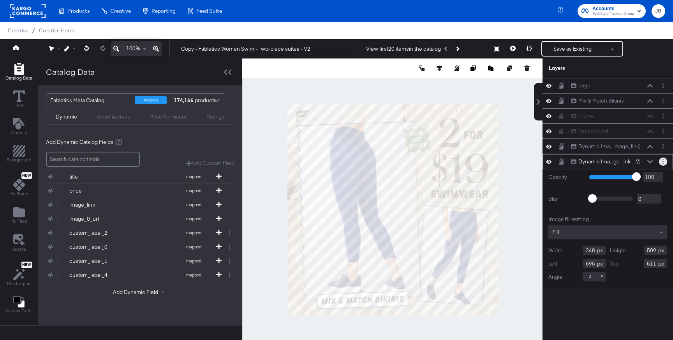
click at [664, 161] on button "Layer Options" at bounding box center [663, 161] width 8 height 8
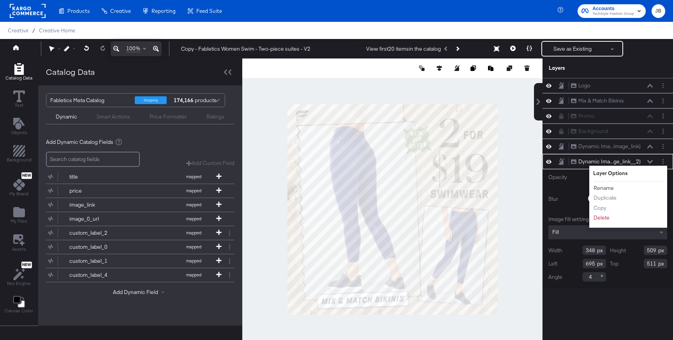
click at [607, 190] on button "Rename" at bounding box center [603, 188] width 21 height 8
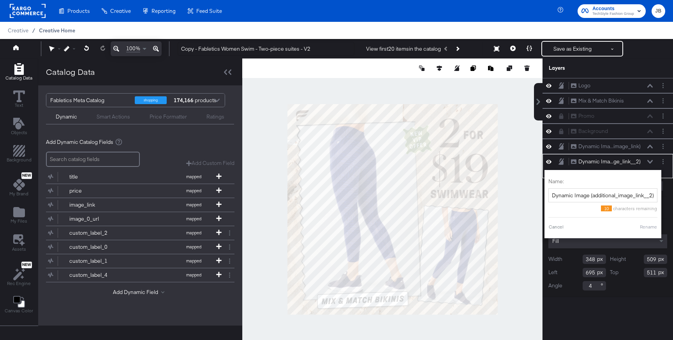
click at [53, 30] on span "Creative Home" at bounding box center [57, 30] width 36 height 6
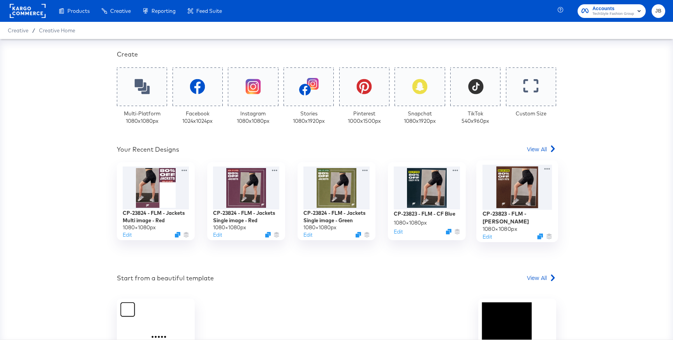
scroll to position [163, 0]
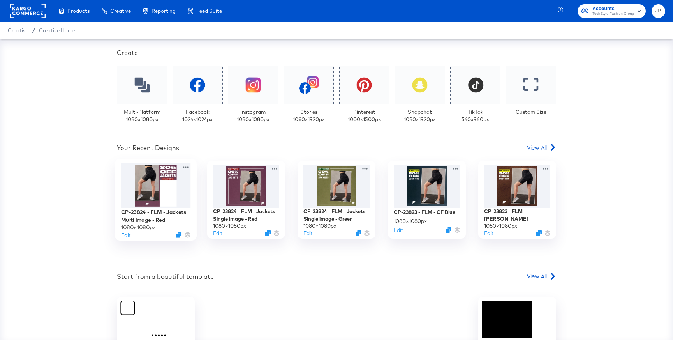
click at [151, 193] on div at bounding box center [156, 185] width 70 height 45
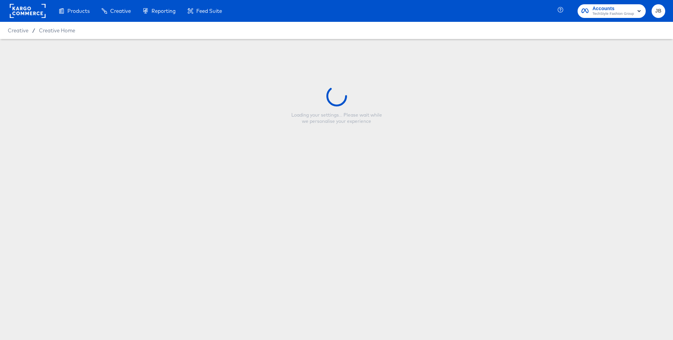
type input "CP-23824 - FLM - Jackets Multi image - Red"
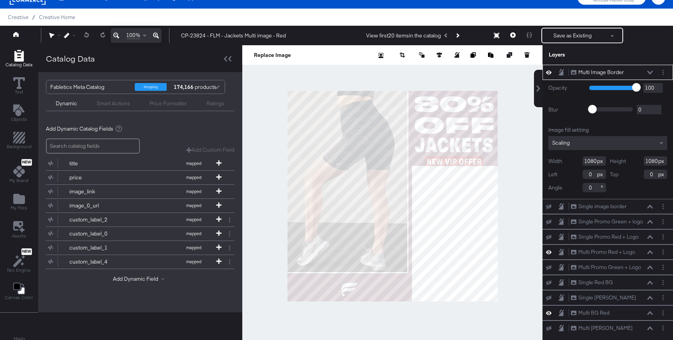
scroll to position [20, 0]
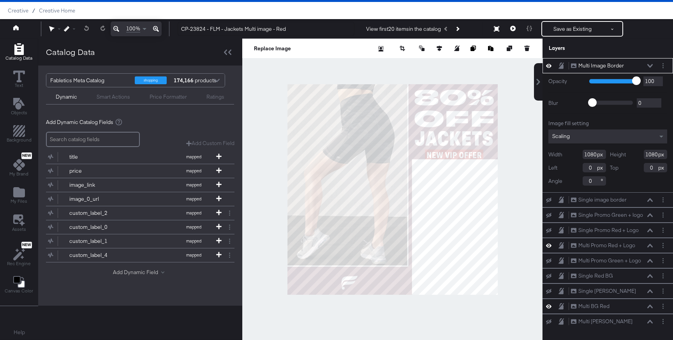
click at [132, 272] on button "Add Dynamic Field" at bounding box center [140, 271] width 55 height 7
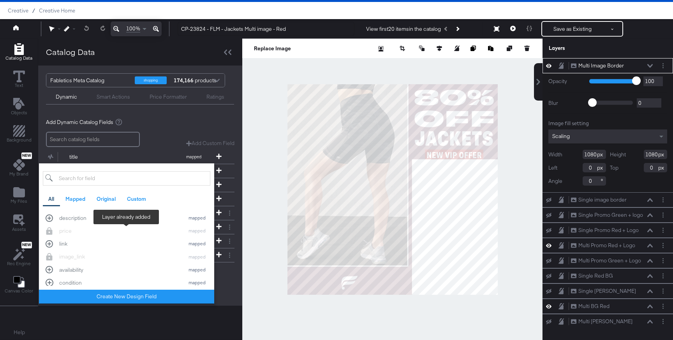
scroll to position [29, 0]
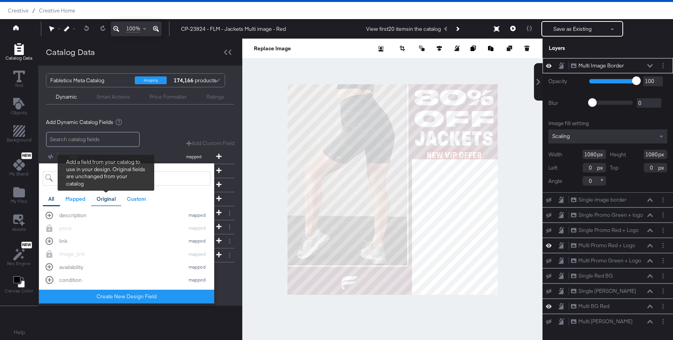
click at [102, 197] on div "Original" at bounding box center [106, 198] width 19 height 7
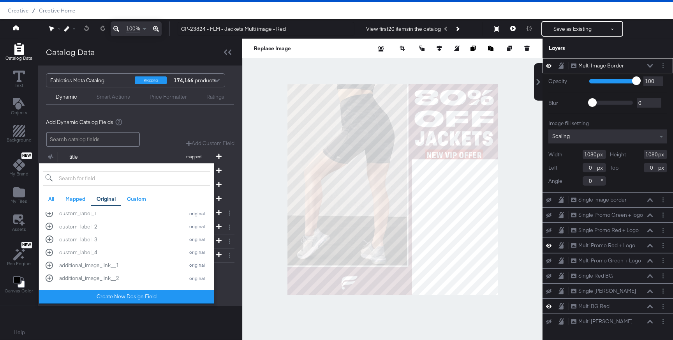
scroll to position [288, 0]
click at [128, 261] on button "additional_image_link__2 original" at bounding box center [127, 266] width 168 height 13
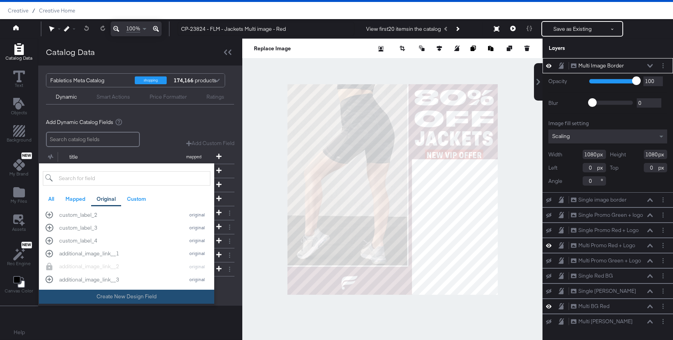
click at [136, 297] on button "Create New Design Field" at bounding box center [126, 297] width 175 height 14
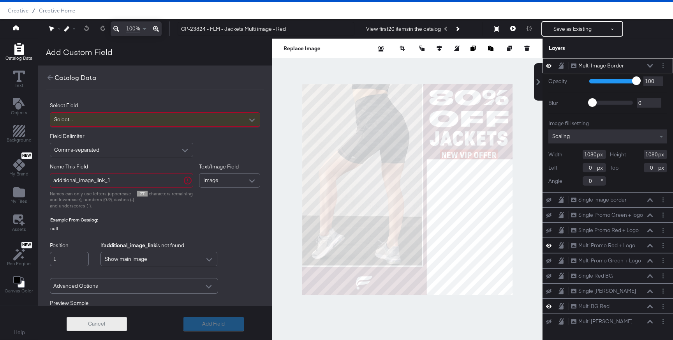
click at [88, 323] on button "Cancel" at bounding box center [97, 324] width 60 height 14
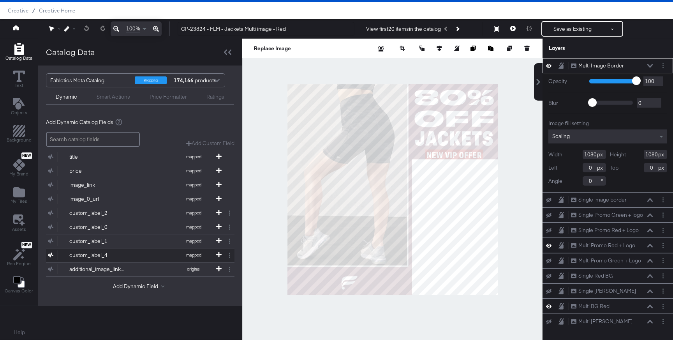
scroll to position [1, 0]
click at [143, 269] on button "additional_image_link__2 original" at bounding box center [135, 268] width 179 height 14
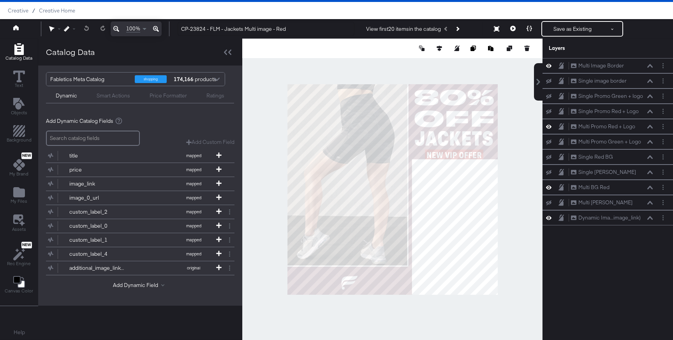
scroll to position [0, 0]
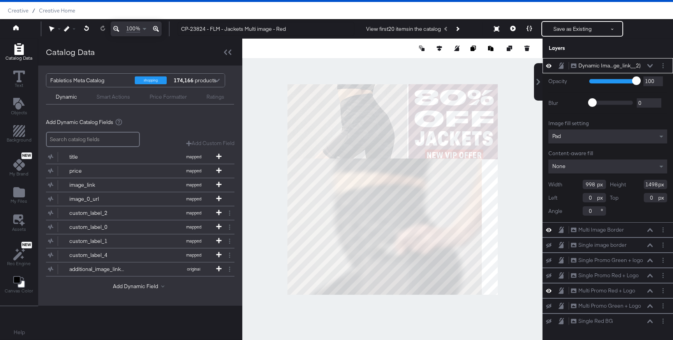
type input "1117"
type input "381"
click at [439, 48] on icon at bounding box center [439, 48] width 5 height 5
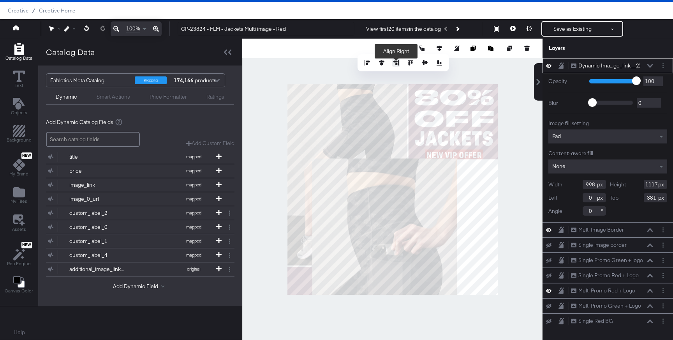
click at [395, 61] on icon at bounding box center [396, 62] width 5 height 5
type input "82"
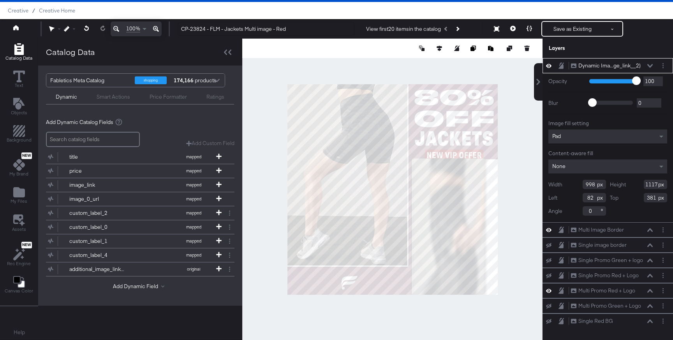
type input "504"
type input "576"
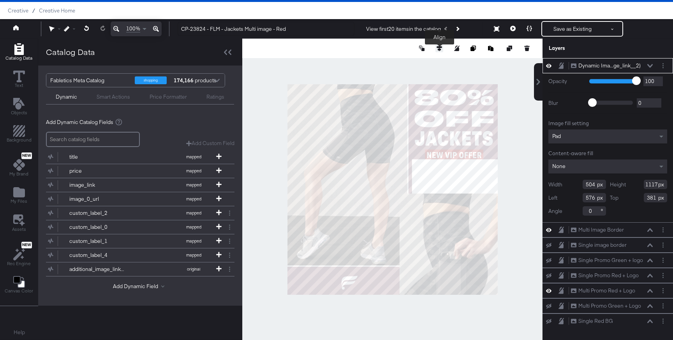
click at [438, 46] on icon at bounding box center [439, 48] width 5 height 5
click at [439, 62] on icon at bounding box center [439, 62] width 5 height 5
type input "-37"
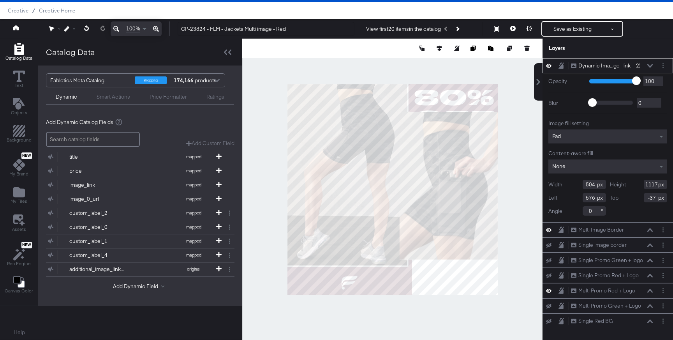
click at [652, 186] on input "1117" at bounding box center [655, 184] width 23 height 9
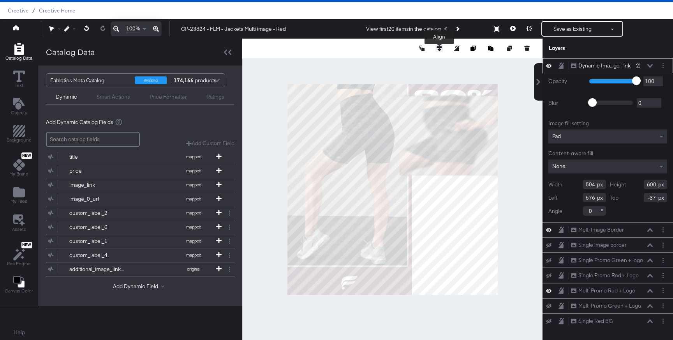
type input "600"
click at [438, 47] on icon at bounding box center [439, 48] width 5 height 5
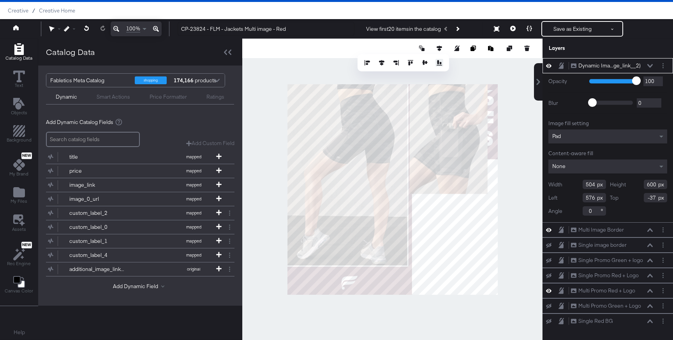
click at [439, 64] on icon at bounding box center [439, 62] width 5 height 5
type input "480"
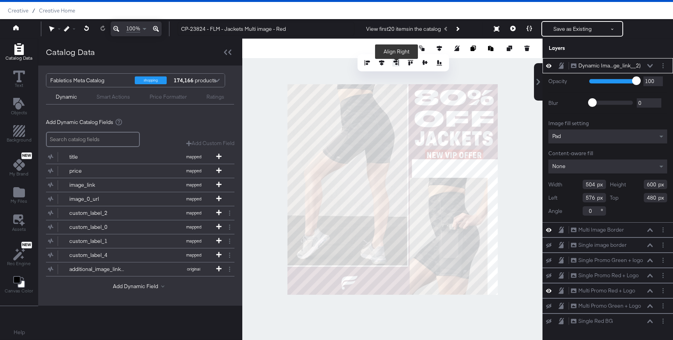
click at [397, 63] on icon at bounding box center [396, 62] width 5 height 5
click at [653, 65] on icon at bounding box center [650, 66] width 5 height 4
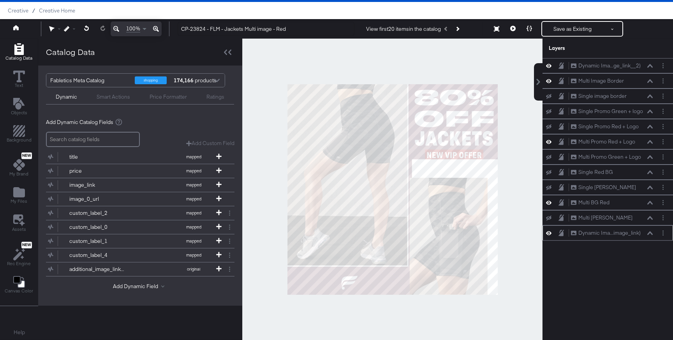
click at [651, 235] on div "Dynamic Ima...image_link) Dynamic Image (image_link)" at bounding box center [612, 233] width 83 height 8
click at [650, 232] on icon at bounding box center [650, 233] width 5 height 4
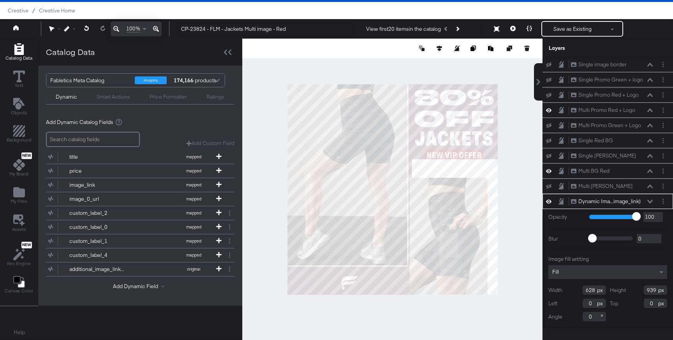
click at [651, 203] on div "Dynamic Ima...image_link) Dynamic Image (image_link)" at bounding box center [612, 201] width 83 height 8
click at [649, 196] on div "Dynamic Ima...image_link) Dynamic Image (image_link)" at bounding box center [608, 201] width 131 height 15
click at [650, 200] on icon at bounding box center [650, 202] width 5 height 4
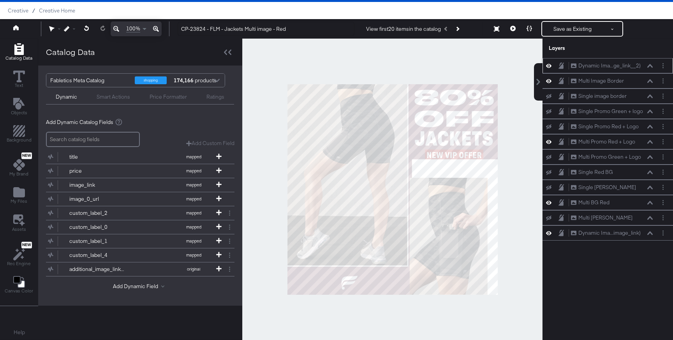
click at [650, 67] on button at bounding box center [650, 66] width 6 height 5
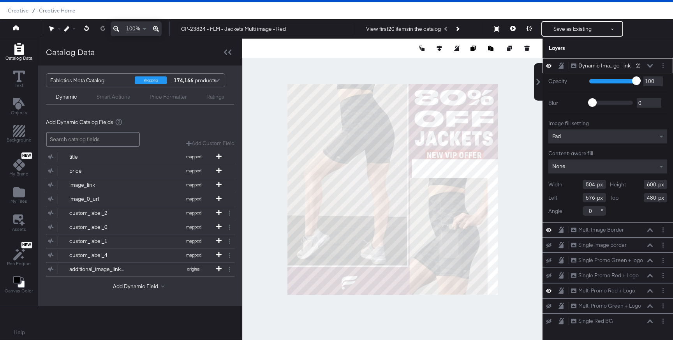
click at [595, 136] on div "Pad" at bounding box center [608, 136] width 119 height 14
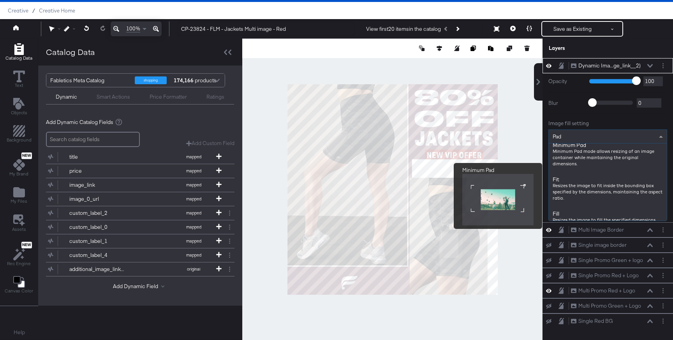
scroll to position [77, 0]
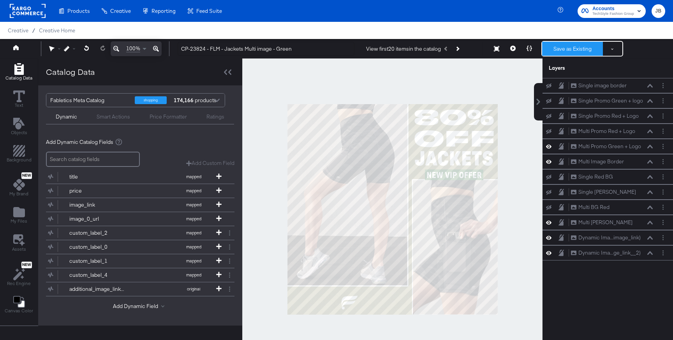
click at [559, 49] on button "Save as Existing" at bounding box center [572, 49] width 61 height 14
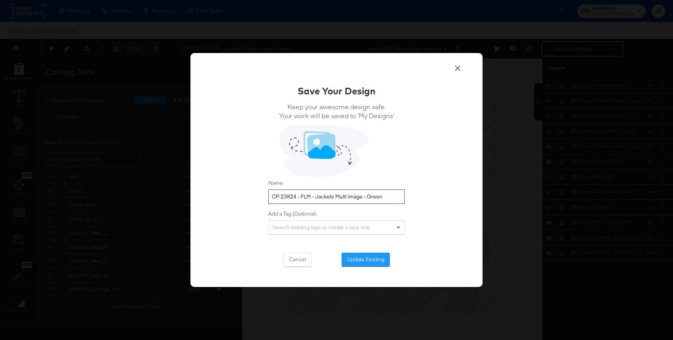
click at [354, 192] on input "CP-23824 - FLM - Jackets Multi image - Green" at bounding box center [336, 196] width 136 height 14
click at [365, 254] on button "Update Existing" at bounding box center [366, 260] width 48 height 14
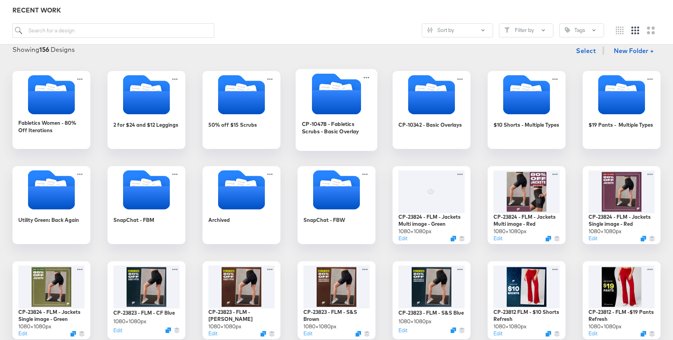
scroll to position [102, 0]
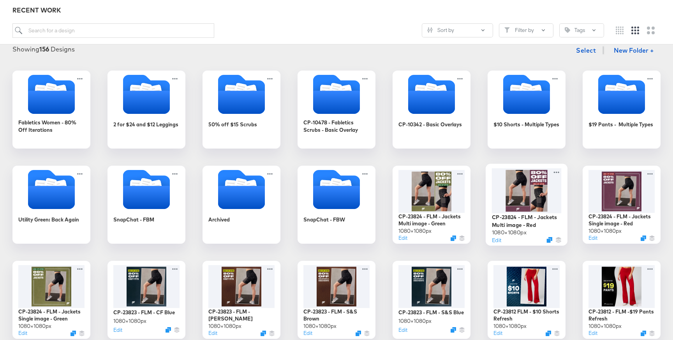
click at [534, 206] on div at bounding box center [527, 190] width 70 height 45
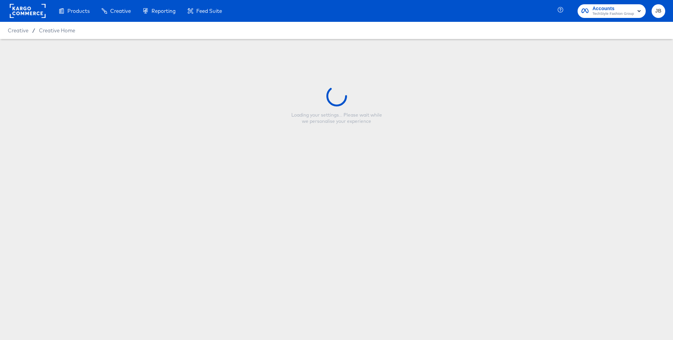
type input "CP-23824 - FLM - Jackets Multi image - Red"
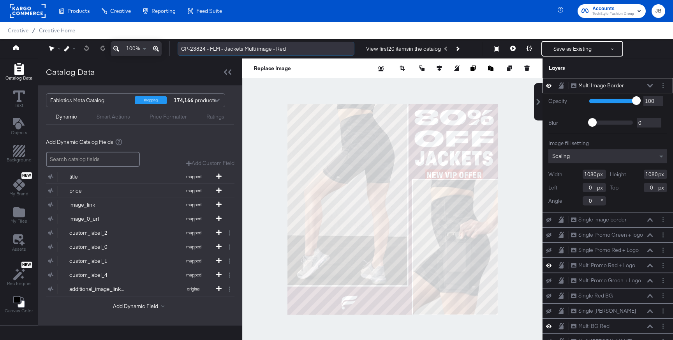
click at [244, 47] on input "CP-23824 - FLM - Jackets Multi image - Red" at bounding box center [266, 49] width 177 height 14
click at [649, 84] on icon at bounding box center [650, 86] width 5 height 4
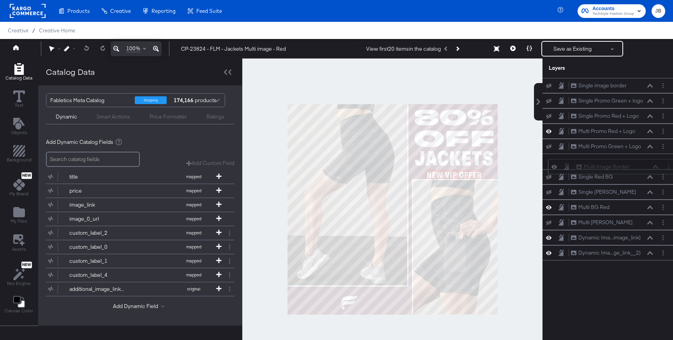
drag, startPoint x: 629, startPoint y: 85, endPoint x: 635, endPoint y: 168, distance: 83.2
click at [635, 168] on div "Multi Image Border Multi Image Border" at bounding box center [617, 166] width 83 height 8
click at [558, 50] on button "Save as Existing" at bounding box center [572, 49] width 61 height 14
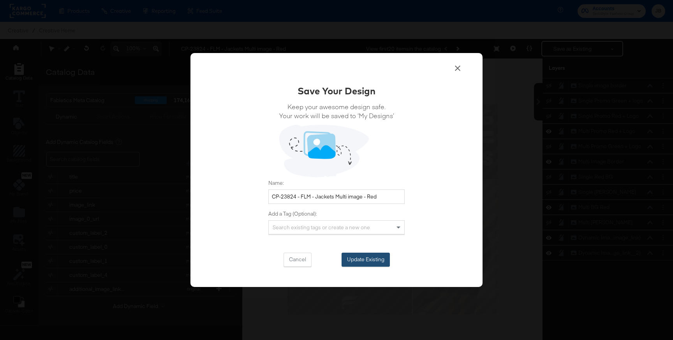
click at [373, 261] on button "Update Existing" at bounding box center [366, 260] width 48 height 14
